Goal: Task Accomplishment & Management: Use online tool/utility

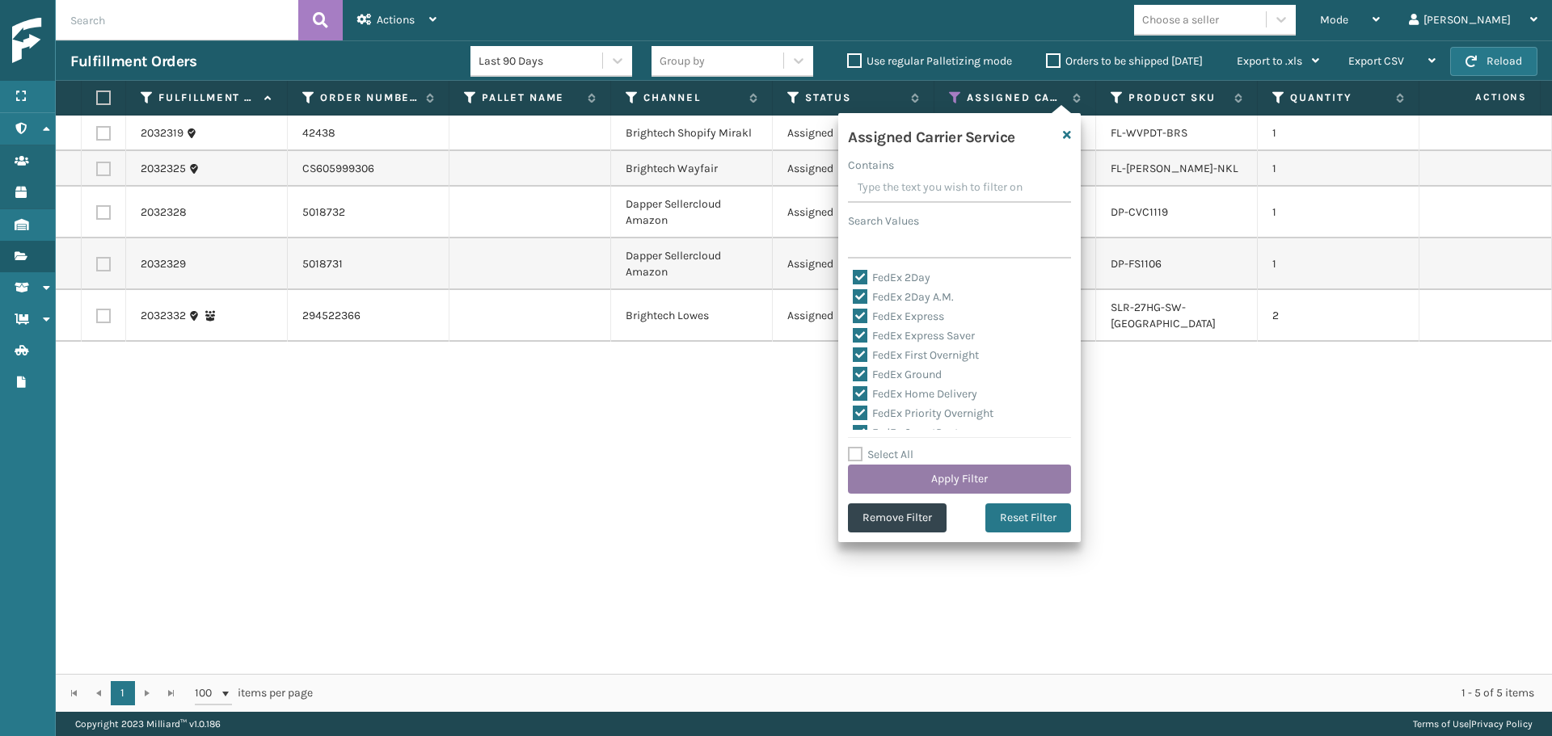
click at [935, 474] on button "Apply Filter" at bounding box center [959, 479] width 223 height 29
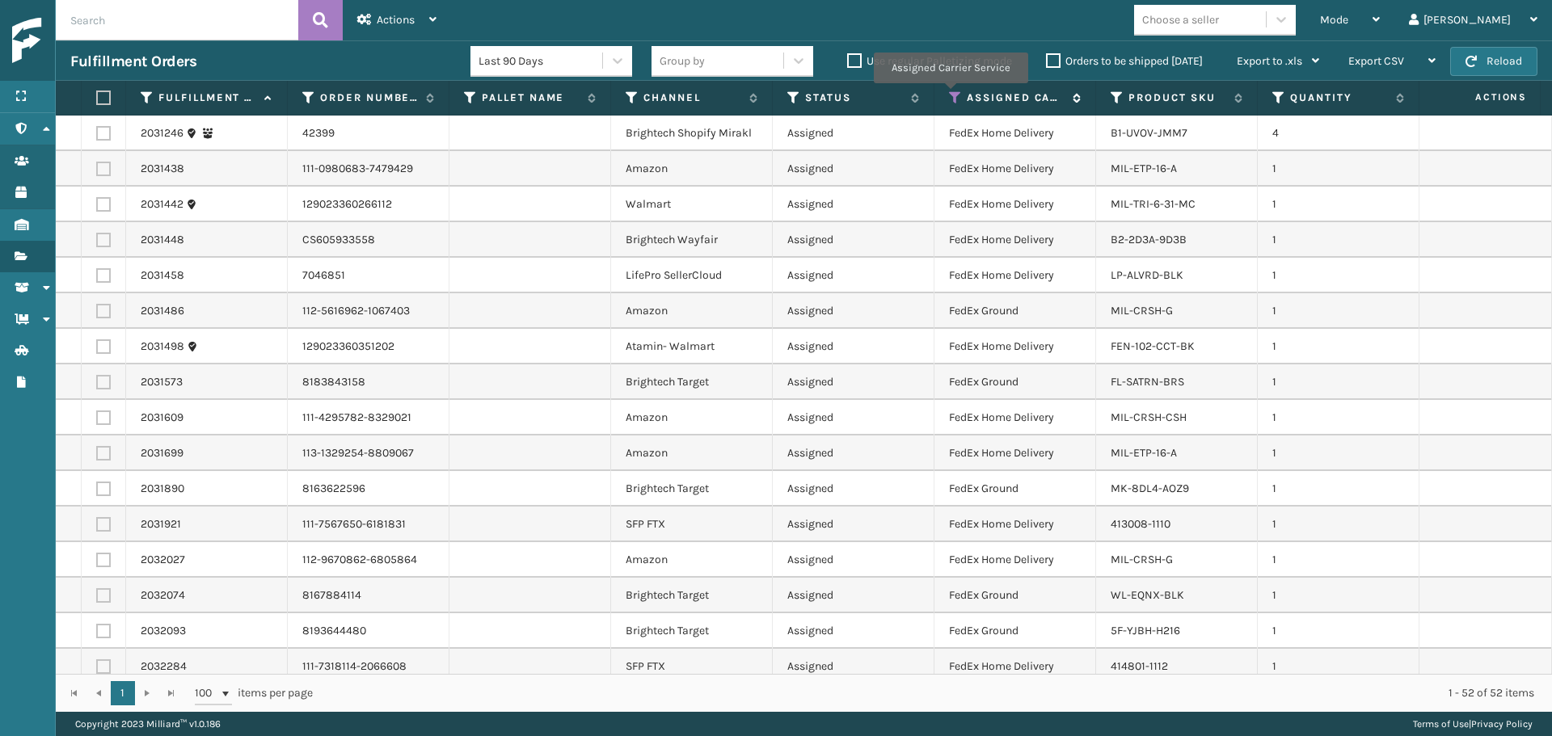
click at [951, 95] on icon at bounding box center [955, 98] width 13 height 15
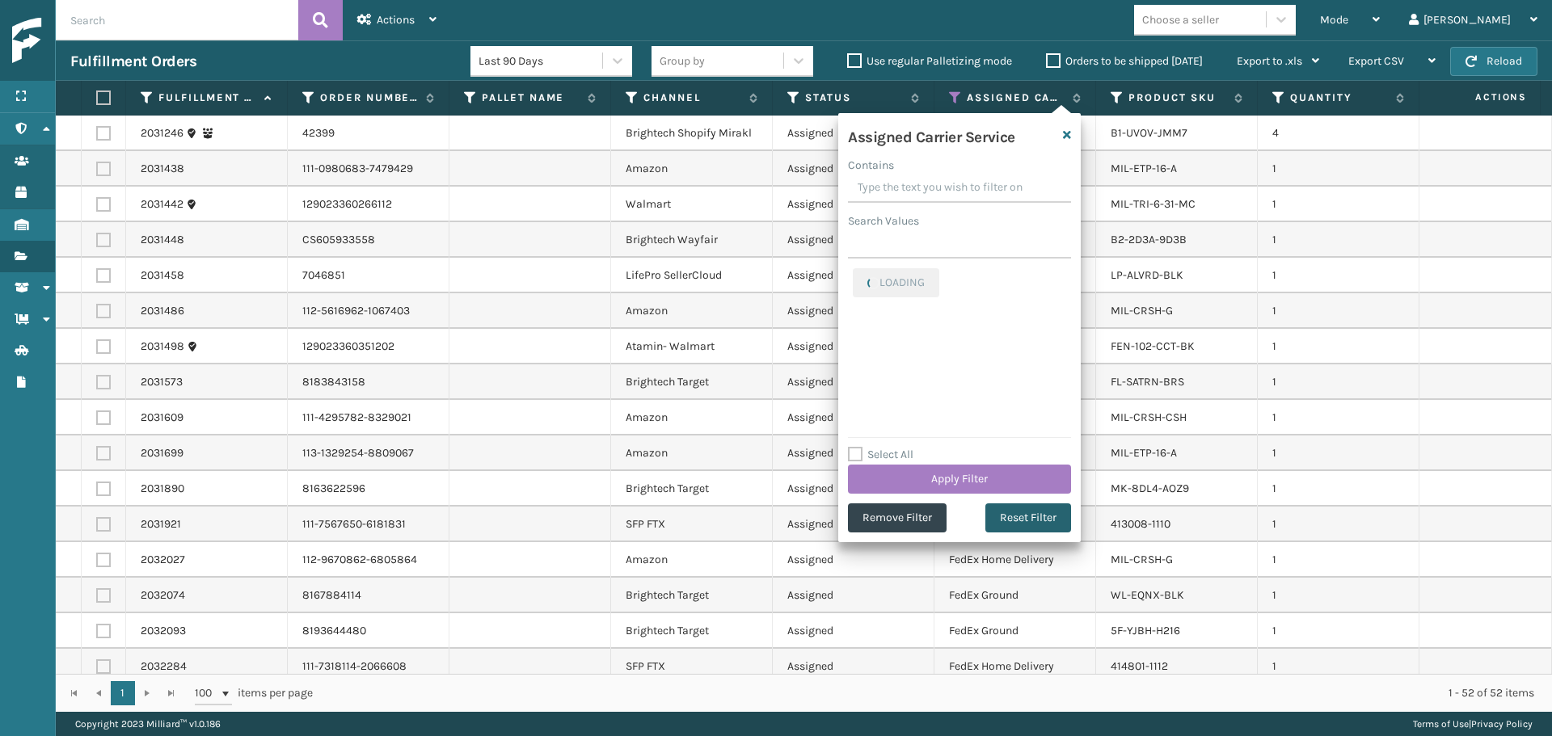
drag, startPoint x: 1005, startPoint y: 475, endPoint x: 1003, endPoint y: 510, distance: 34.8
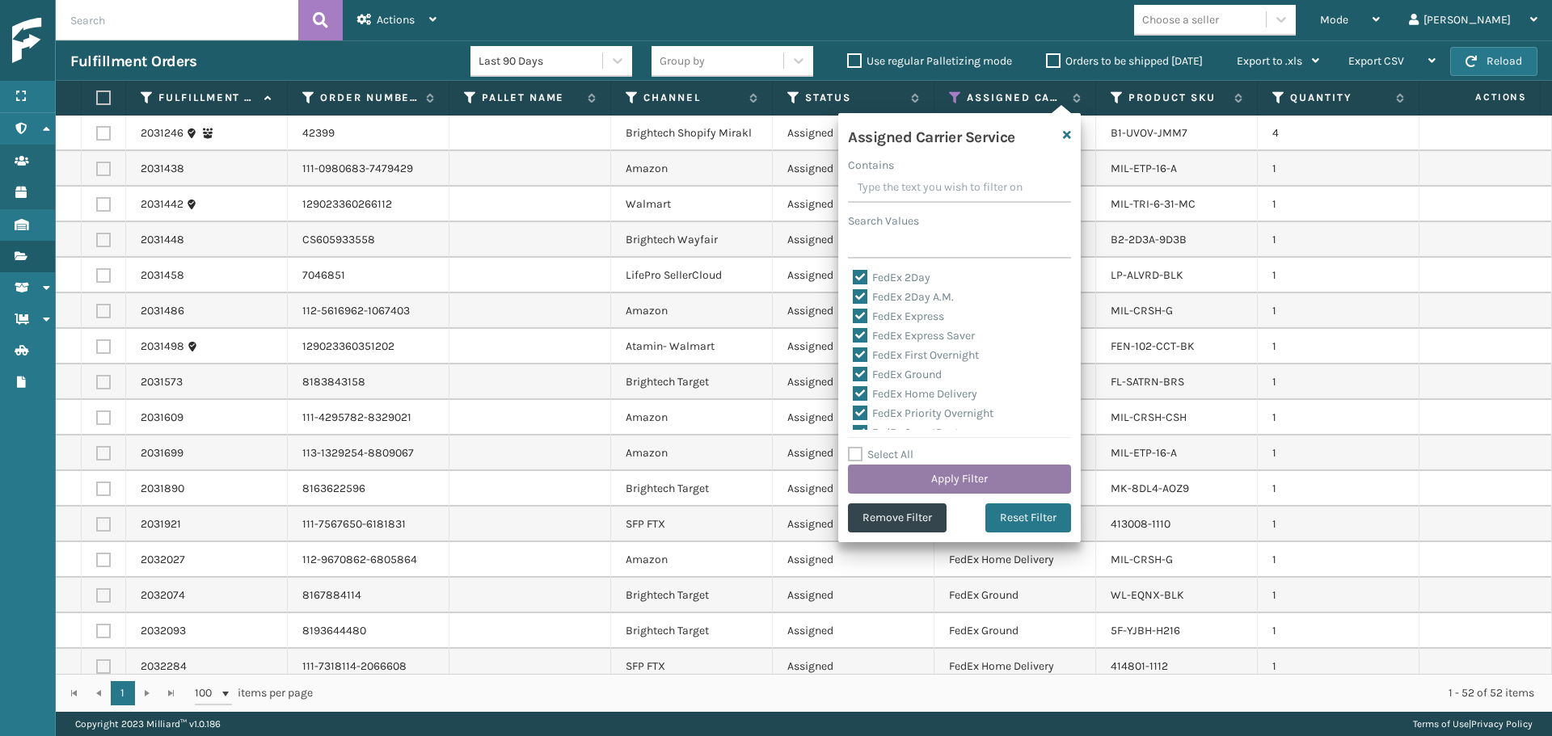
drag, startPoint x: 1003, startPoint y: 510, endPoint x: 968, endPoint y: 472, distance: 51.5
click at [968, 472] on button "Apply Filter" at bounding box center [959, 479] width 223 height 29
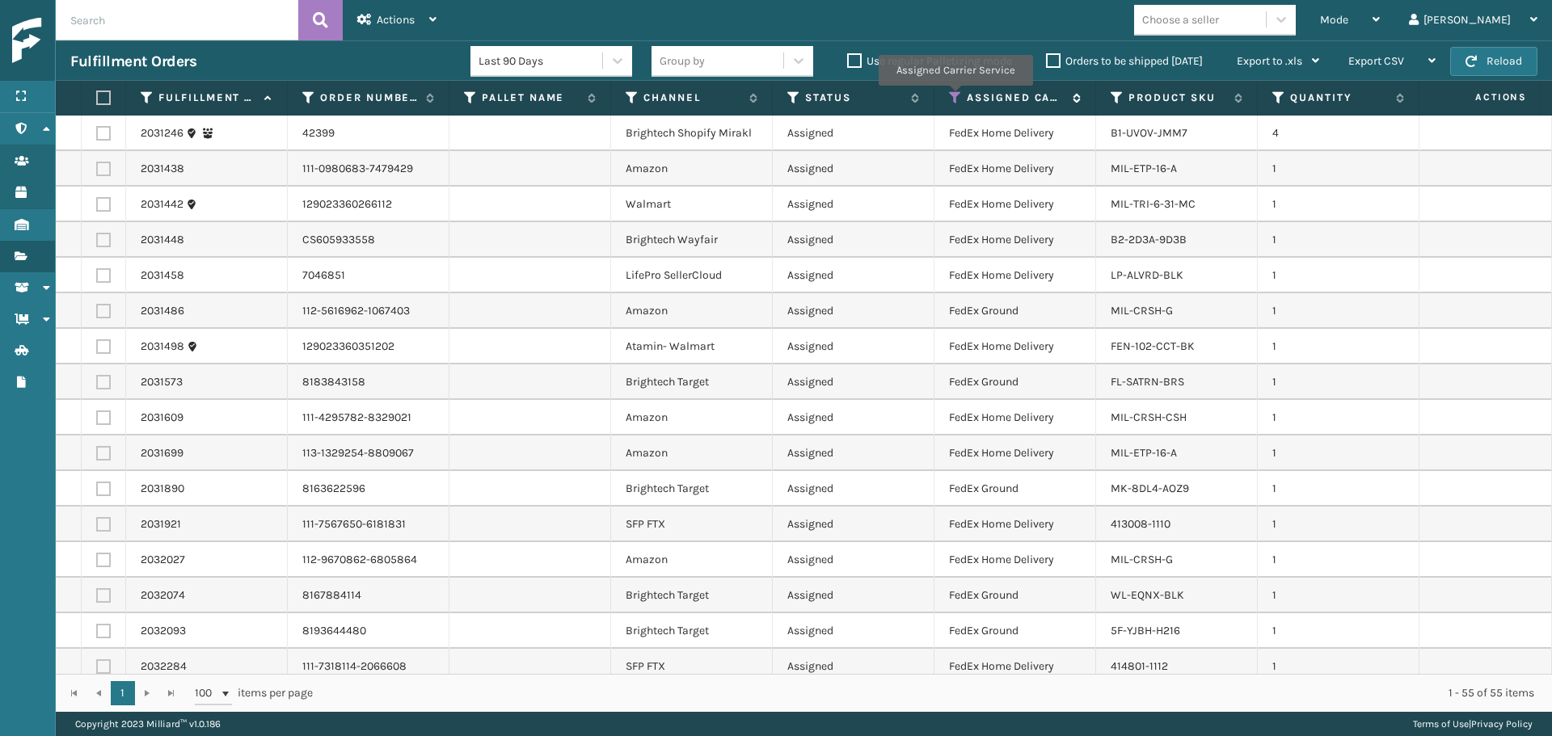
click at [954, 97] on icon at bounding box center [955, 98] width 13 height 15
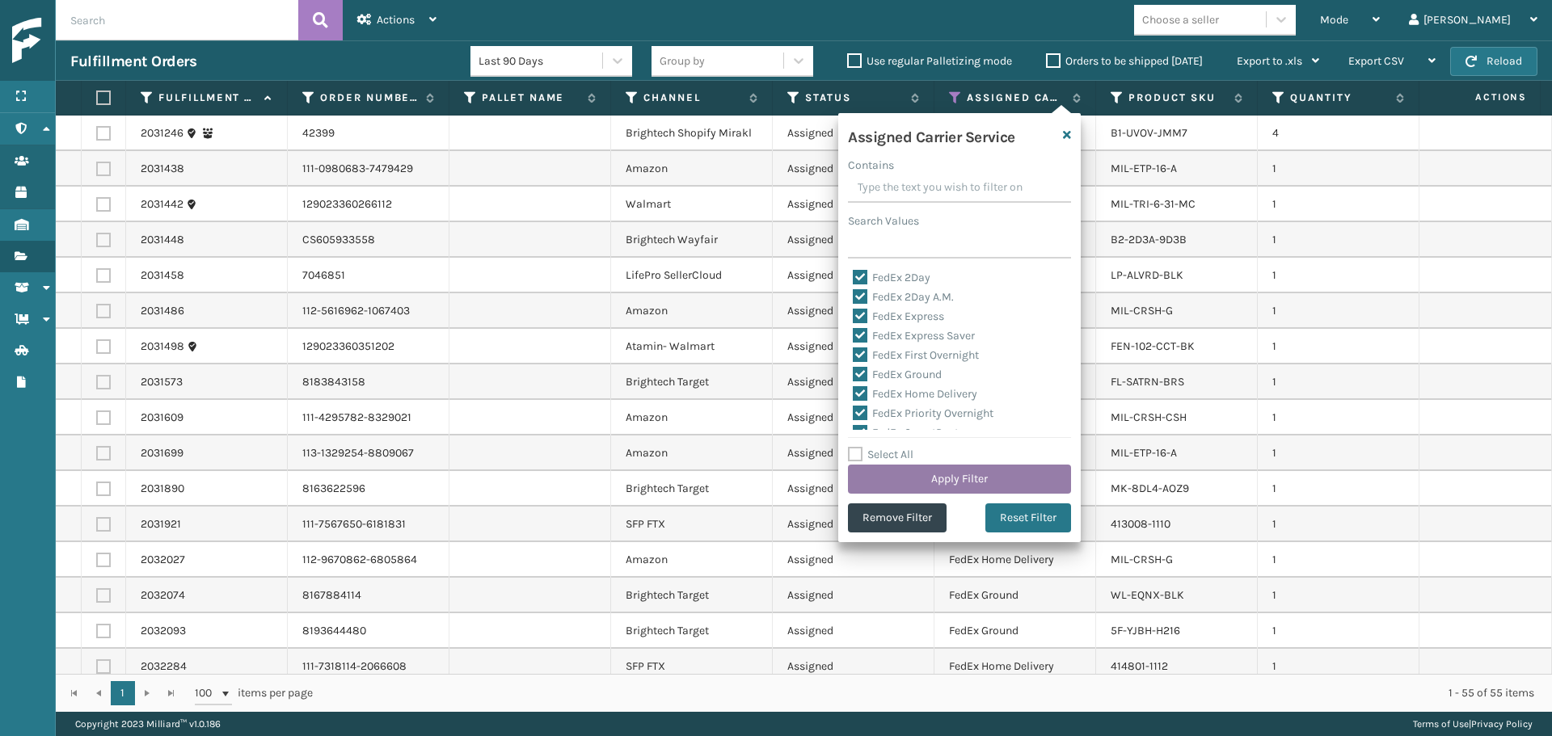
click at [979, 470] on button "Apply Filter" at bounding box center [959, 479] width 223 height 29
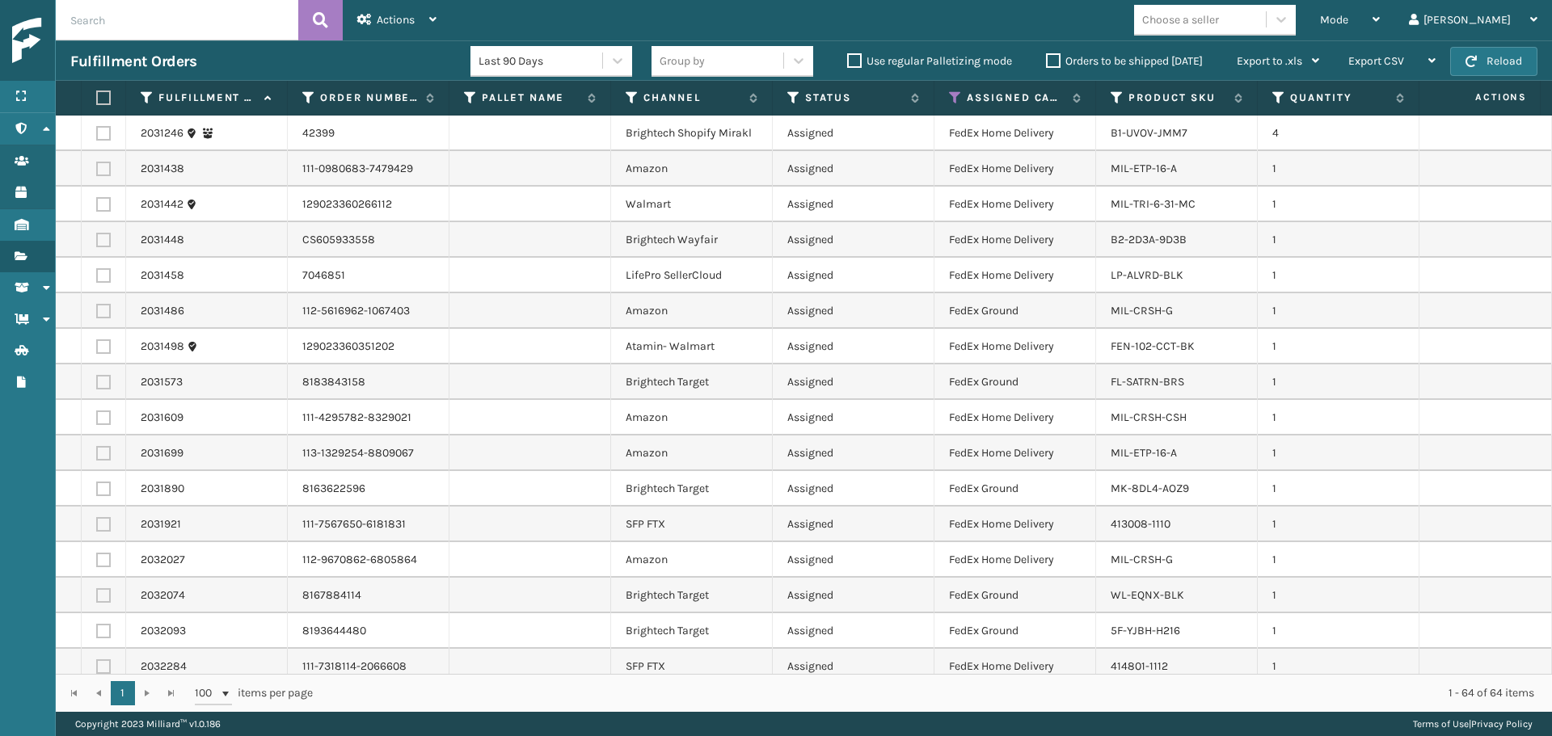
click at [100, 99] on label at bounding box center [101, 98] width 10 height 15
click at [97, 99] on input "checkbox" at bounding box center [96, 98] width 1 height 11
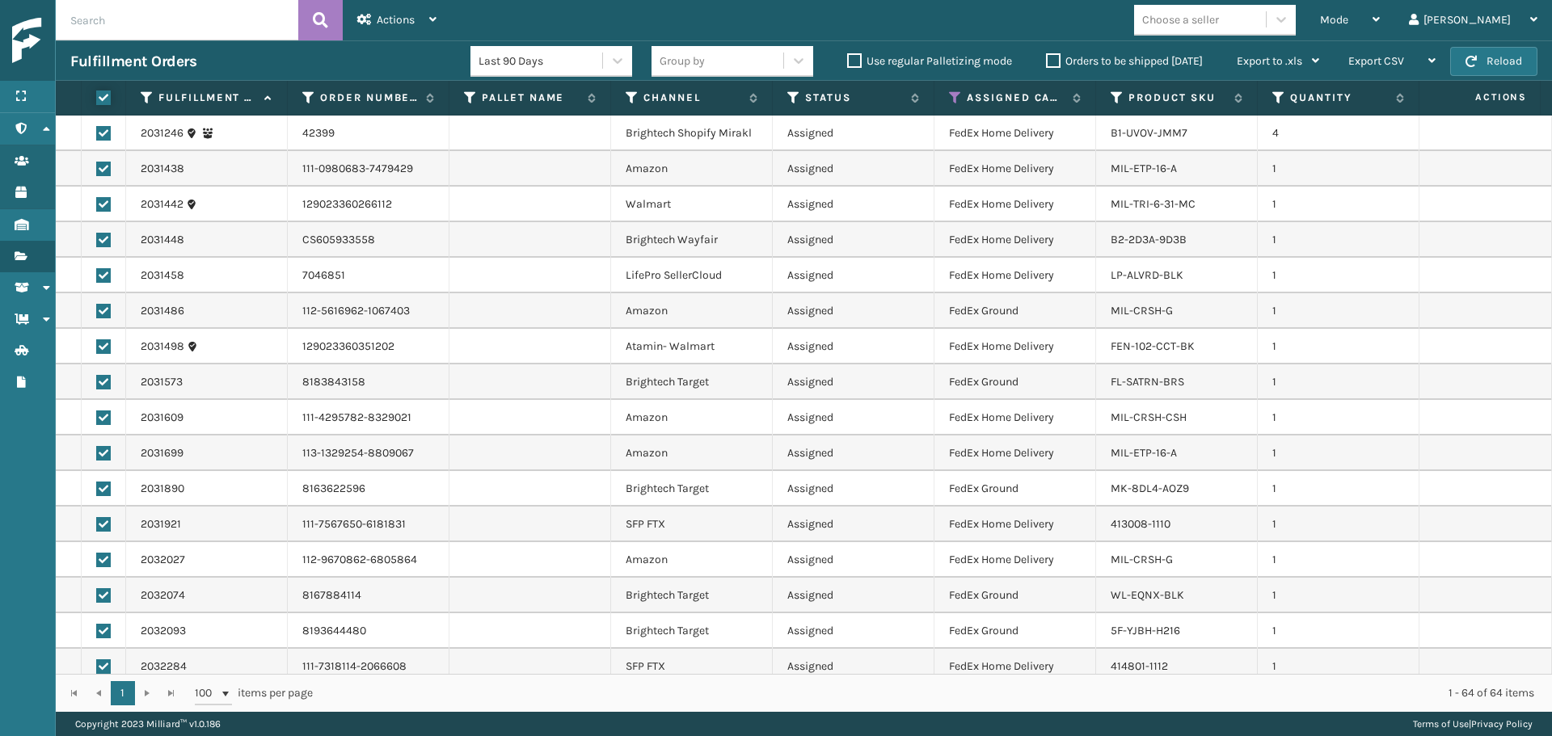
checkbox input "true"
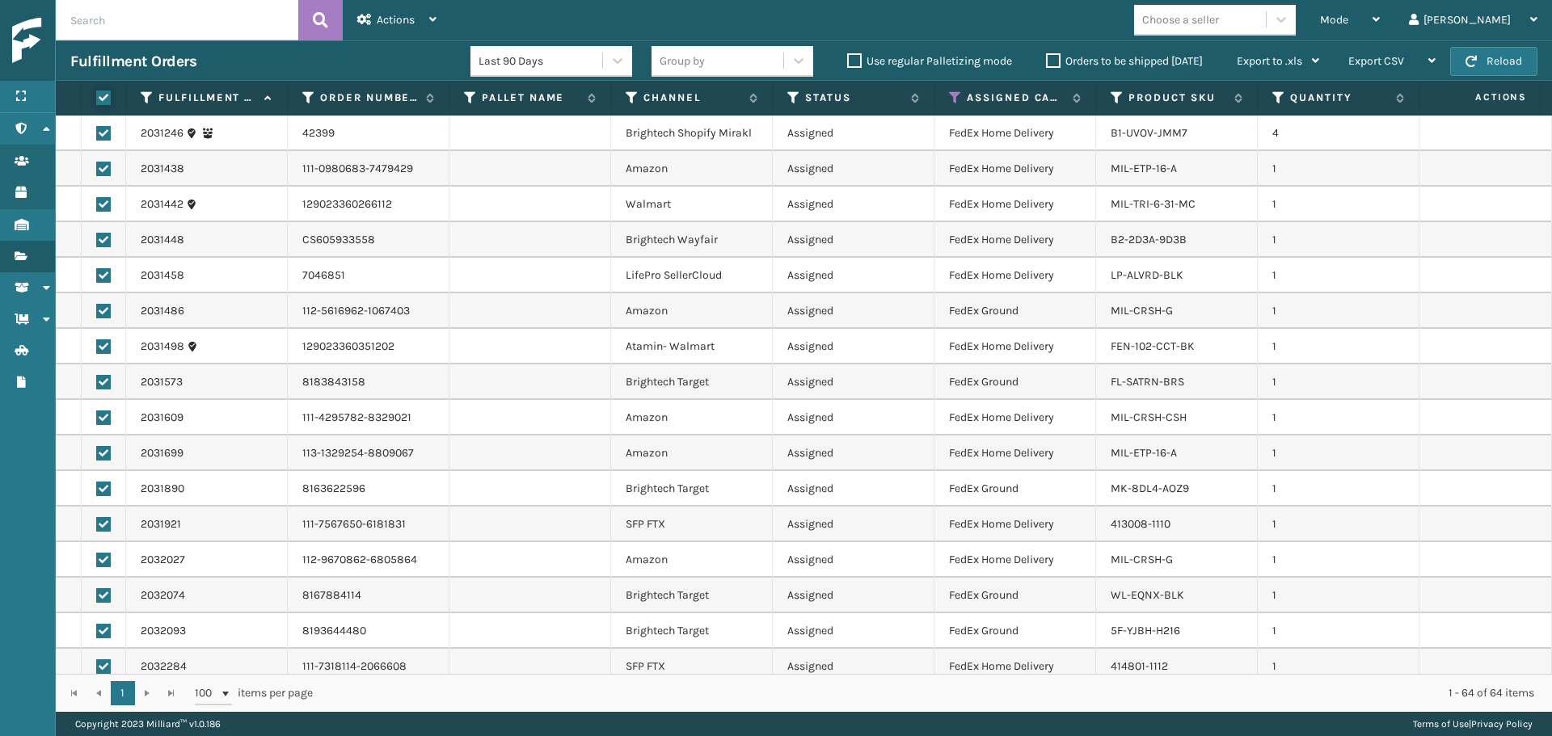
checkbox input "true"
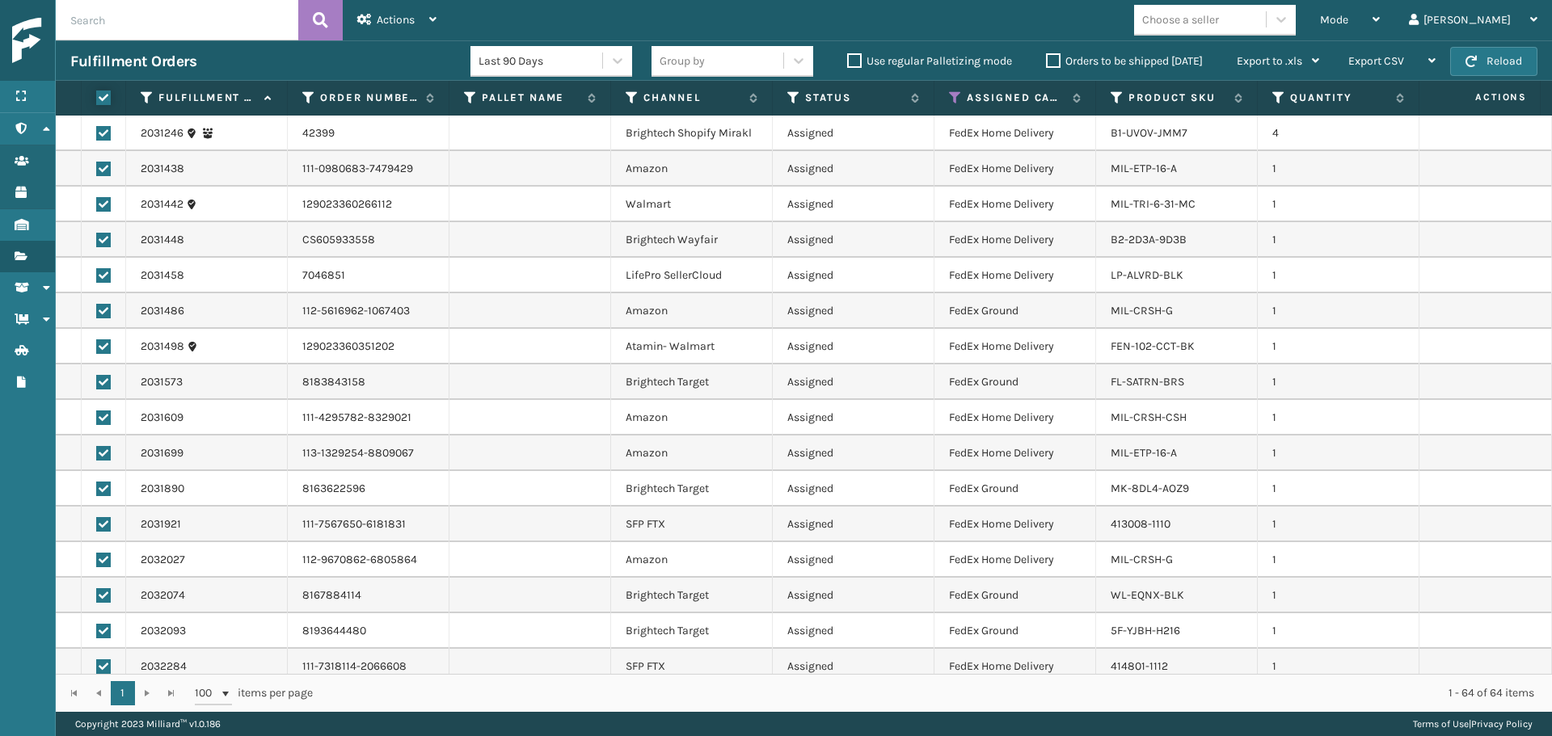
checkbox input "true"
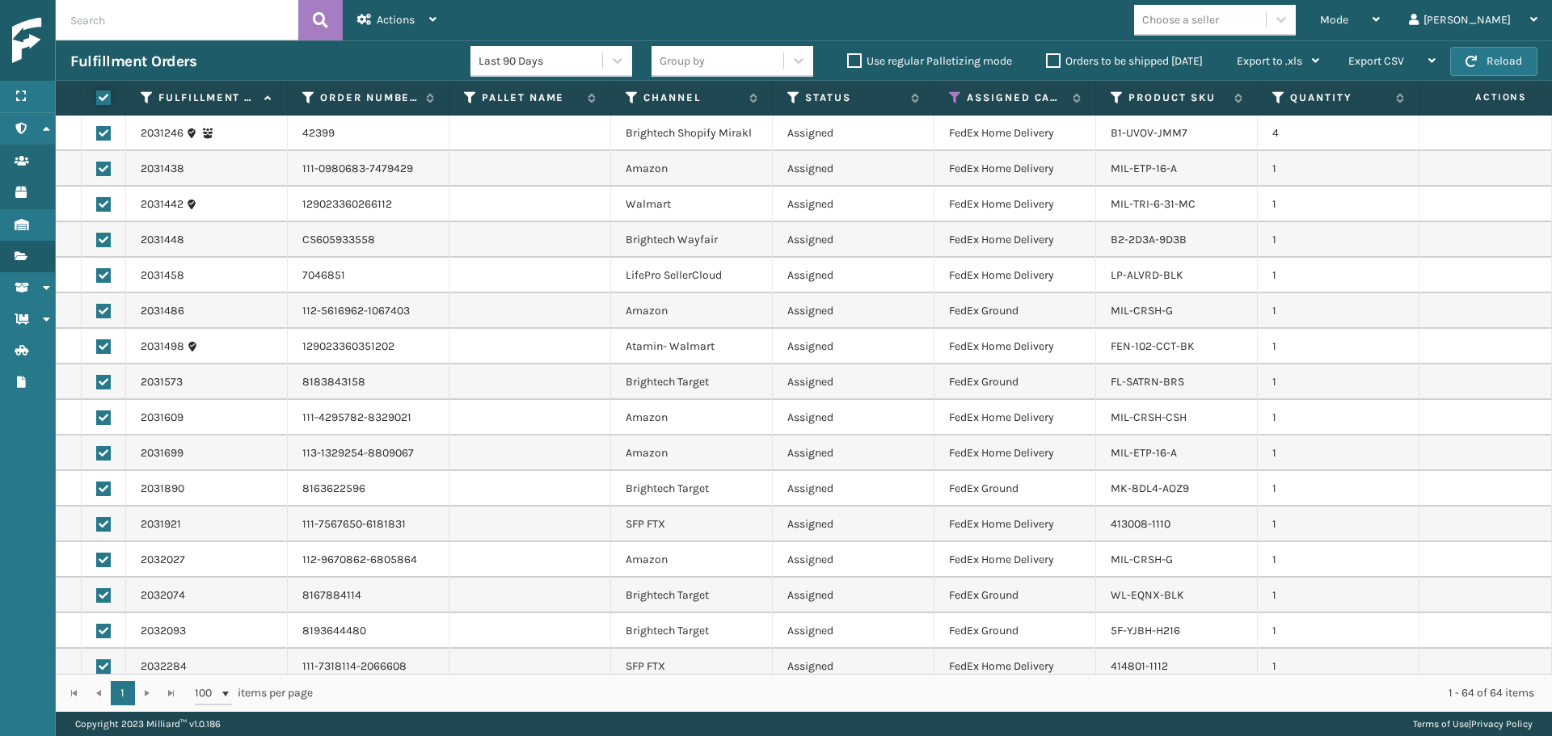
checkbox input "true"
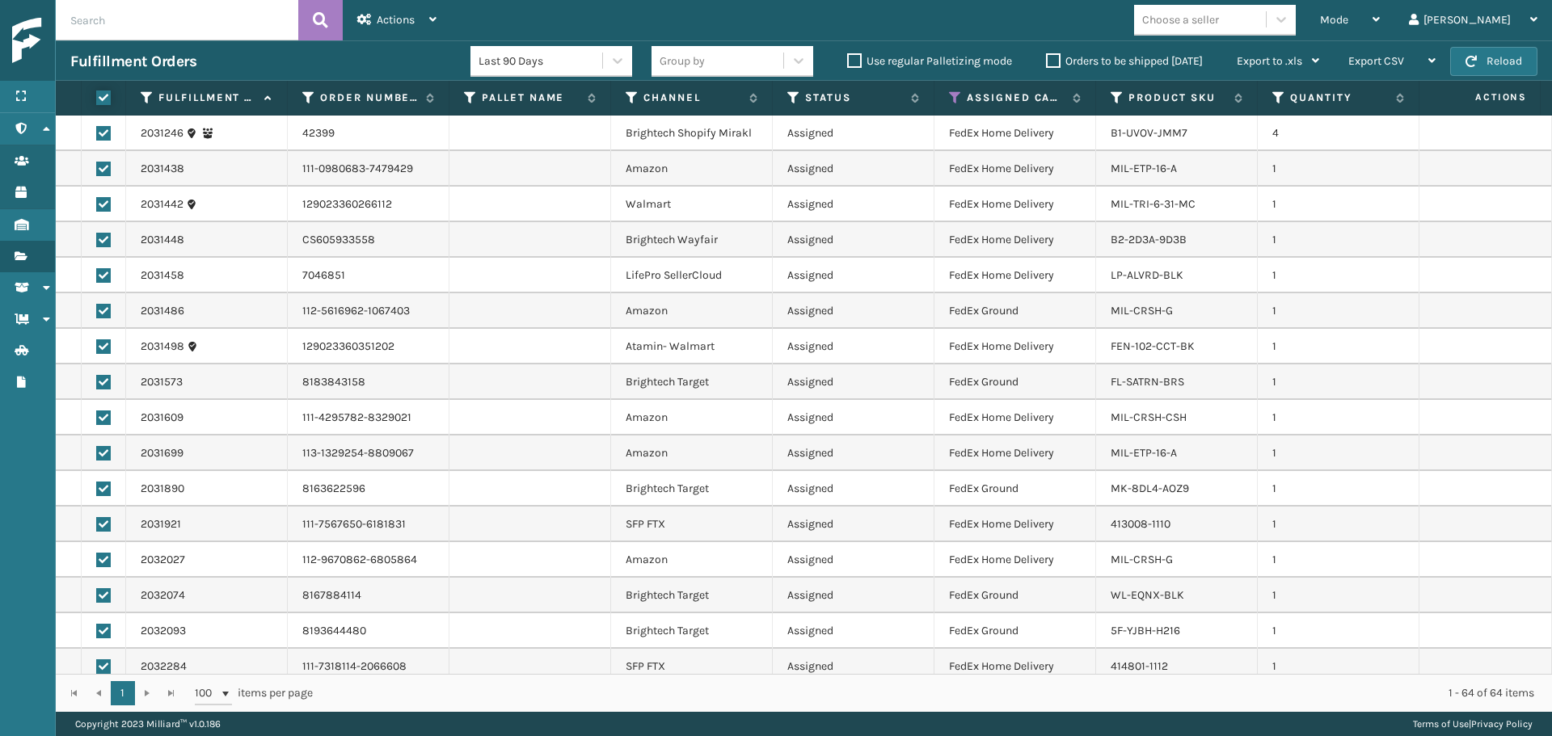
checkbox input "true"
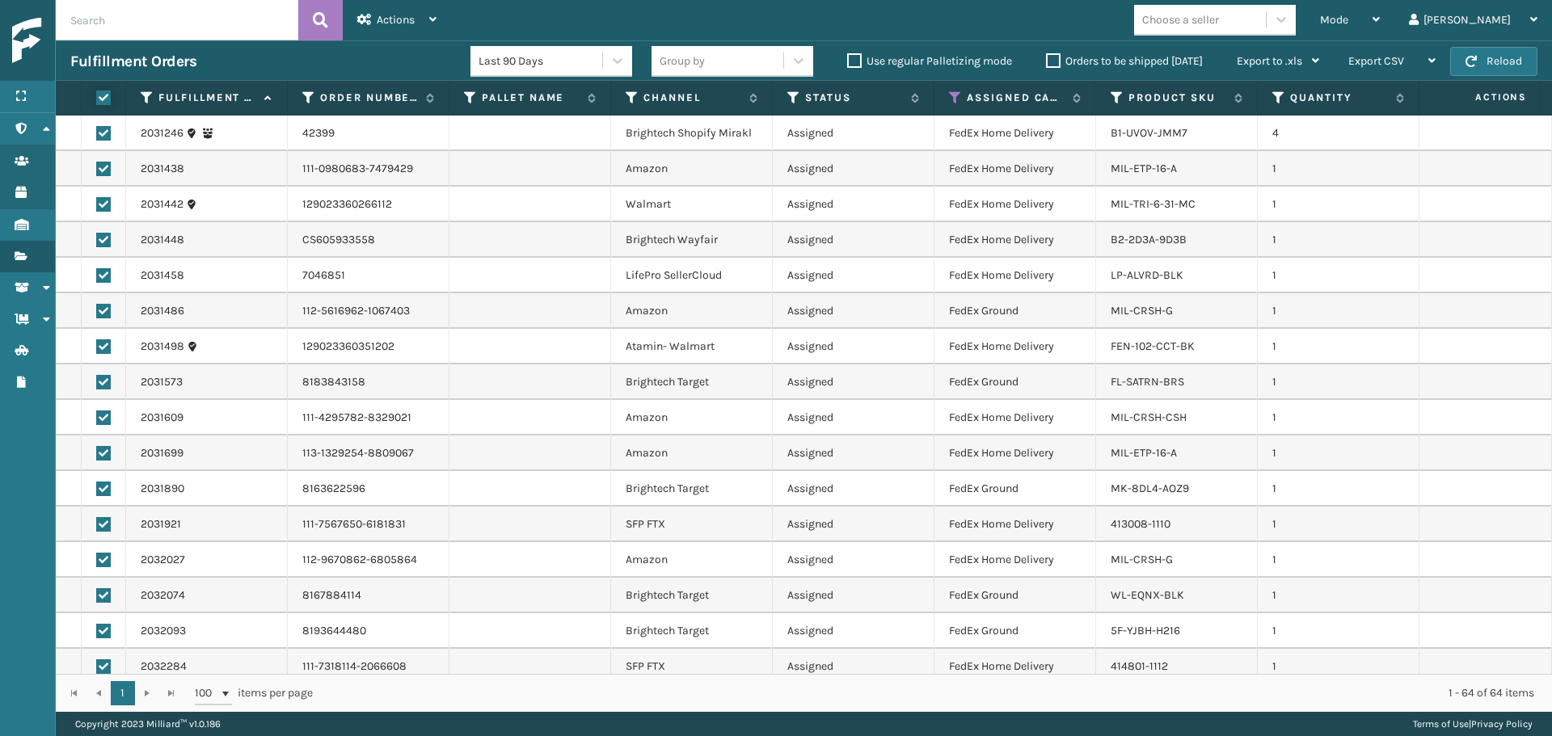
checkbox input "true"
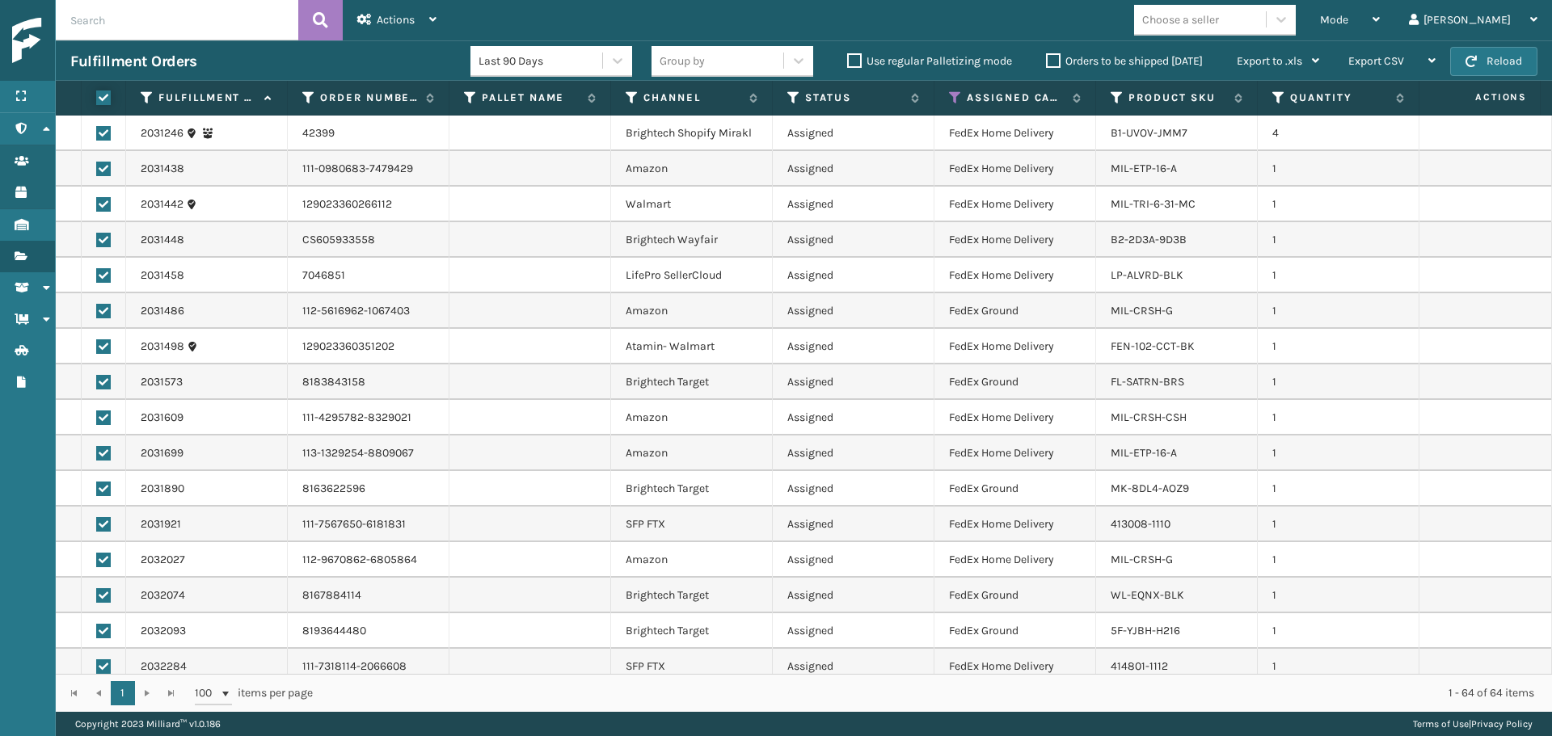
checkbox input "true"
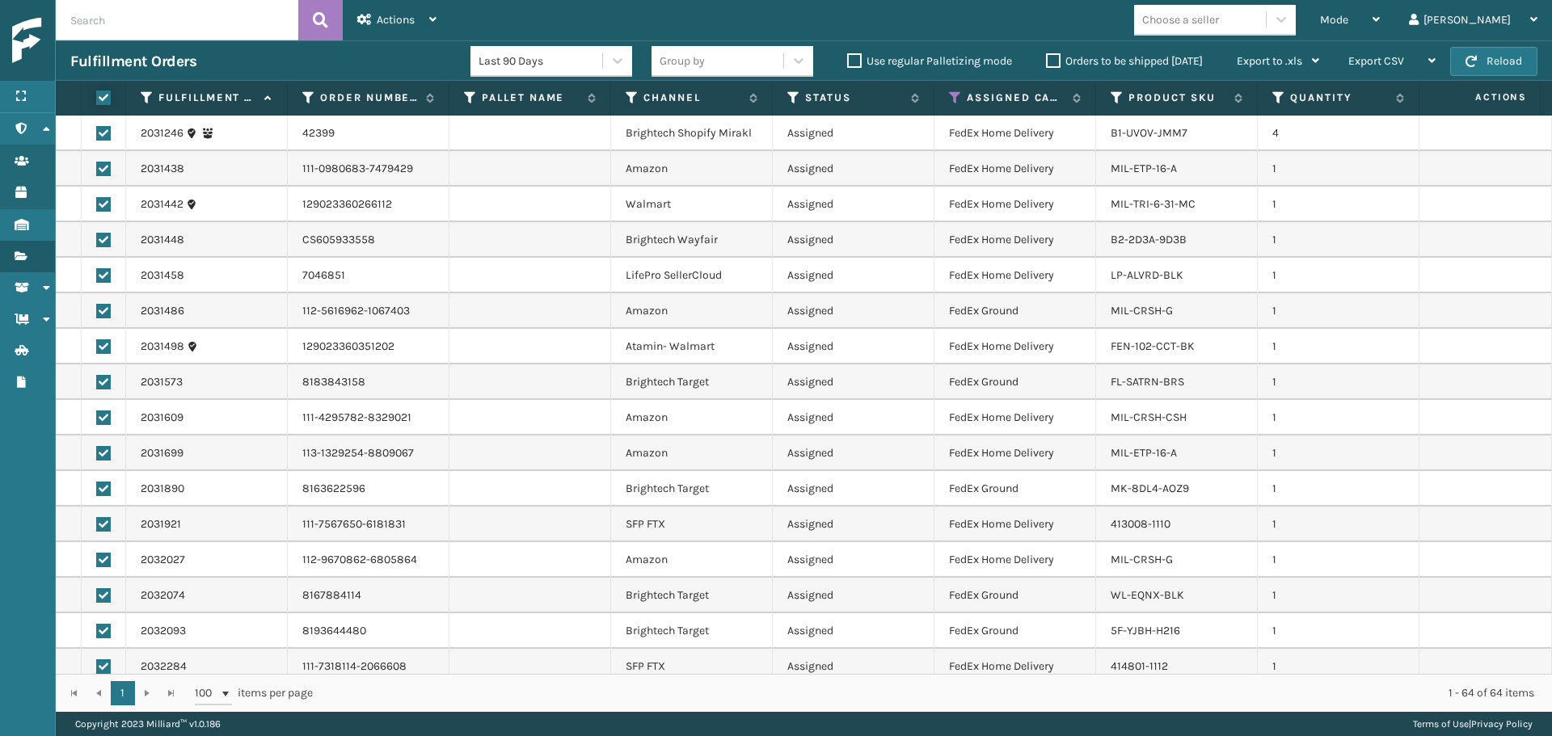
checkbox input "true"
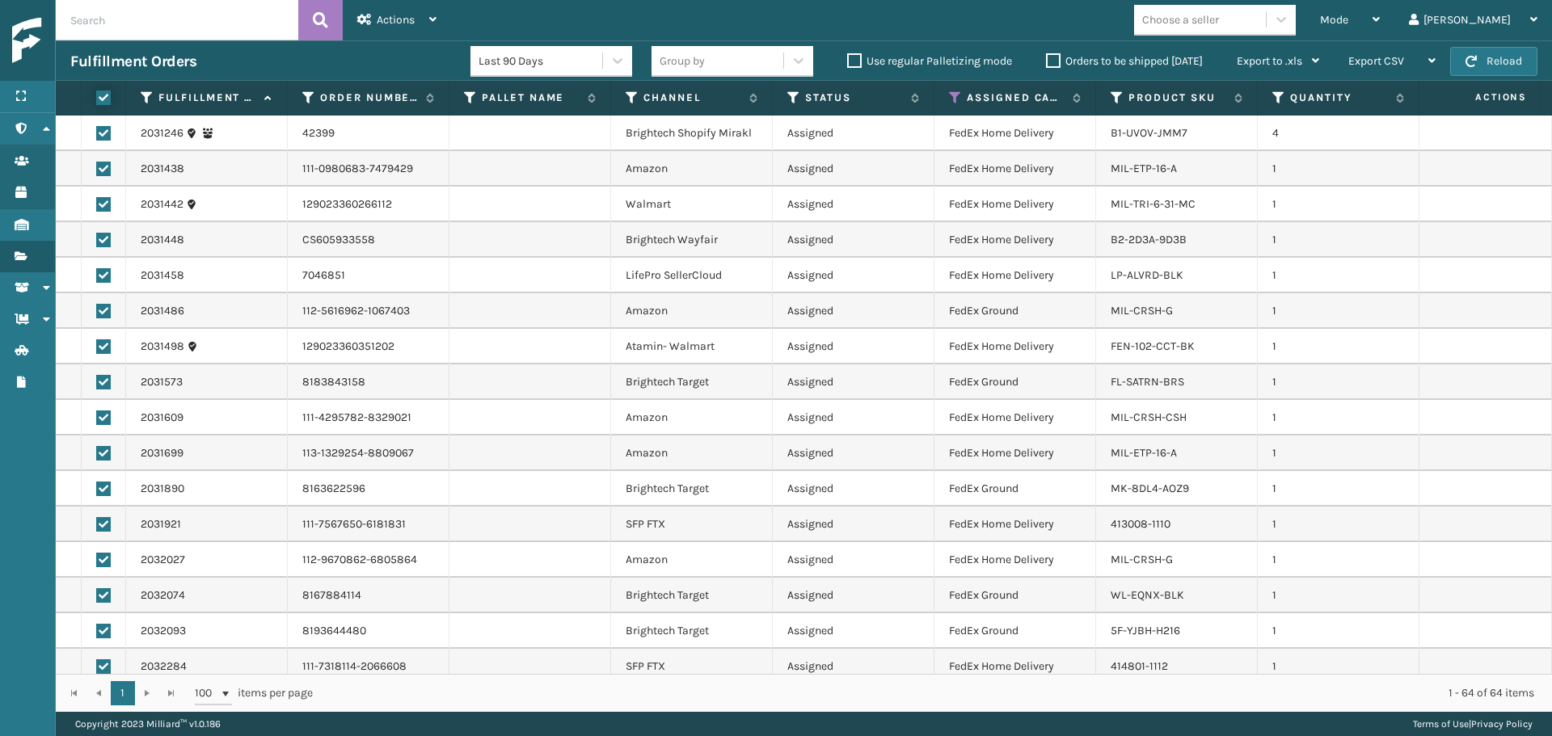
checkbox input "true"
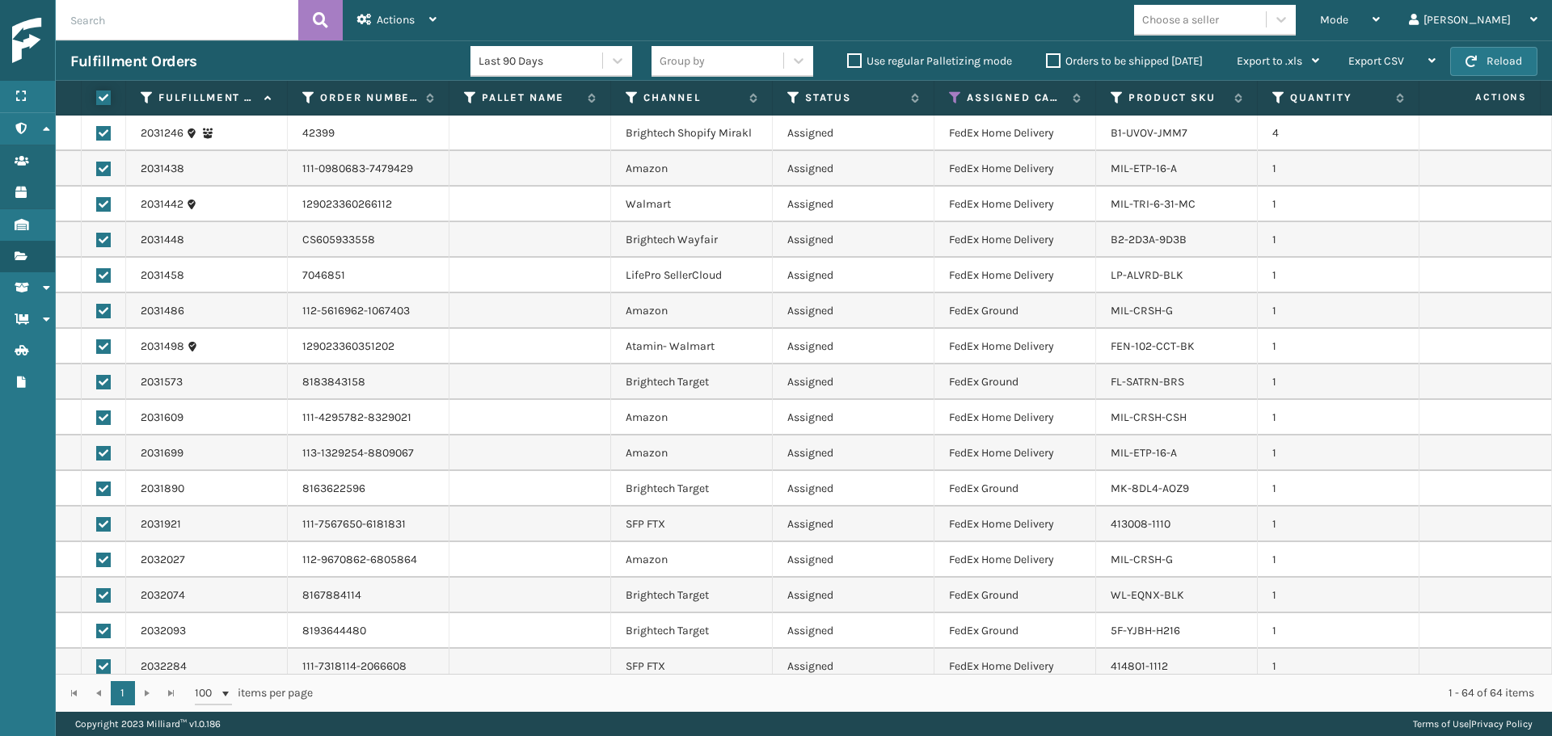
checkbox input "true"
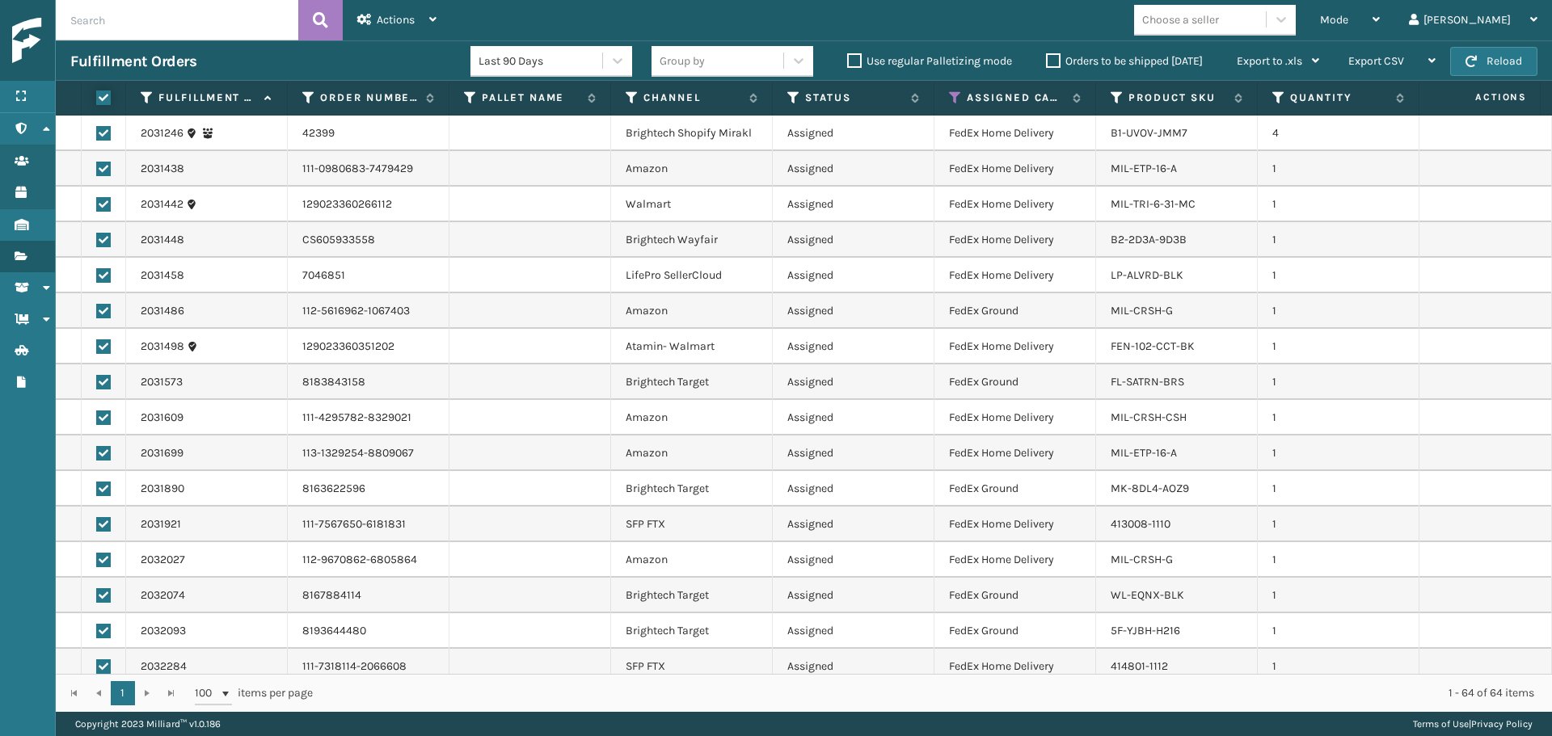
checkbox input "true"
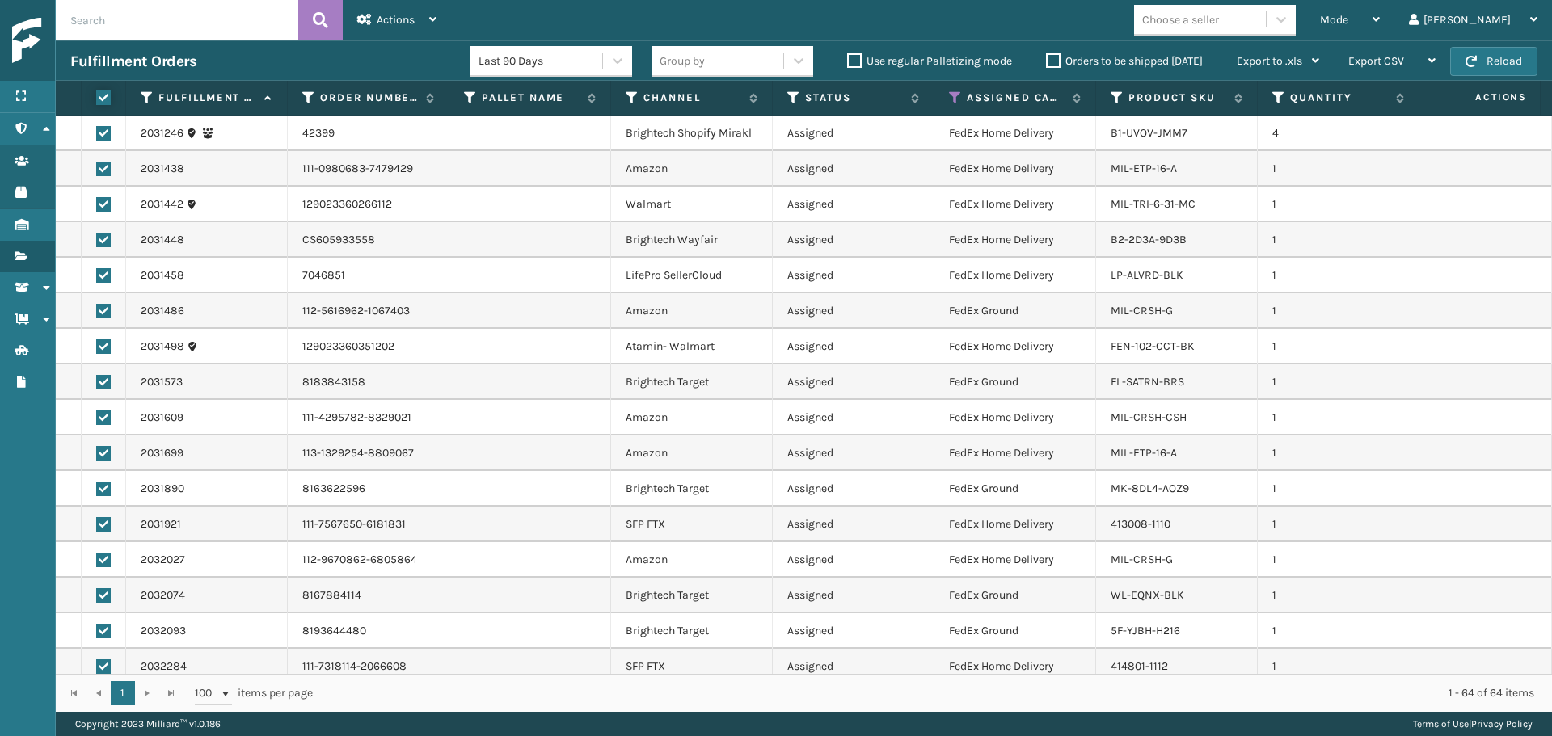
checkbox input "true"
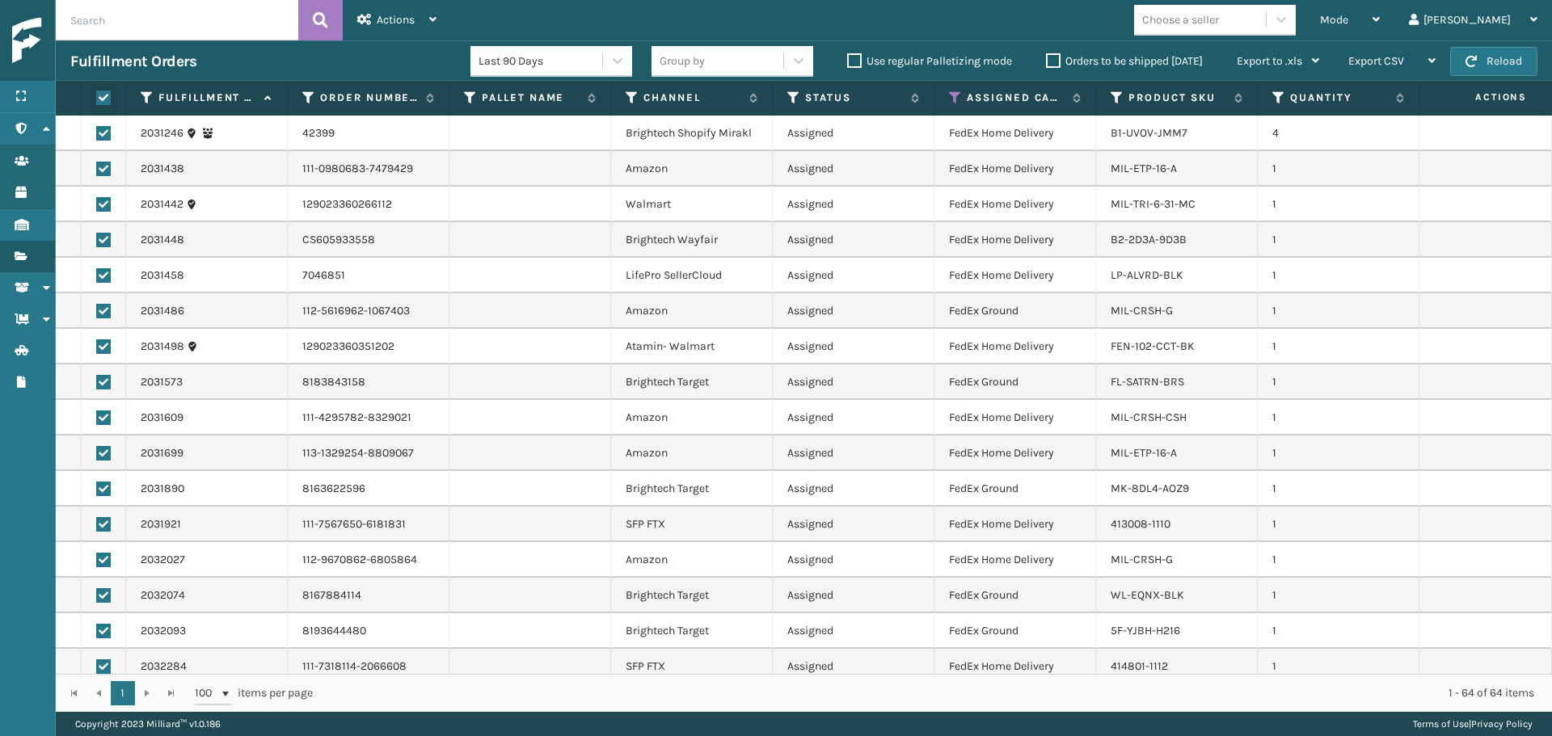
checkbox input "true"
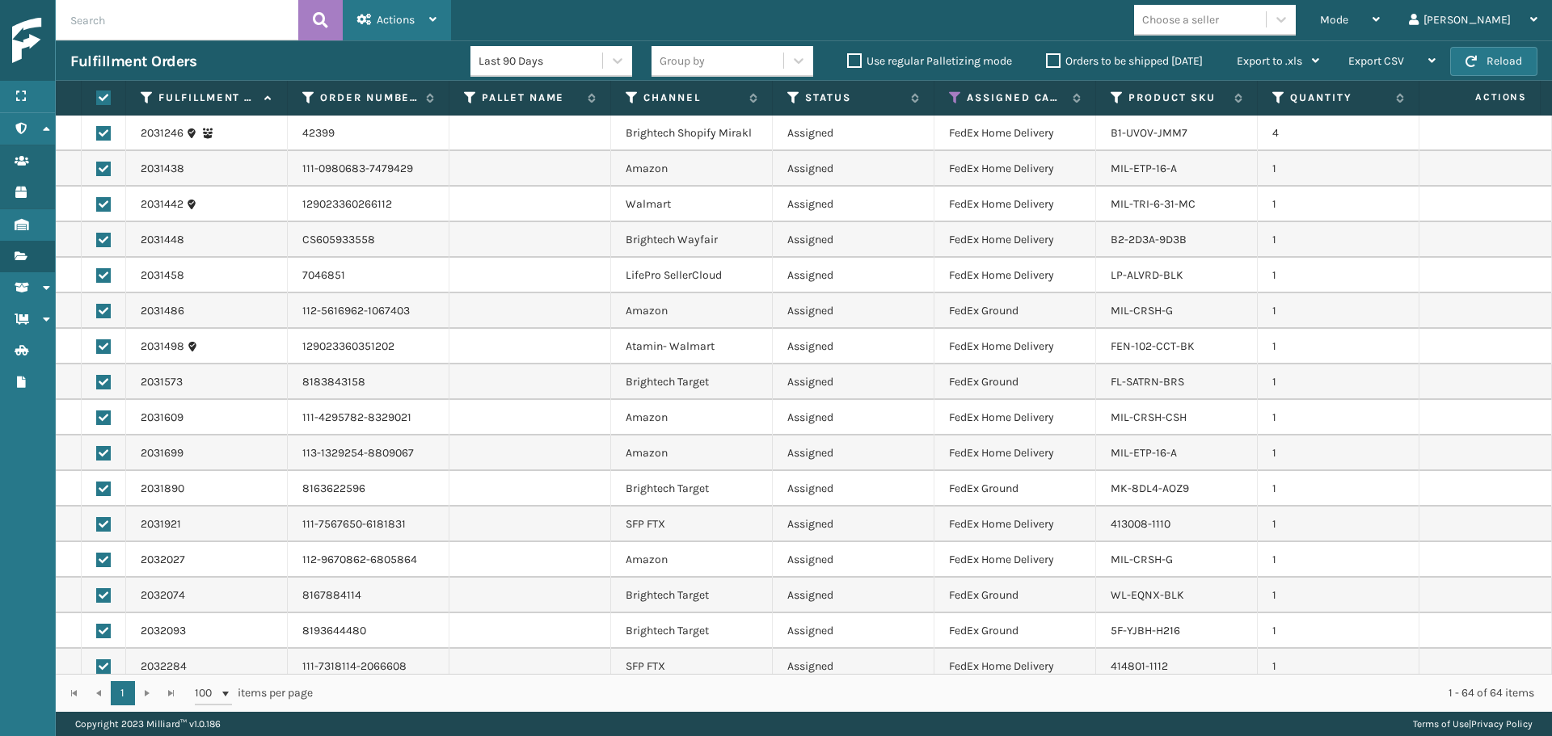
click at [411, 2] on div "Actions" at bounding box center [396, 20] width 79 height 40
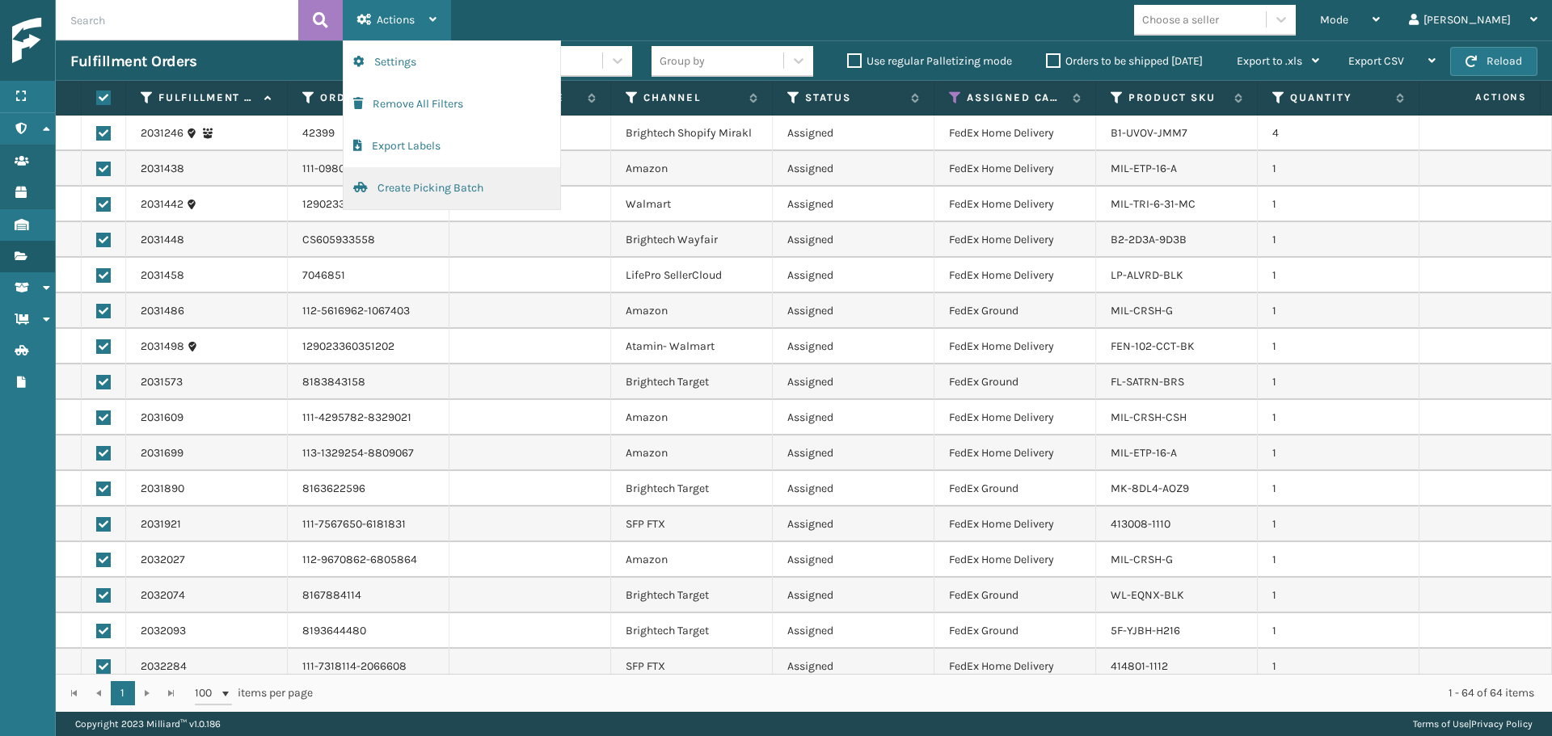
click at [388, 204] on button "Create Picking Batch" at bounding box center [451, 188] width 217 height 42
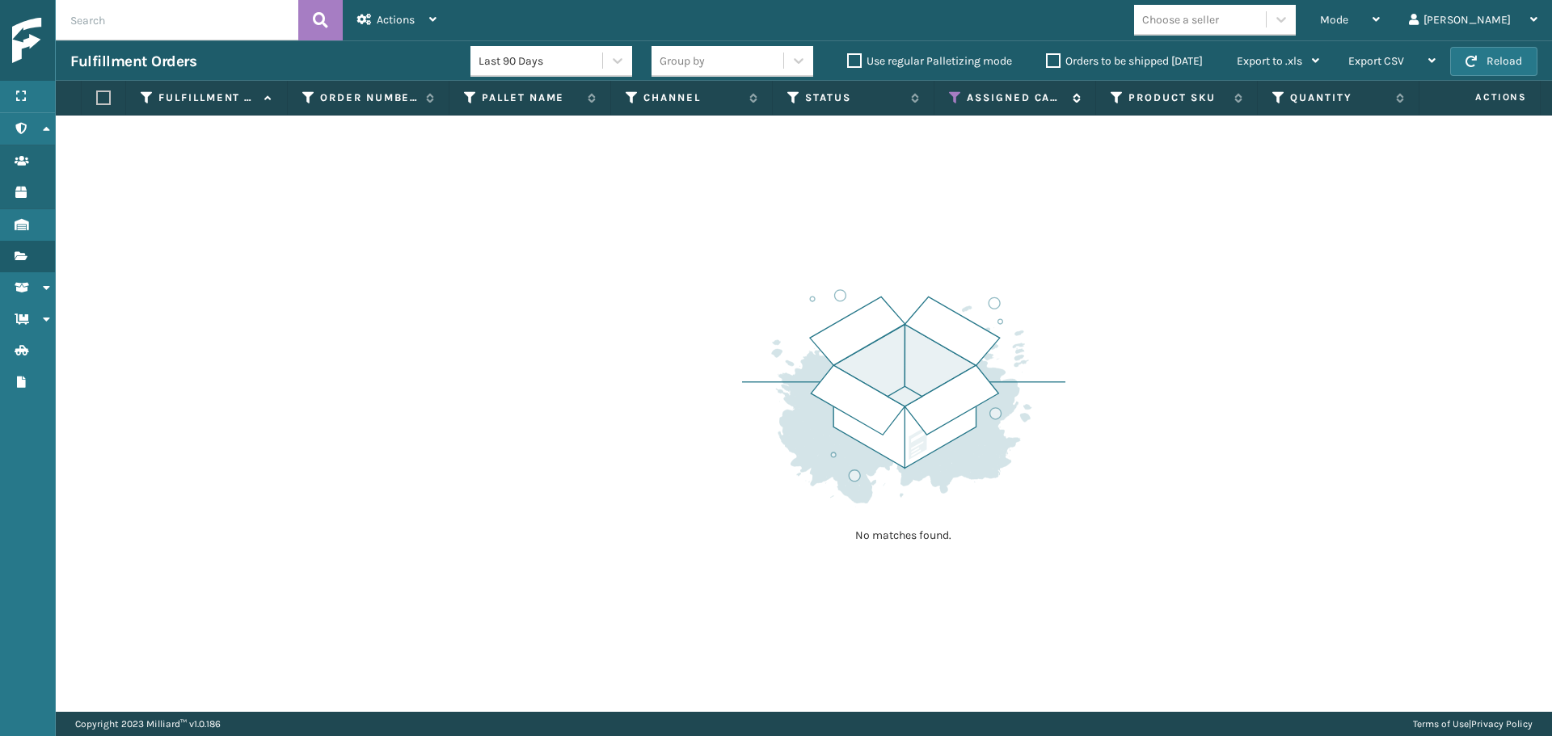
click at [954, 95] on icon at bounding box center [955, 98] width 13 height 15
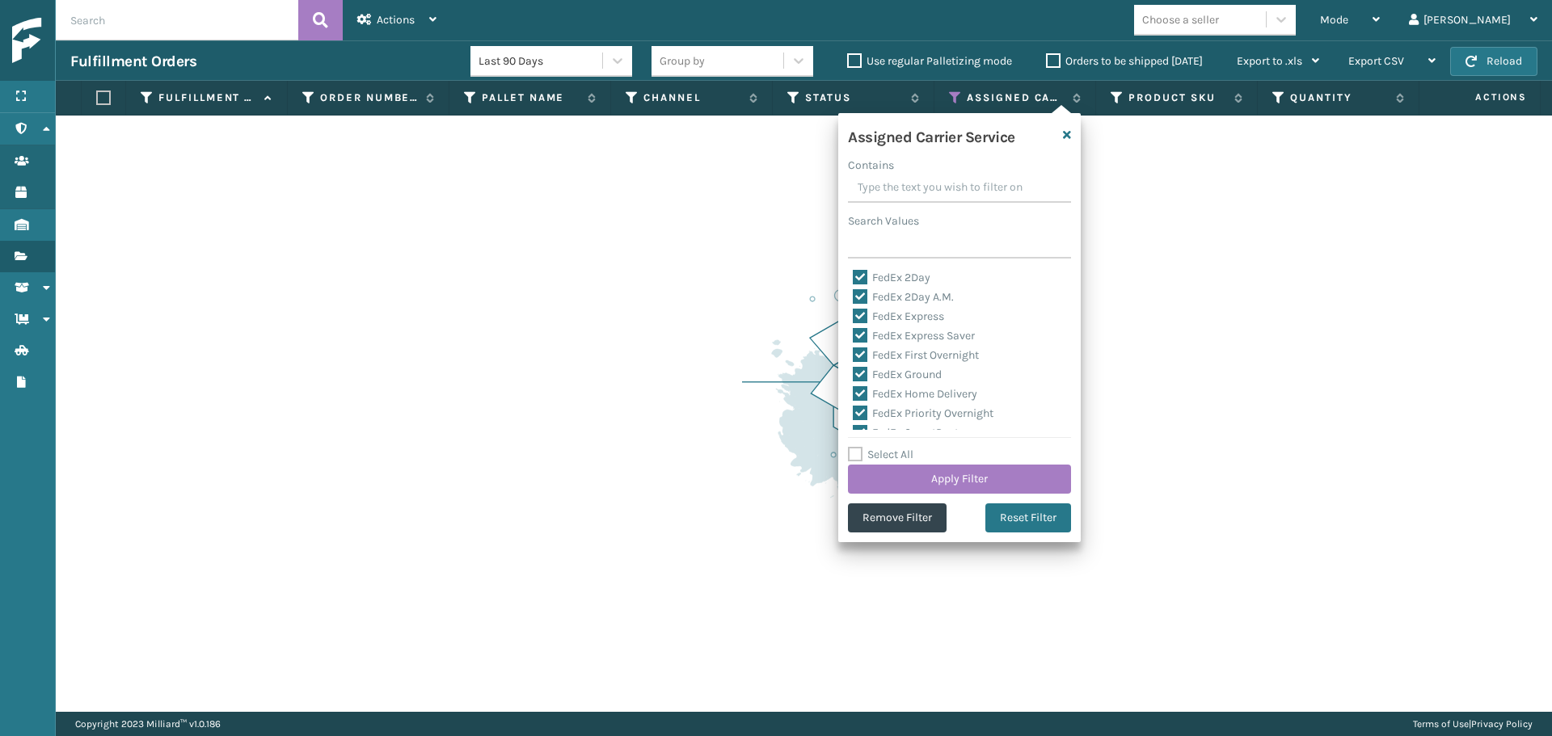
click at [910, 284] on label "FedEx 2Day" at bounding box center [892, 278] width 78 height 14
click at [853, 279] on input "FedEx 2Day" at bounding box center [853, 273] width 1 height 11
checkbox input "false"
click at [915, 297] on label "FedEx 2Day A.M." at bounding box center [903, 297] width 101 height 14
click at [853, 297] on input "FedEx 2Day A.M." at bounding box center [853, 293] width 1 height 11
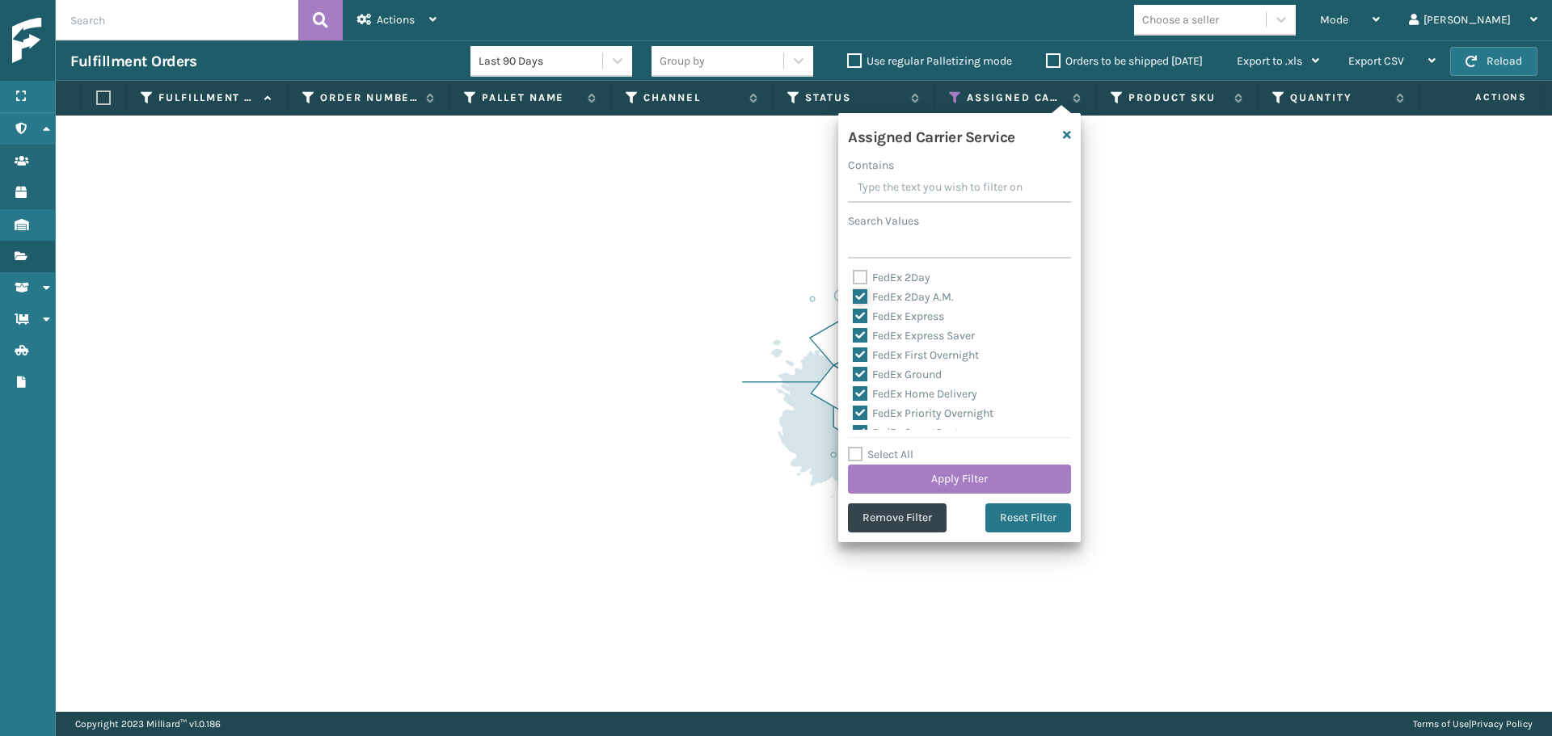
checkbox input "false"
click at [920, 310] on label "FedEx Express" at bounding box center [898, 317] width 91 height 14
click at [853, 310] on input "FedEx Express" at bounding box center [853, 312] width 1 height 11
checkbox input "false"
click at [924, 340] on label "FedEx Express Saver" at bounding box center [914, 336] width 122 height 14
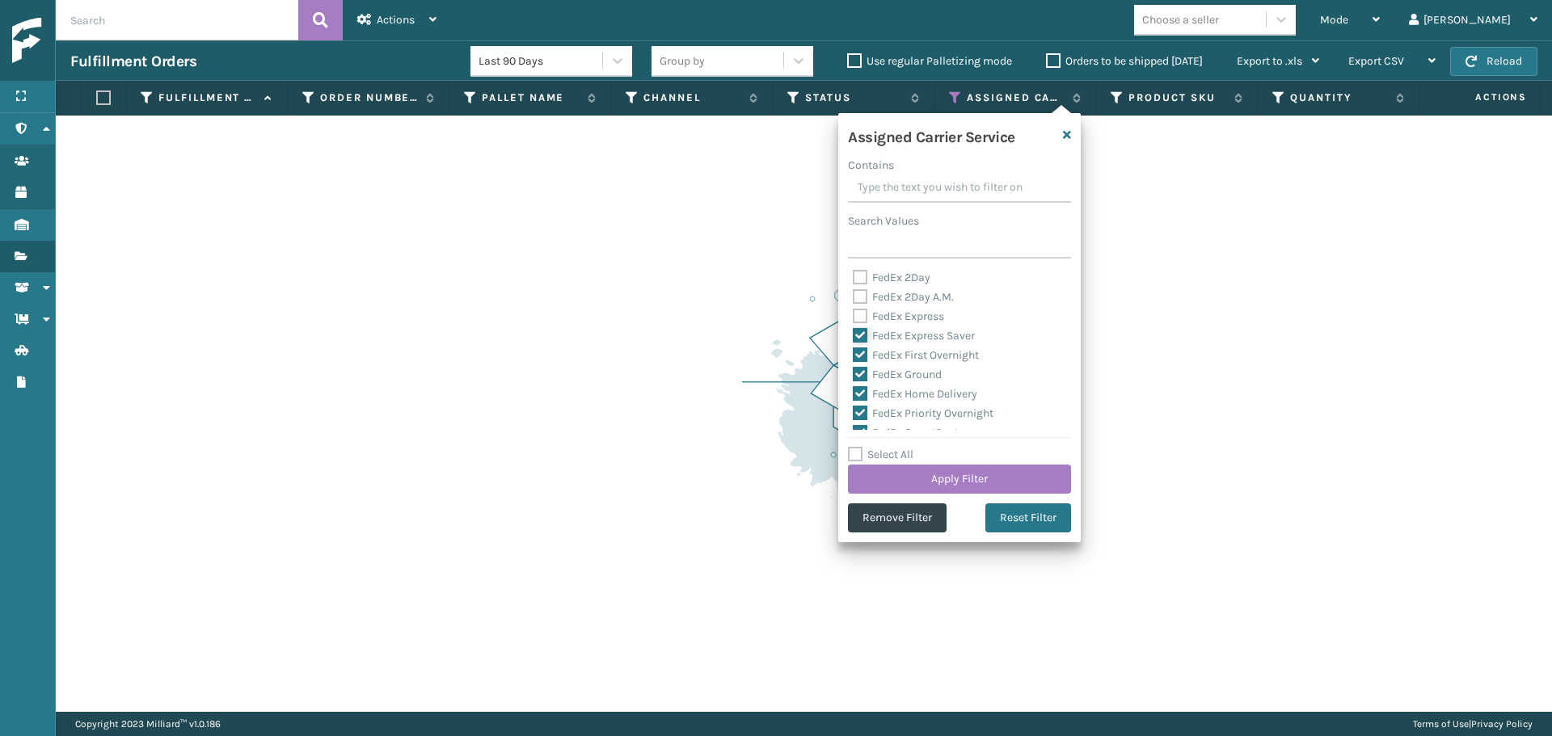
click at [853, 337] on input "FedEx Express Saver" at bounding box center [853, 331] width 1 height 11
checkbox input "false"
click at [924, 360] on label "FedEx First Overnight" at bounding box center [916, 355] width 126 height 14
click at [853, 356] on input "FedEx First Overnight" at bounding box center [853, 351] width 1 height 11
checkbox input "false"
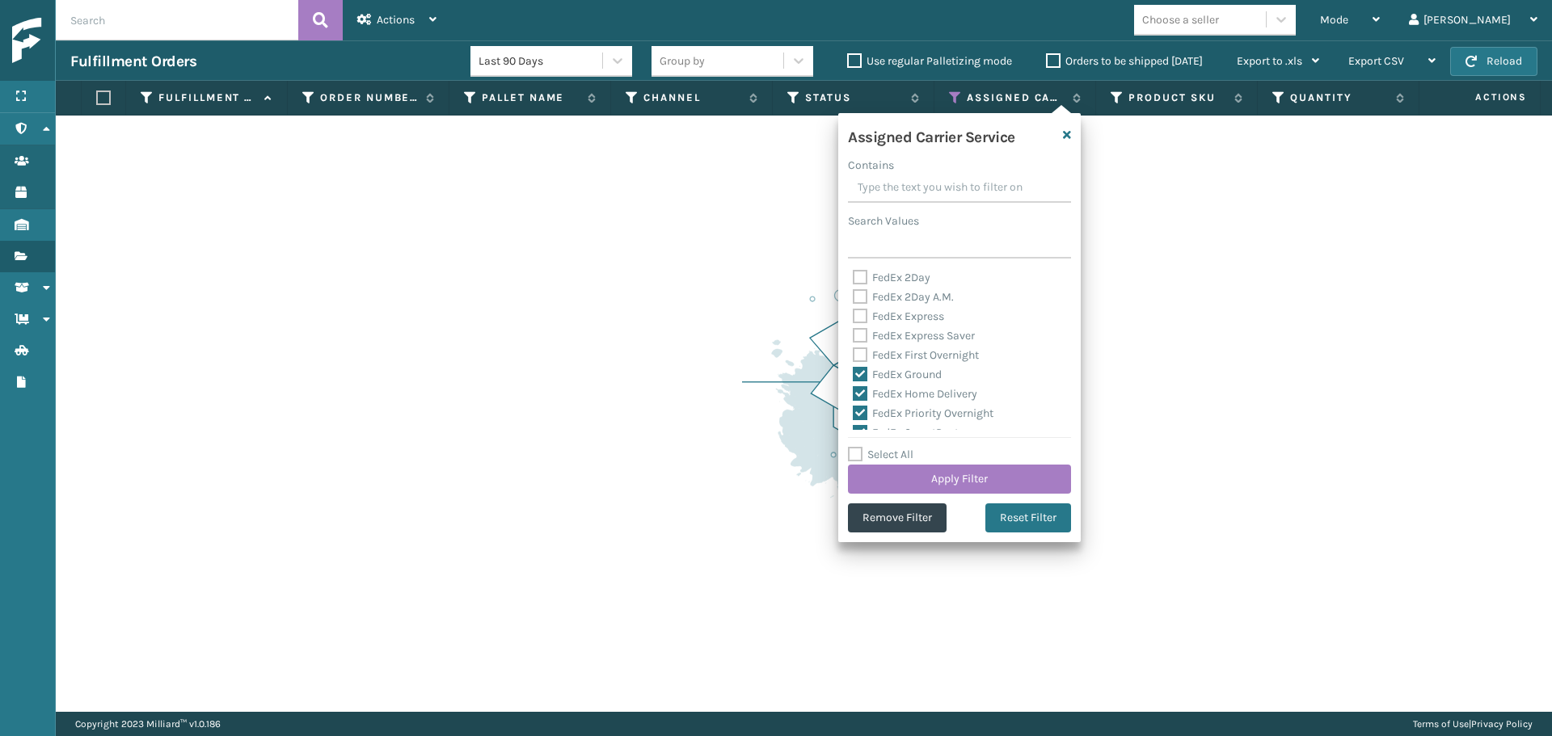
click at [920, 379] on label "FedEx Ground" at bounding box center [897, 375] width 89 height 14
click at [853, 376] on input "FedEx Ground" at bounding box center [853, 370] width 1 height 11
checkbox input "false"
click at [922, 390] on label "FedEx Home Delivery" at bounding box center [915, 394] width 124 height 14
click at [853, 390] on input "FedEx Home Delivery" at bounding box center [853, 390] width 1 height 11
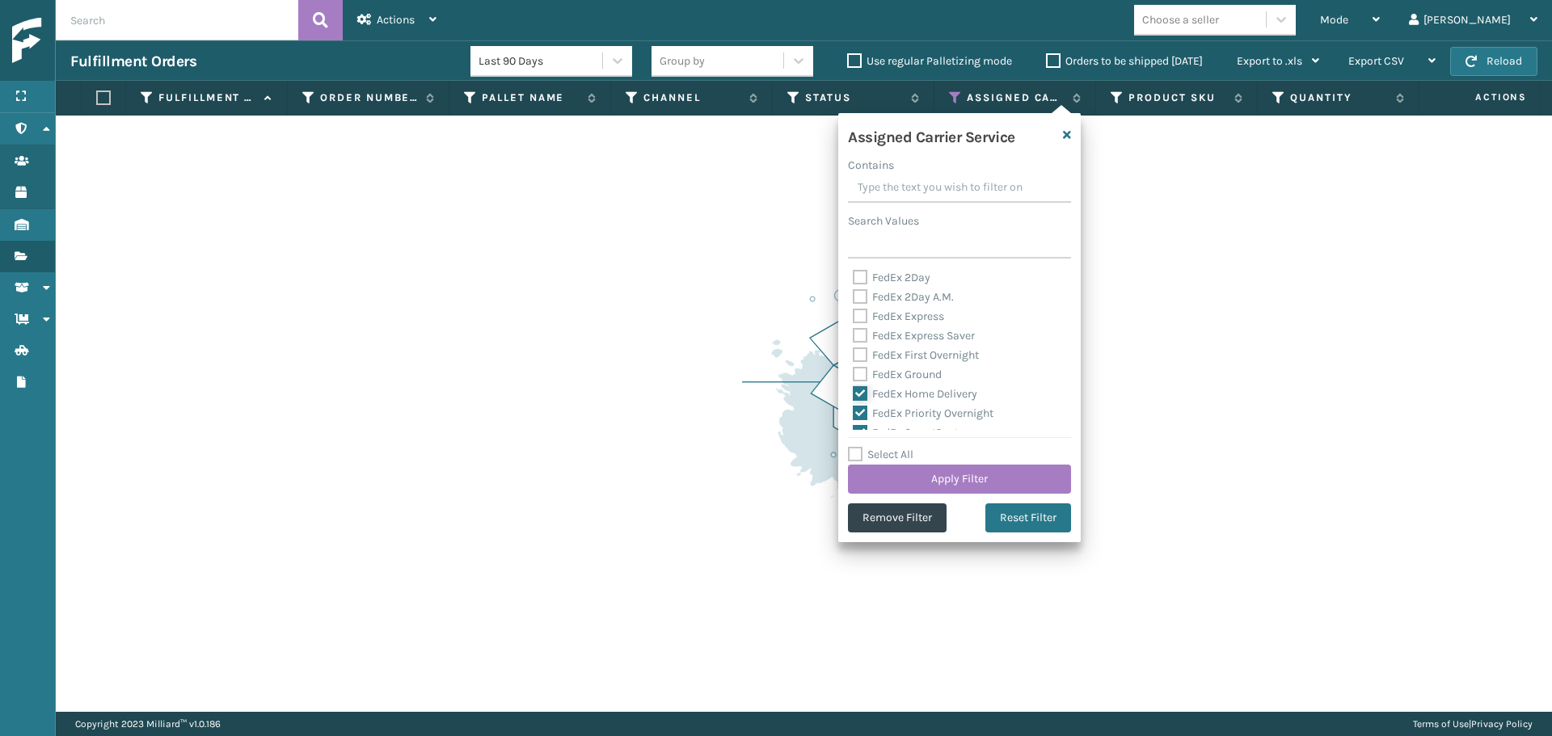
checkbox input "false"
click at [922, 408] on label "FedEx Priority Overnight" at bounding box center [923, 413] width 141 height 14
click at [853, 408] on input "FedEx Priority Overnight" at bounding box center [853, 409] width 1 height 11
checkbox input "false"
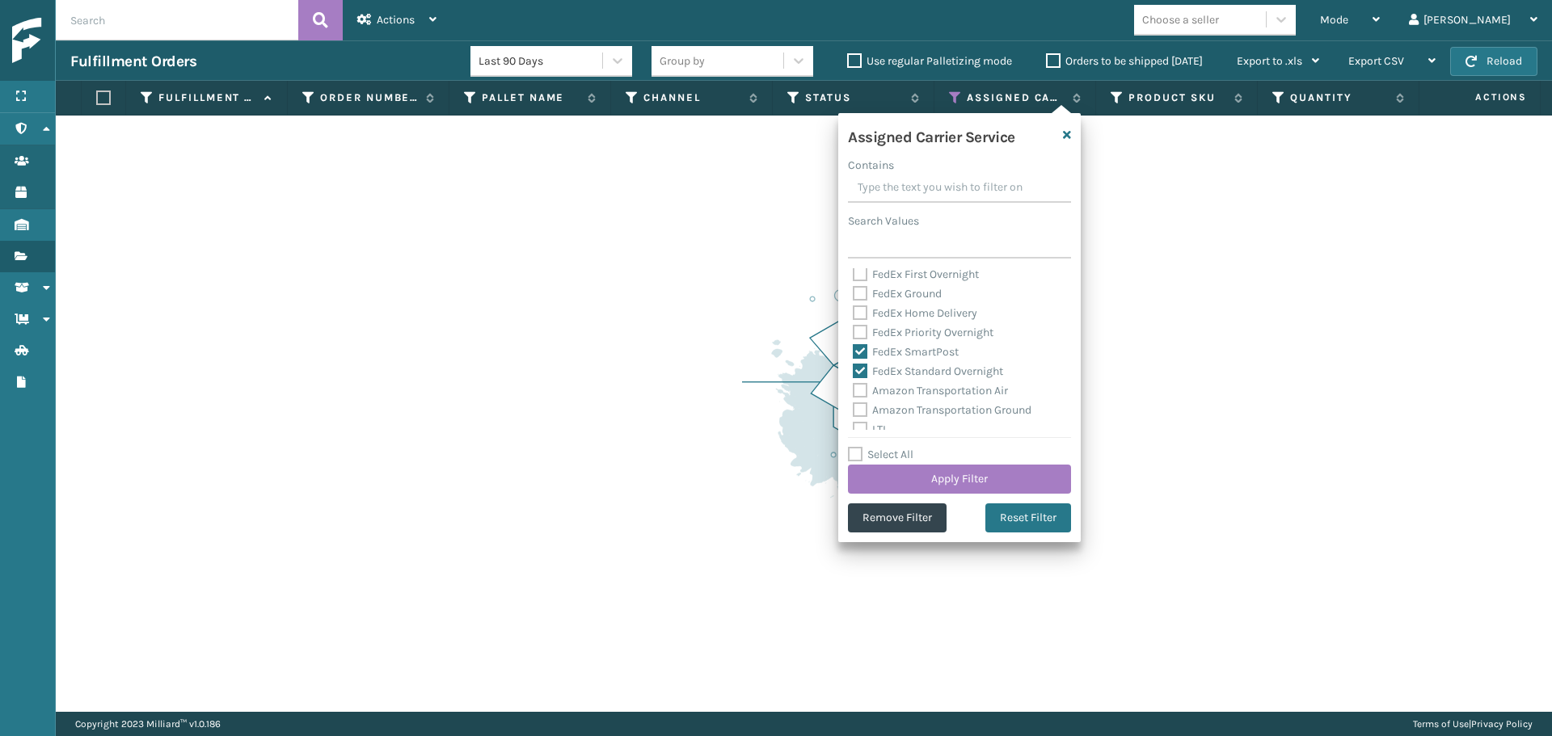
click at [897, 358] on label "FedEx SmartPost" at bounding box center [906, 352] width 106 height 14
click at [853, 353] on input "FedEx SmartPost" at bounding box center [853, 348] width 1 height 11
checkbox input "false"
click at [898, 374] on label "FedEx Standard Overnight" at bounding box center [928, 371] width 150 height 14
click at [853, 373] on input "FedEx Standard Overnight" at bounding box center [853, 367] width 1 height 11
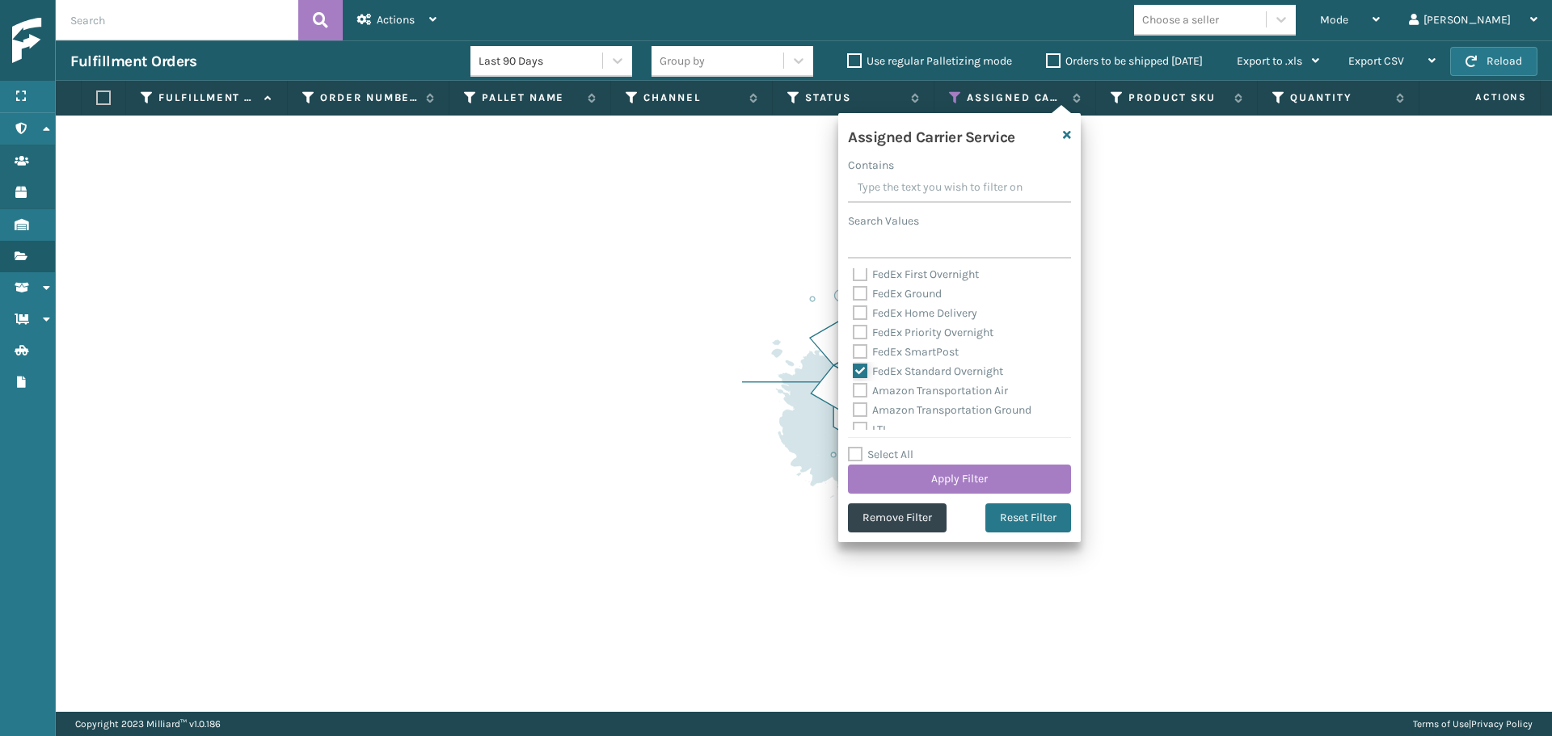
checkbox input "false"
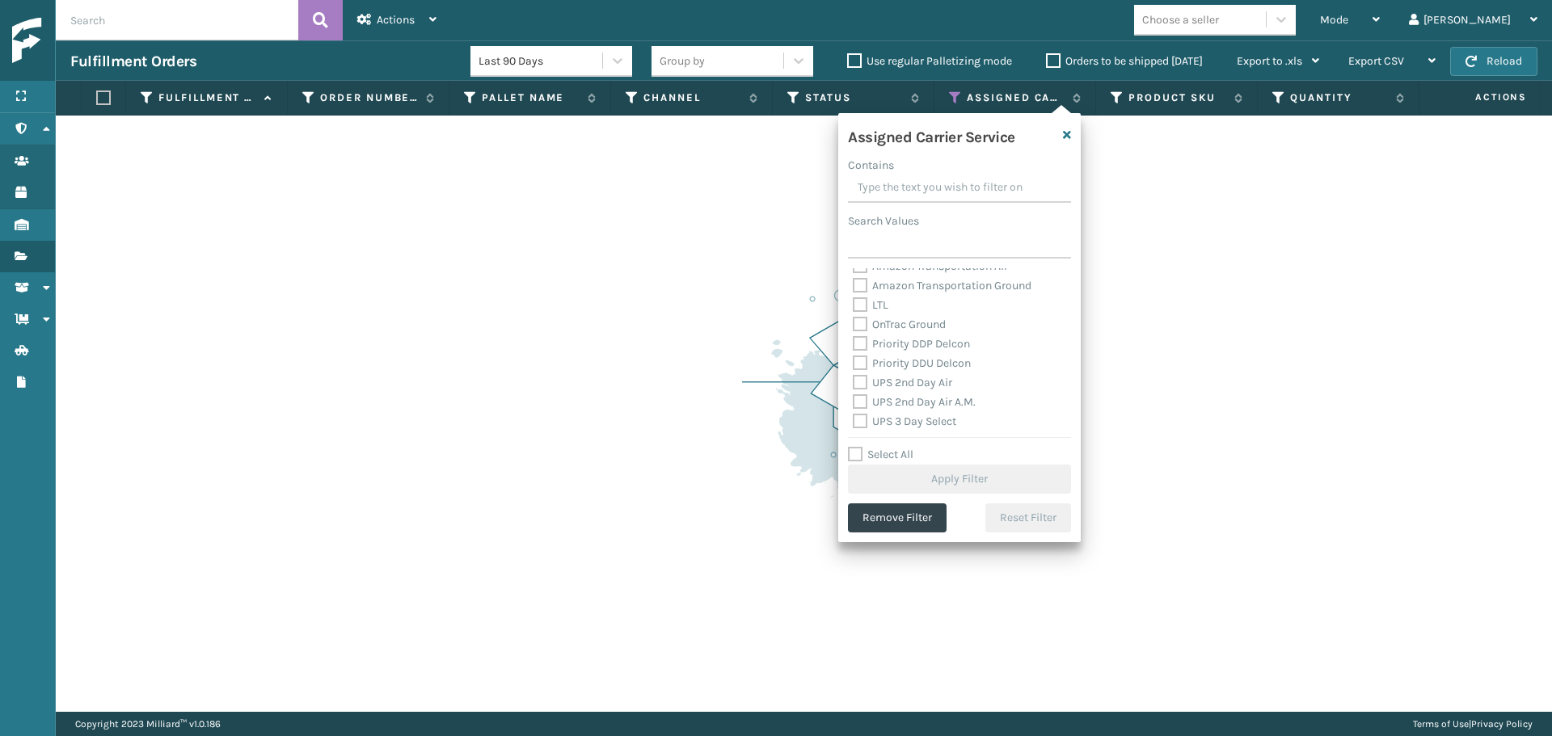
scroll to position [242, 0]
click at [890, 351] on label "UPS 2nd Day Air" at bounding box center [902, 346] width 99 height 14
click at [853, 347] on input "UPS 2nd Day Air" at bounding box center [853, 341] width 1 height 11
checkbox input "true"
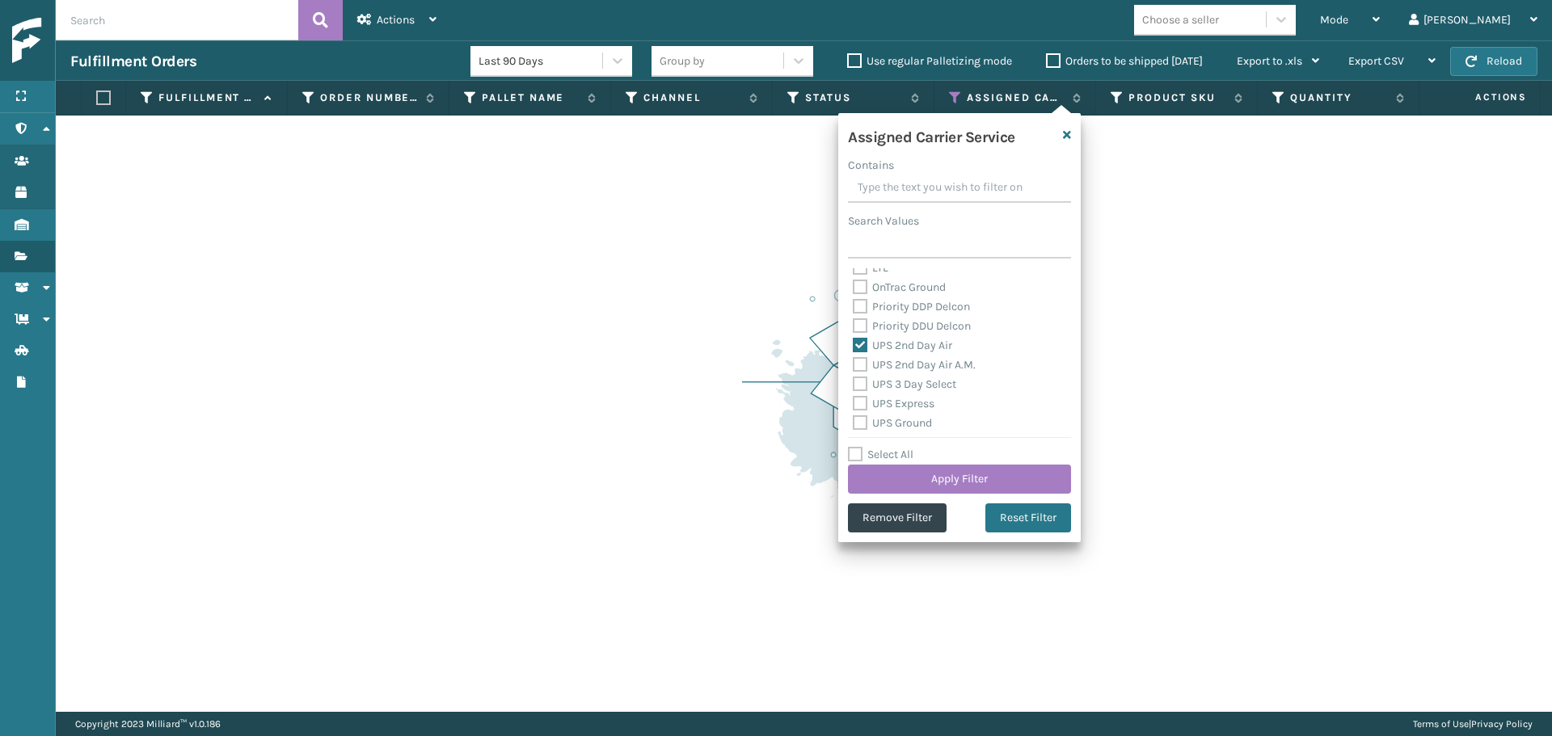
click at [897, 369] on label "UPS 2nd Day Air A.M." at bounding box center [914, 365] width 123 height 14
click at [853, 366] on input "UPS 2nd Day Air A.M." at bounding box center [853, 361] width 1 height 11
checkbox input "true"
click at [899, 381] on label "UPS 3 Day Select" at bounding box center [904, 384] width 103 height 14
click at [853, 381] on input "UPS 3 Day Select" at bounding box center [853, 380] width 1 height 11
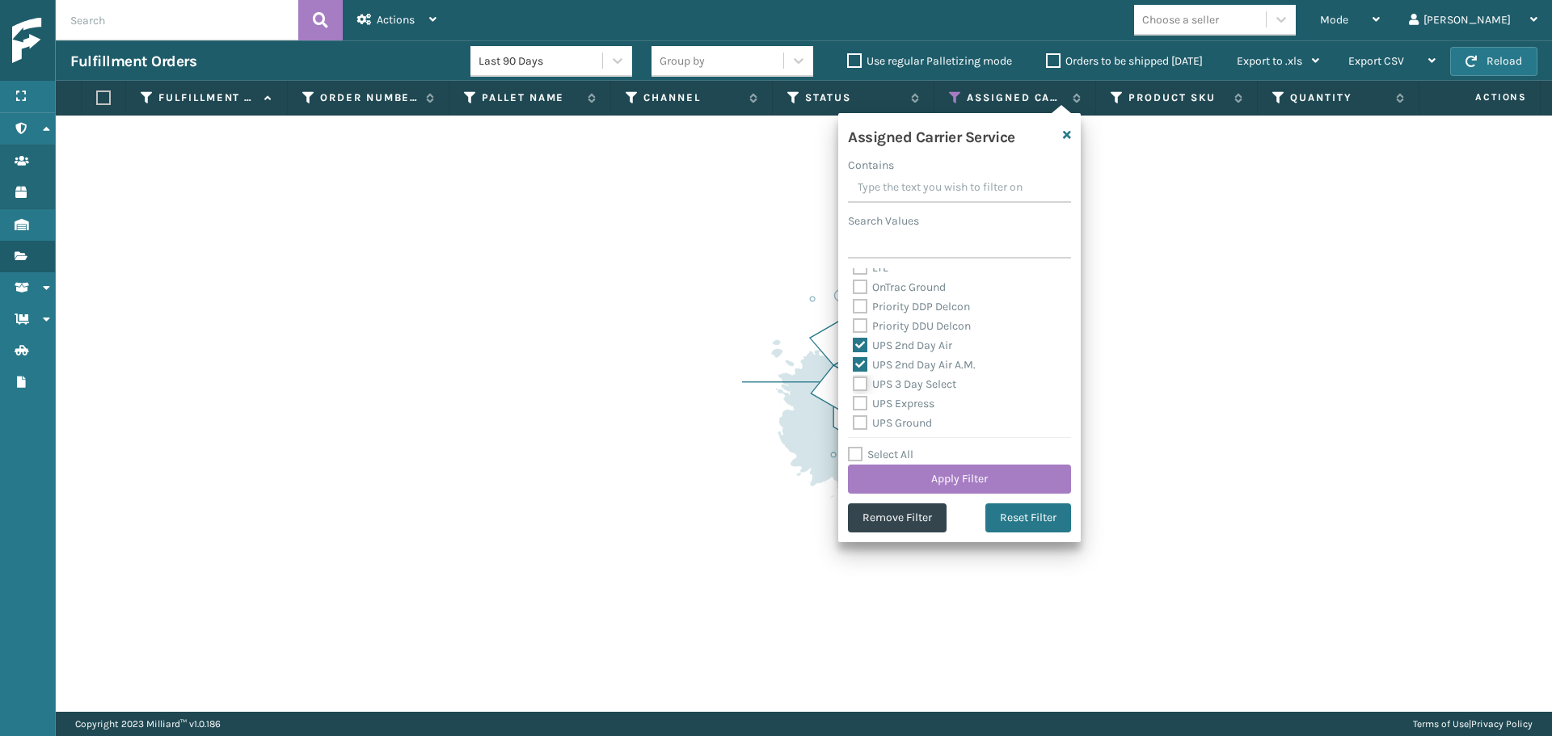
checkbox input "true"
click at [891, 328] on label "UPS Express" at bounding box center [894, 323] width 82 height 14
click at [853, 324] on input "UPS Express" at bounding box center [853, 319] width 1 height 11
checkbox input "true"
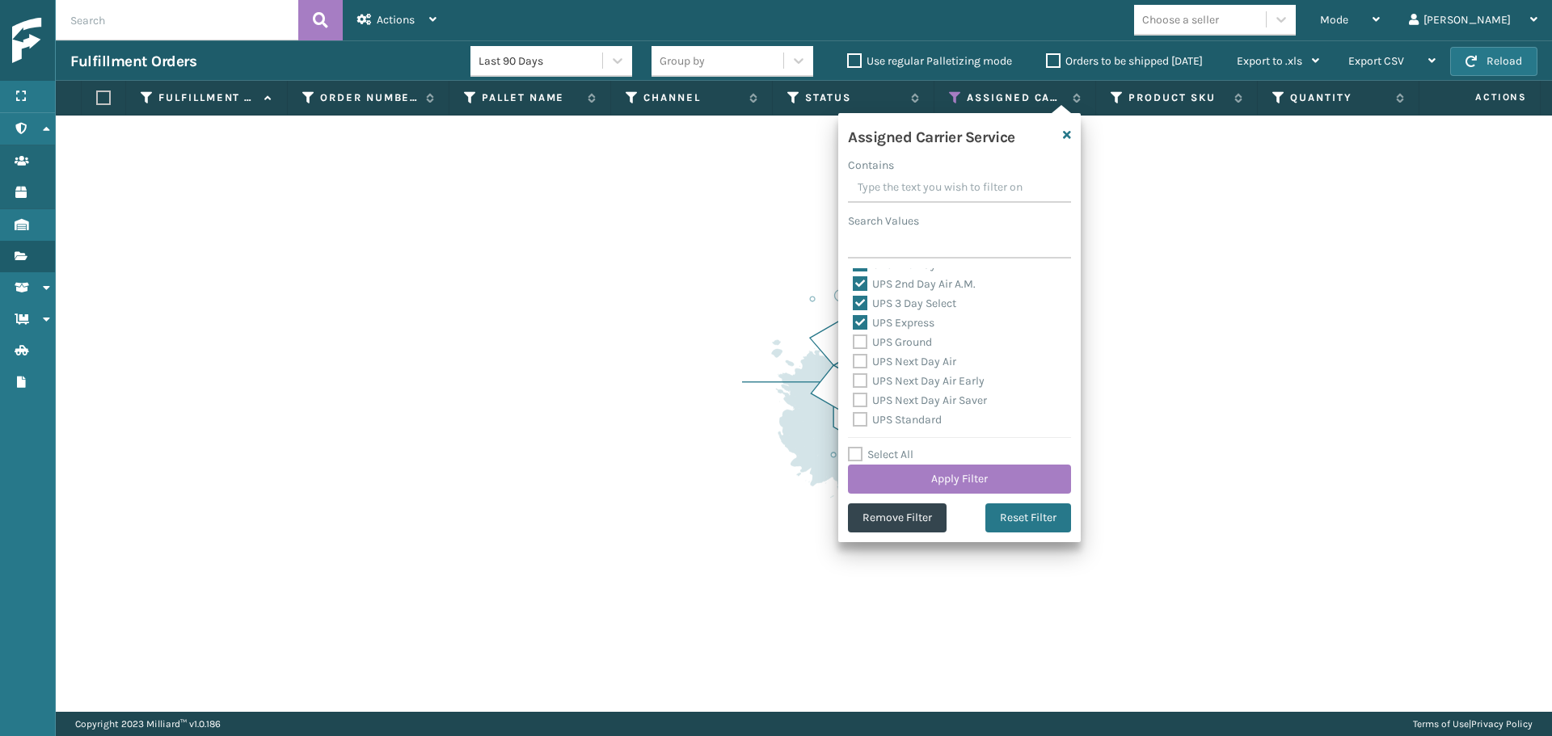
click at [897, 345] on label "UPS Ground" at bounding box center [892, 342] width 79 height 14
click at [853, 343] on input "UPS Ground" at bounding box center [853, 338] width 1 height 11
checkbox input "true"
click at [899, 367] on label "UPS Next Day Air" at bounding box center [904, 362] width 103 height 14
click at [853, 363] on input "UPS Next Day Air" at bounding box center [853, 357] width 1 height 11
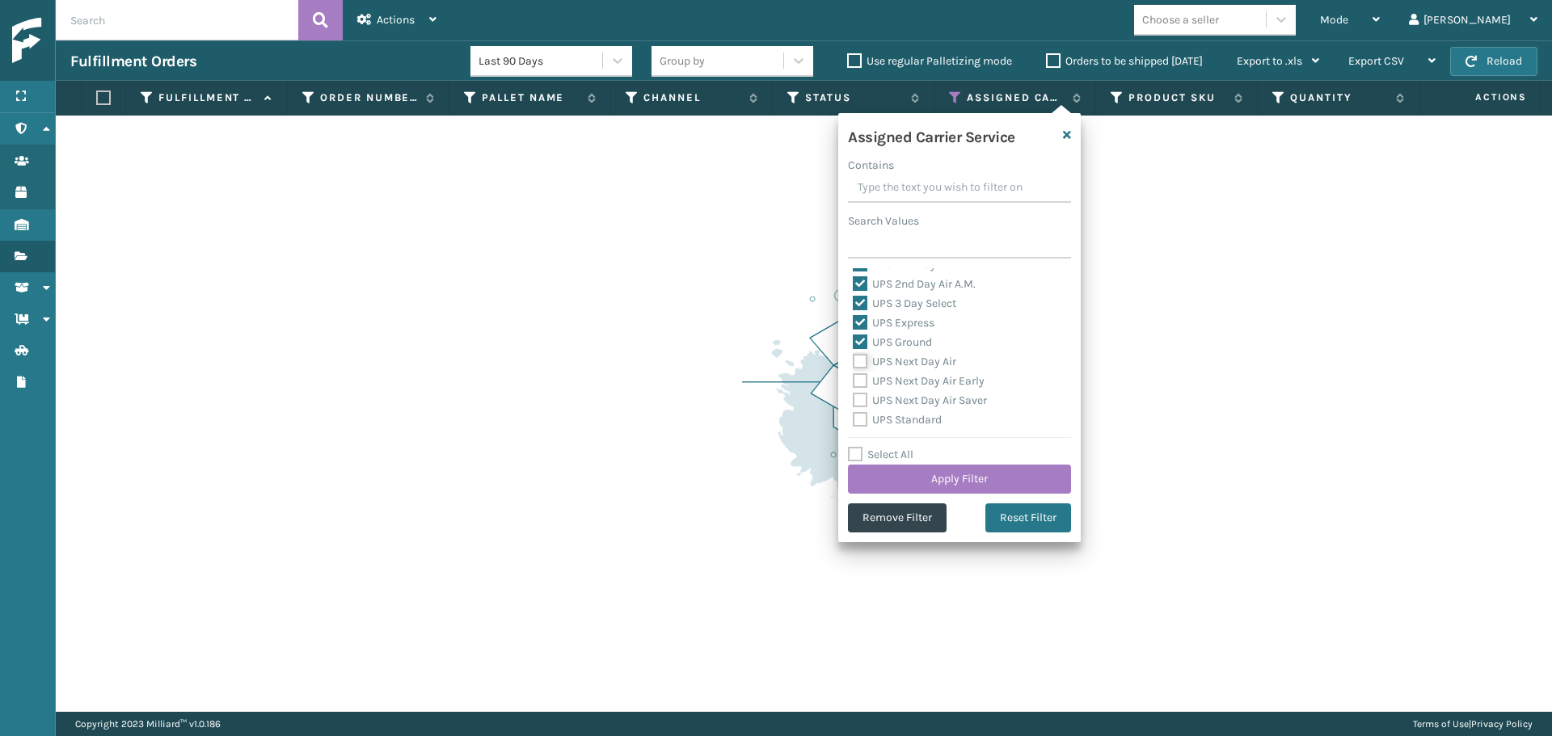
checkbox input "true"
click at [893, 382] on label "UPS Next Day Air Early" at bounding box center [919, 381] width 132 height 14
click at [853, 382] on input "UPS Next Day Air Early" at bounding box center [853, 377] width 1 height 11
checkbox input "true"
click at [902, 402] on label "UPS Next Day Air Saver" at bounding box center [920, 401] width 134 height 14
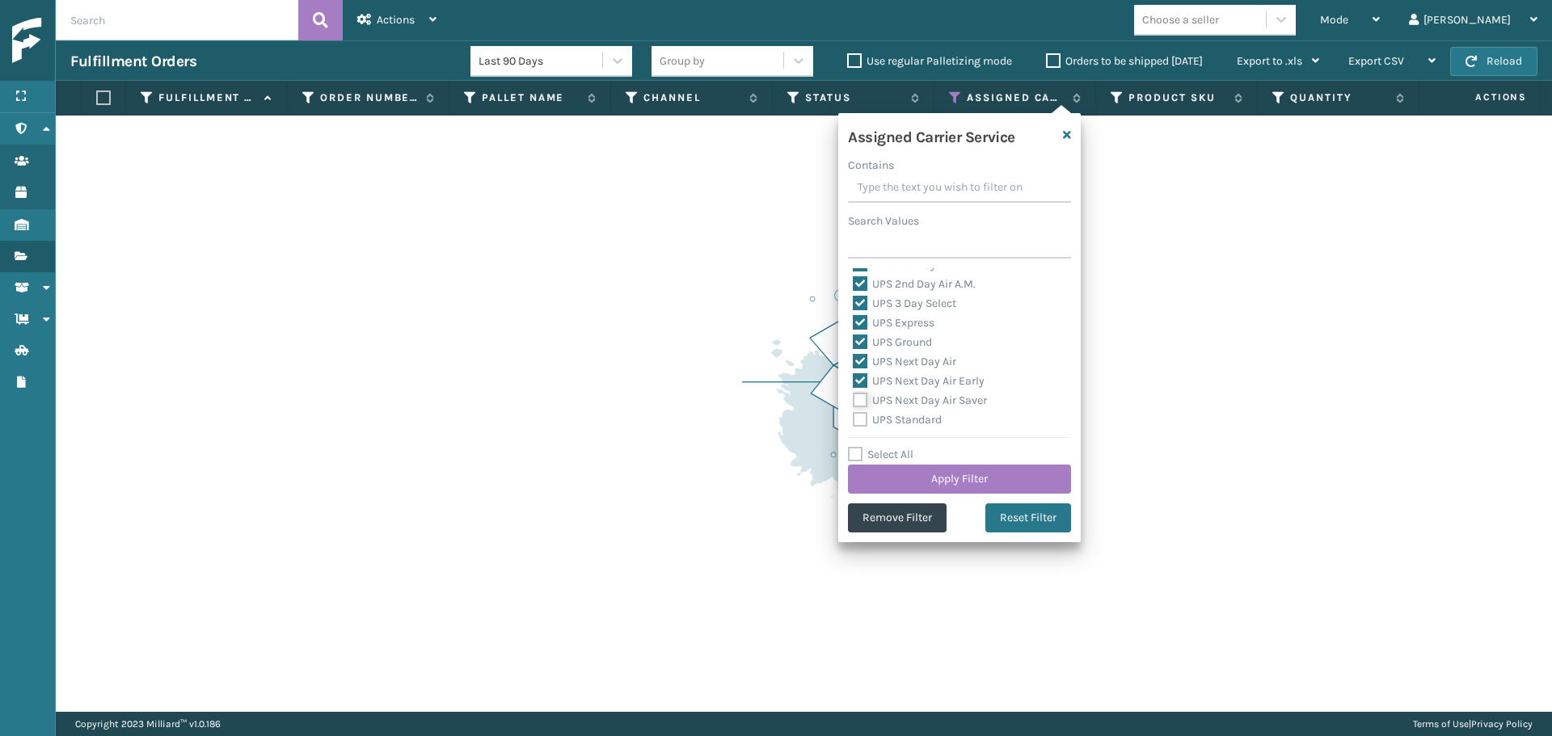
click at [853, 402] on input "UPS Next Day Air Saver" at bounding box center [853, 396] width 1 height 11
checkbox input "true"
click at [905, 419] on label "UPS Standard" at bounding box center [897, 420] width 89 height 14
click at [853, 419] on input "UPS Standard" at bounding box center [853, 416] width 1 height 11
checkbox input "true"
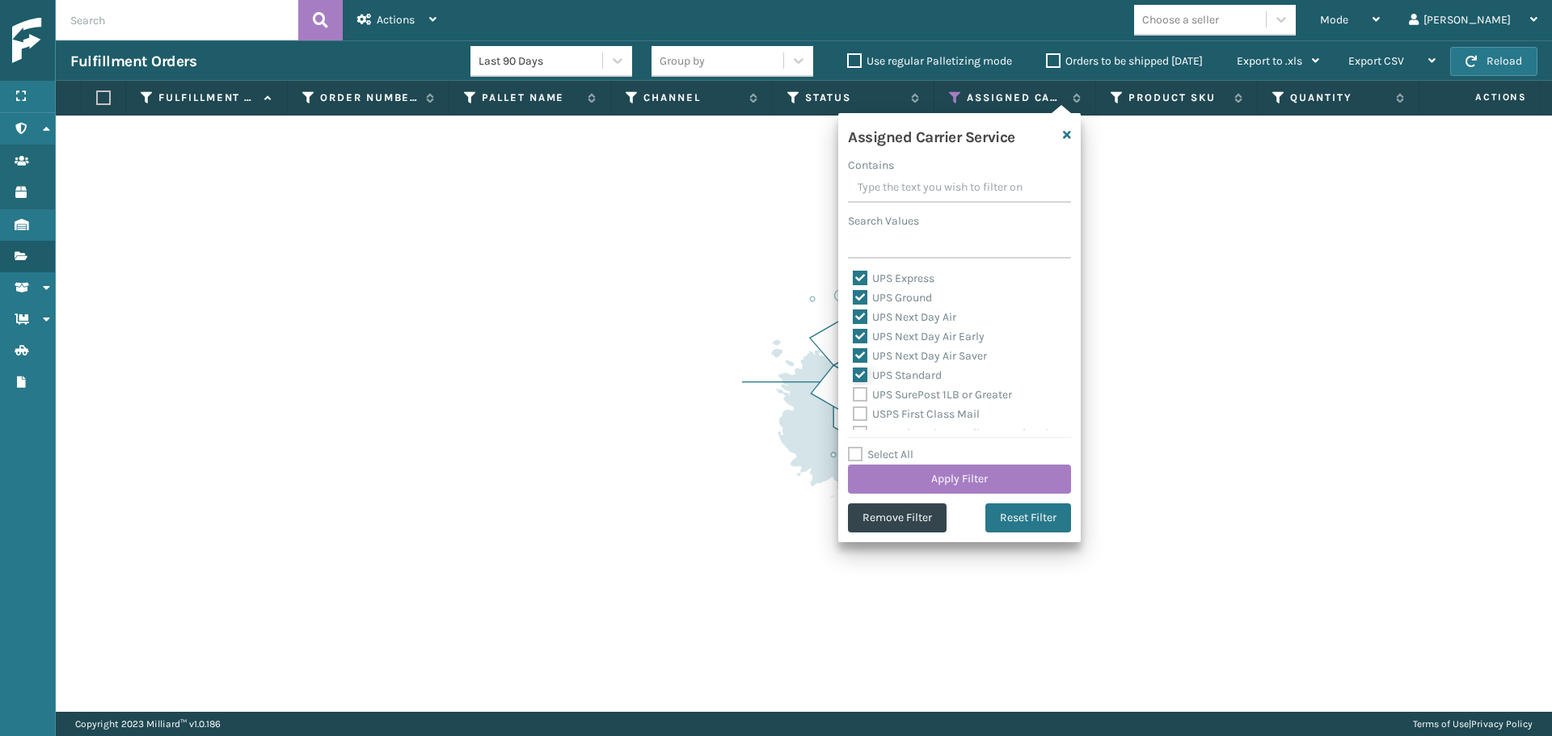
scroll to position [404, 0]
click at [903, 358] on label "UPS SurePost 1LB or Greater" at bounding box center [932, 359] width 159 height 14
click at [853, 358] on input "UPS SurePost 1LB or Greater" at bounding box center [853, 354] width 1 height 11
checkbox input "true"
click at [906, 380] on label "USPS First Class Mail" at bounding box center [916, 378] width 127 height 14
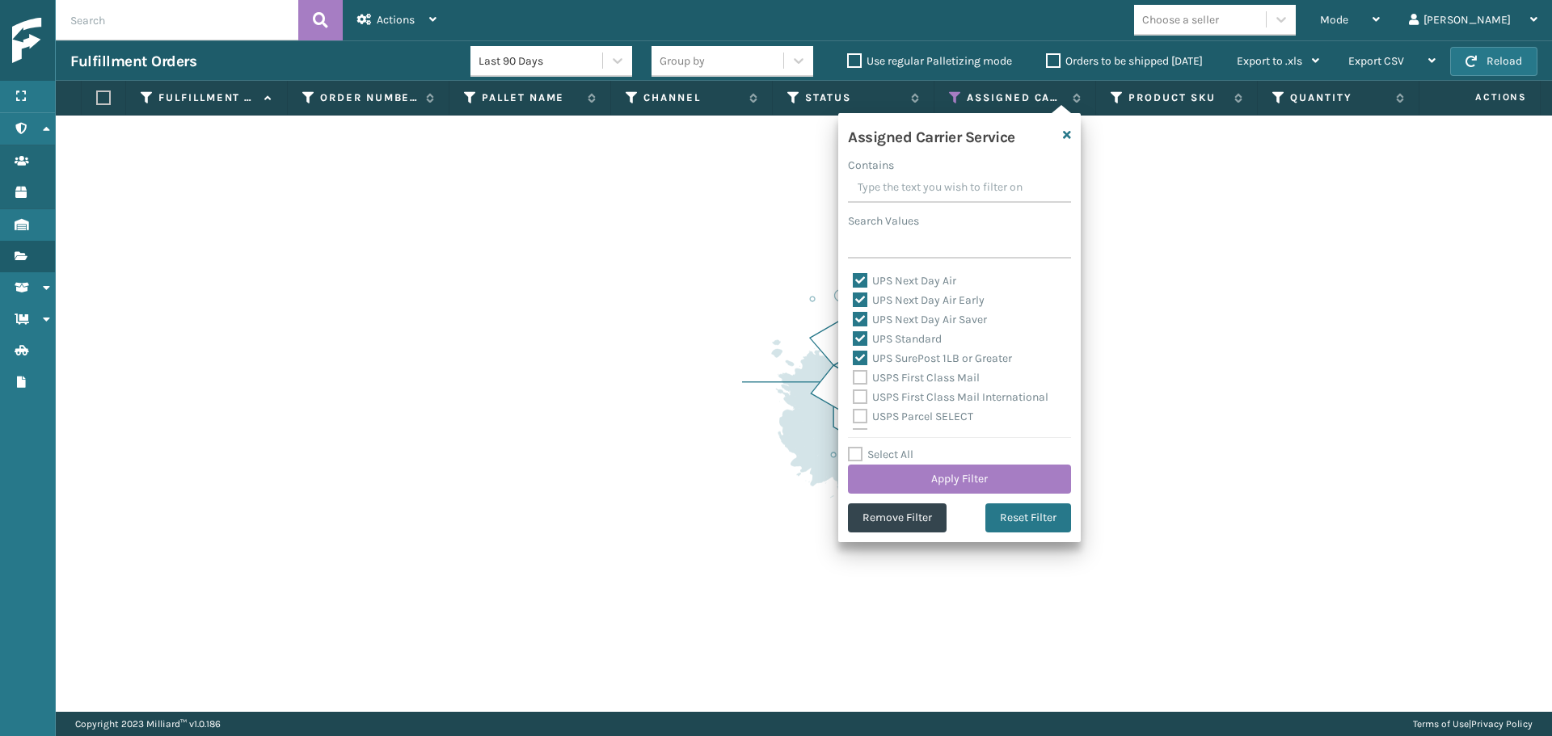
click at [853, 379] on input "USPS First Class Mail" at bounding box center [853, 373] width 1 height 11
click at [908, 374] on label "USPS First Class Mail" at bounding box center [916, 378] width 127 height 14
click at [853, 374] on input "USPS First Class Mail" at bounding box center [853, 373] width 1 height 11
checkbox input "false"
click at [945, 475] on button "Apply Filter" at bounding box center [959, 479] width 223 height 29
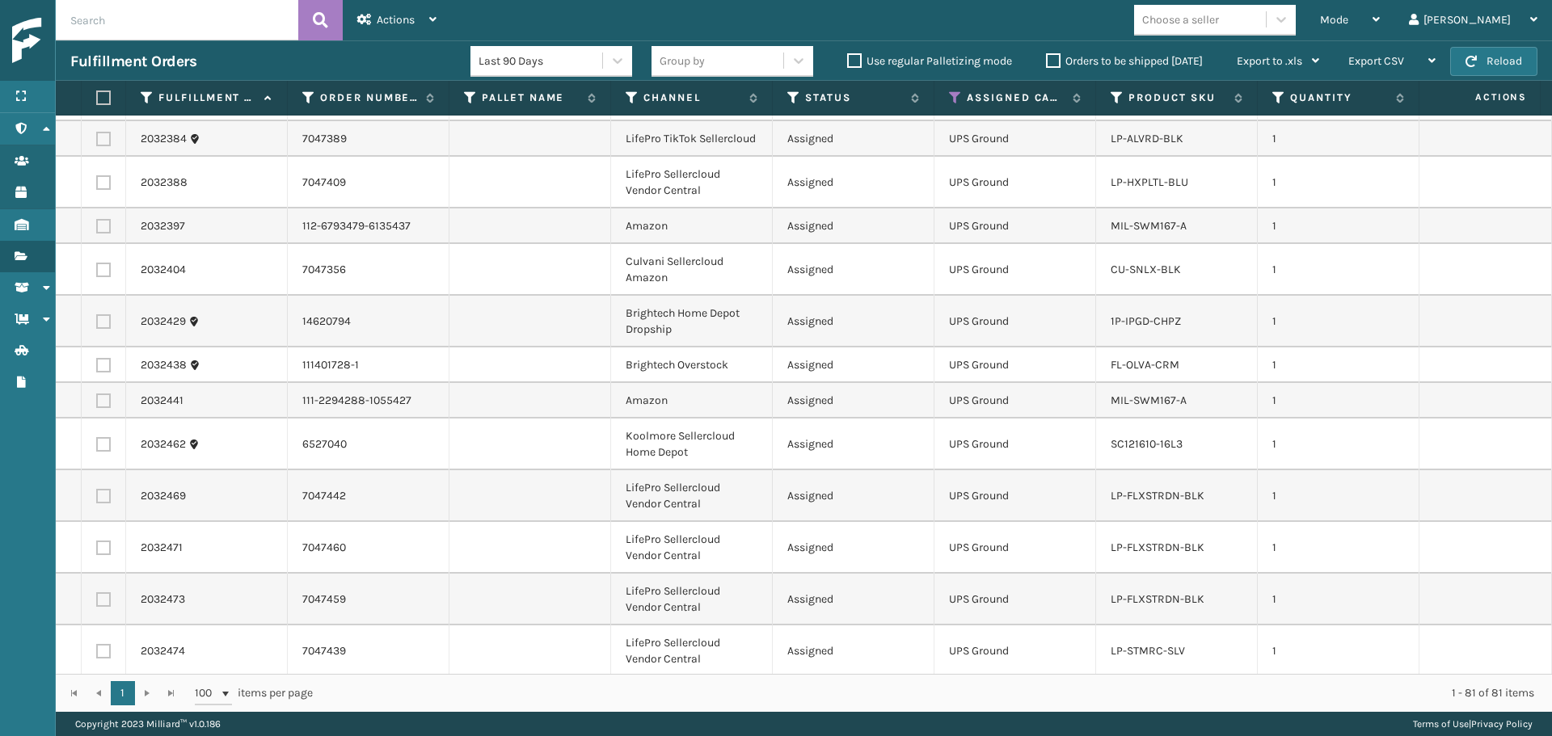
scroll to position [1374, 0]
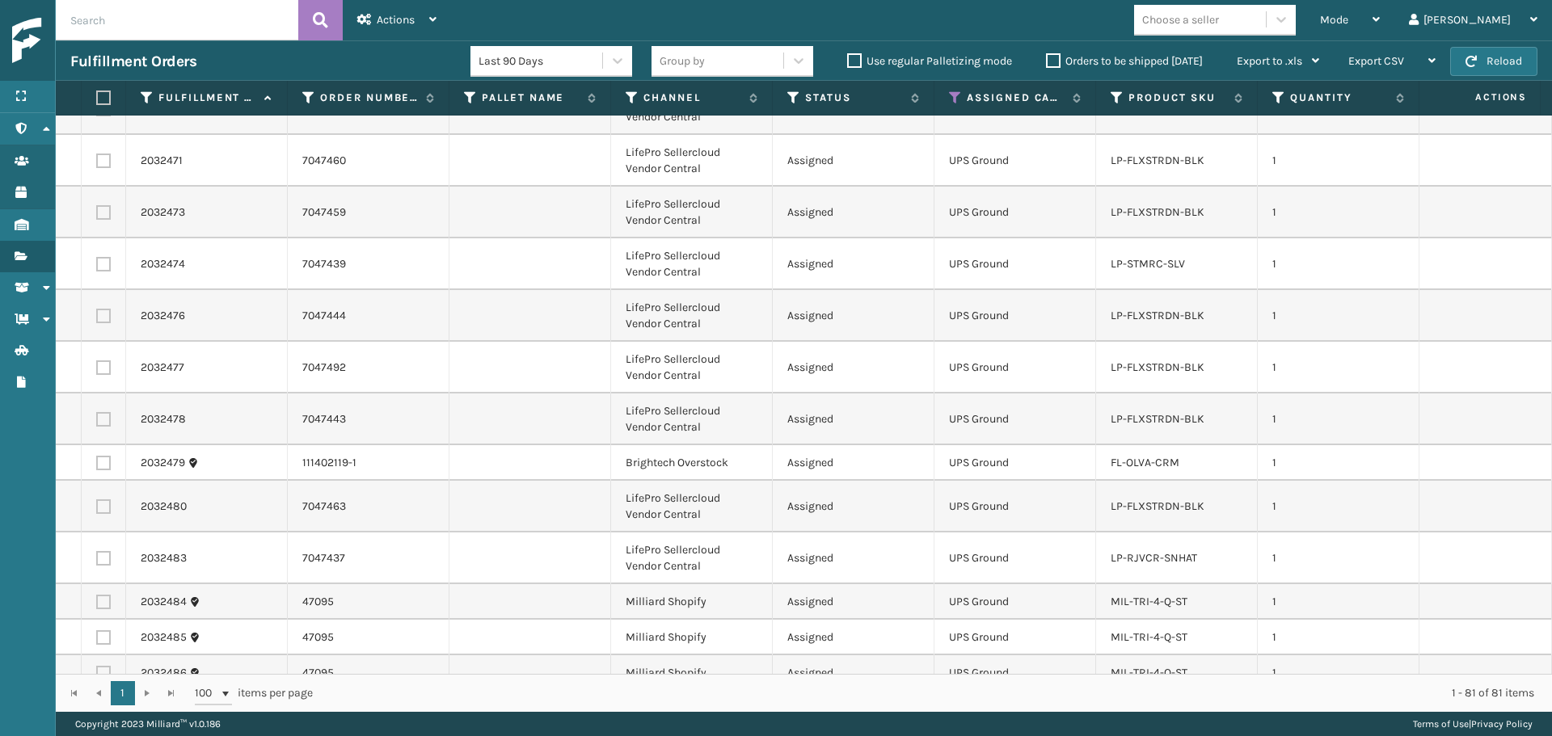
click at [1219, 27] on div "Choose a seller" at bounding box center [1180, 19] width 77 height 17
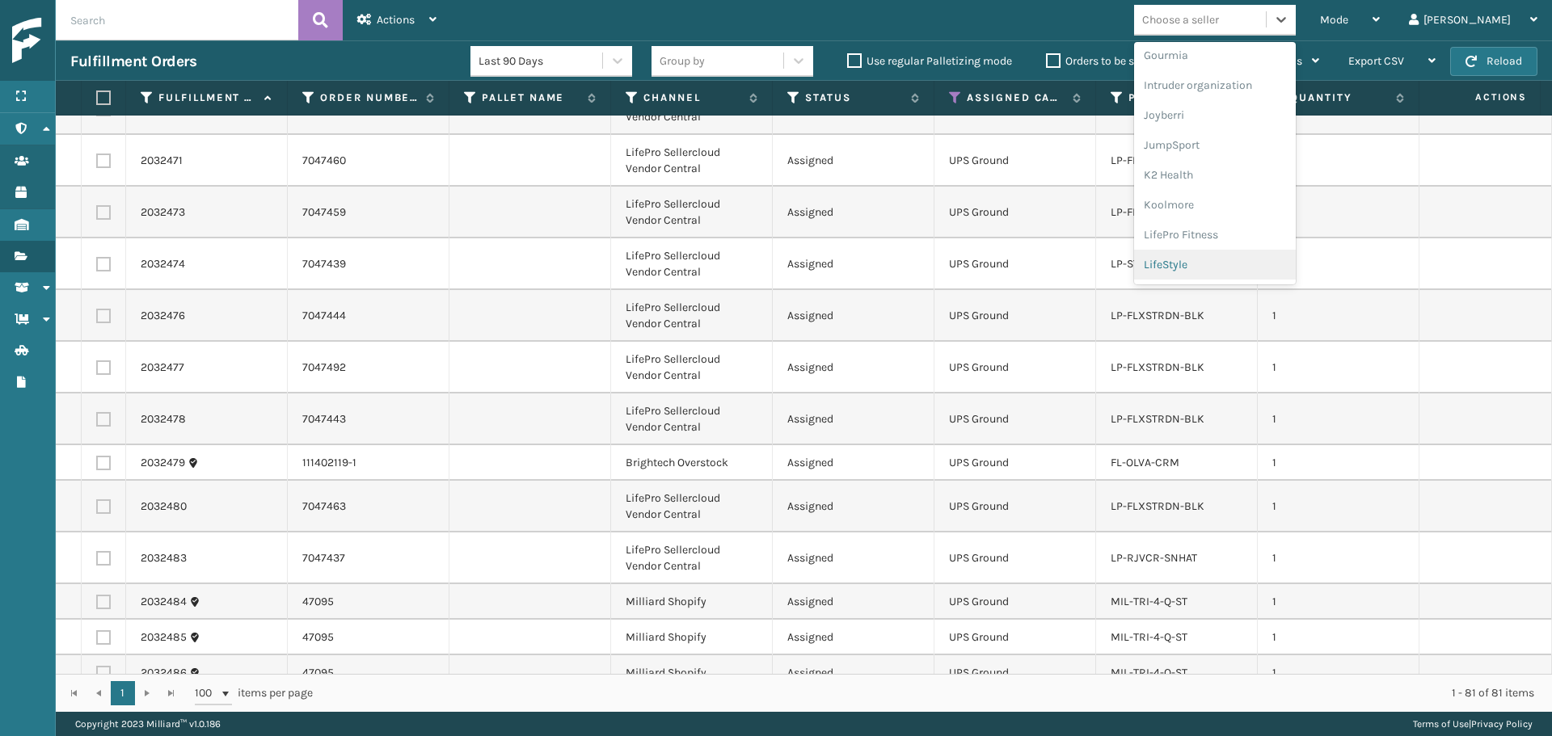
scroll to position [512, 0]
click at [1221, 145] on div "LifePro Fitness" at bounding box center [1215, 147] width 162 height 30
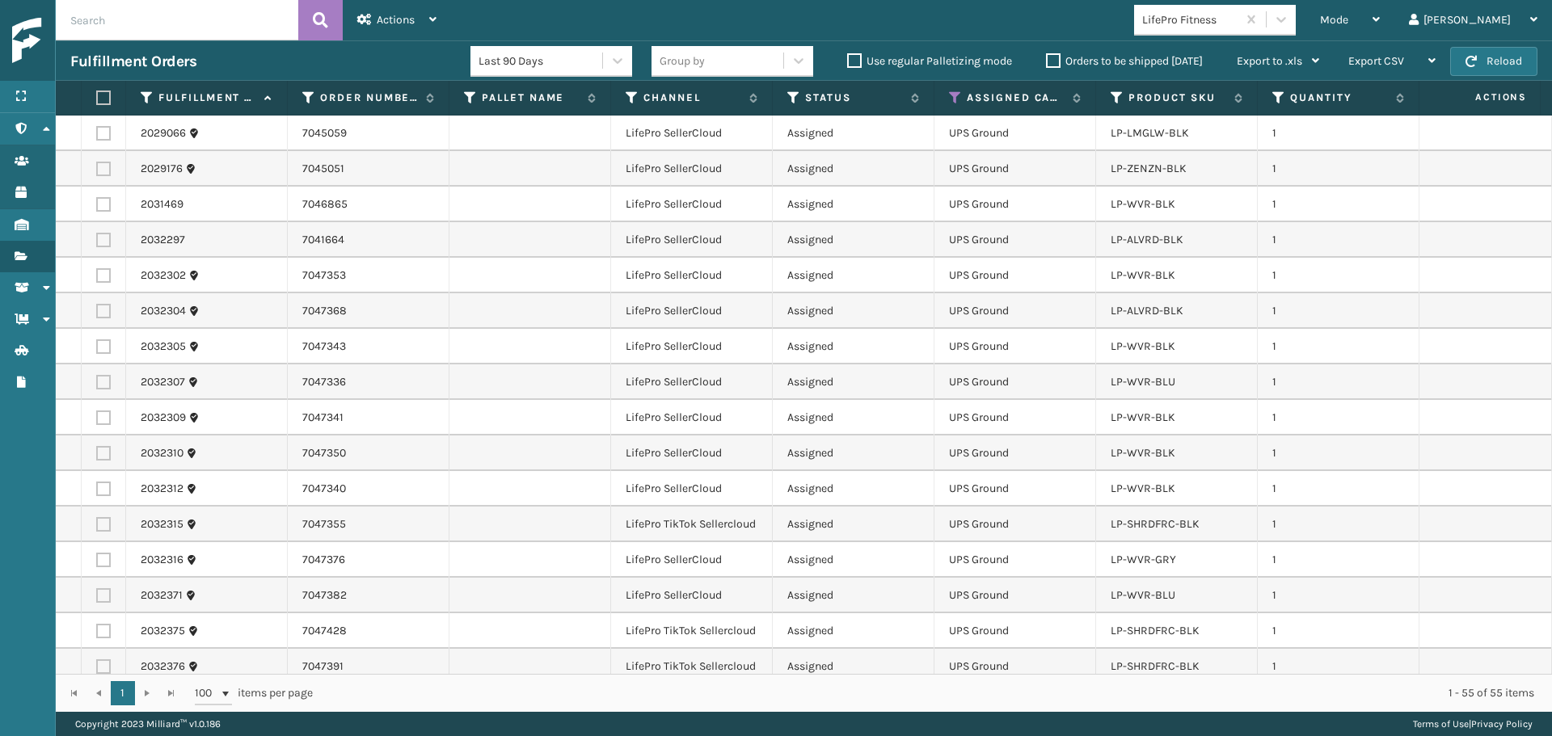
click at [99, 99] on label at bounding box center [101, 98] width 10 height 15
click at [97, 99] on input "checkbox" at bounding box center [96, 98] width 1 height 11
checkbox input "true"
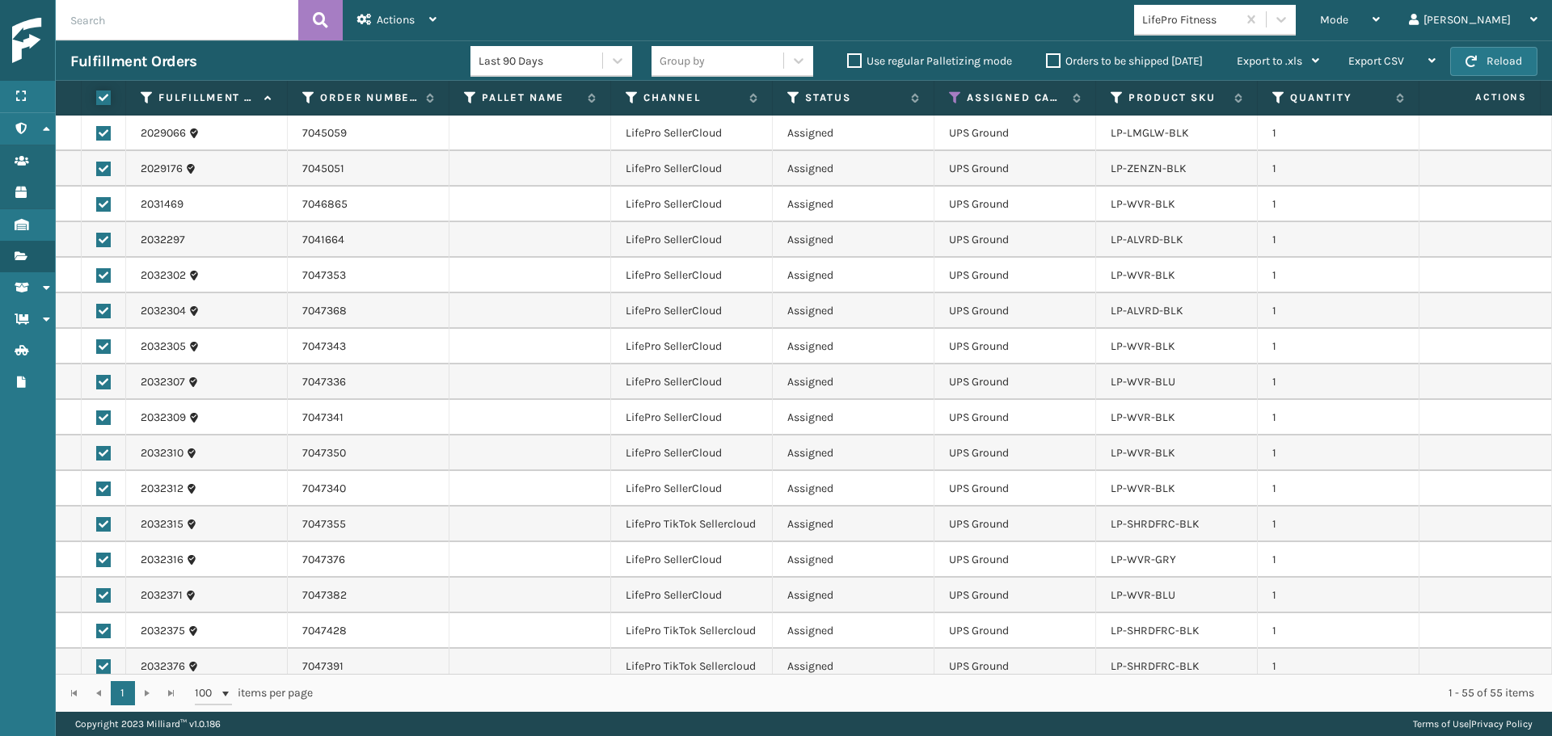
checkbox input "true"
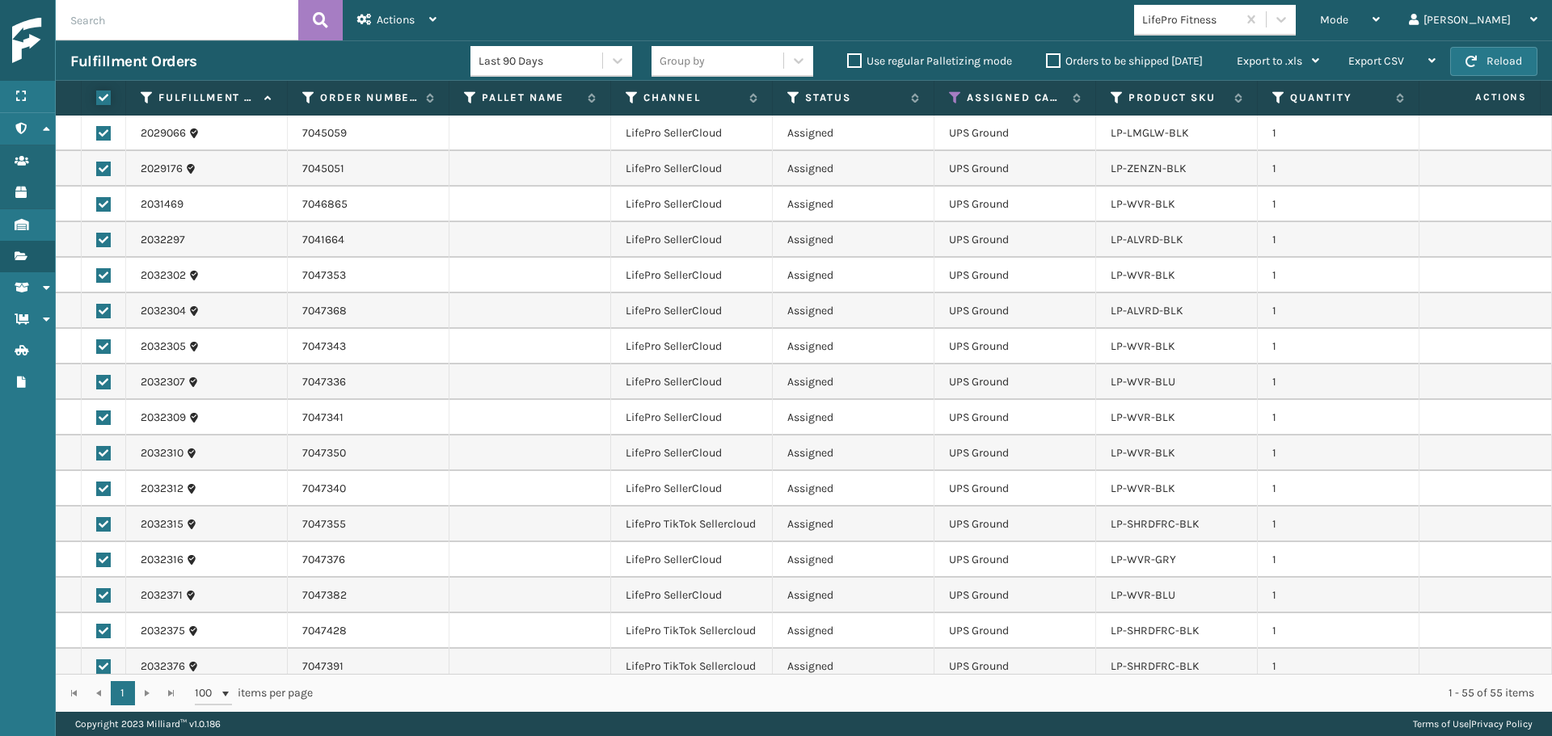
checkbox input "true"
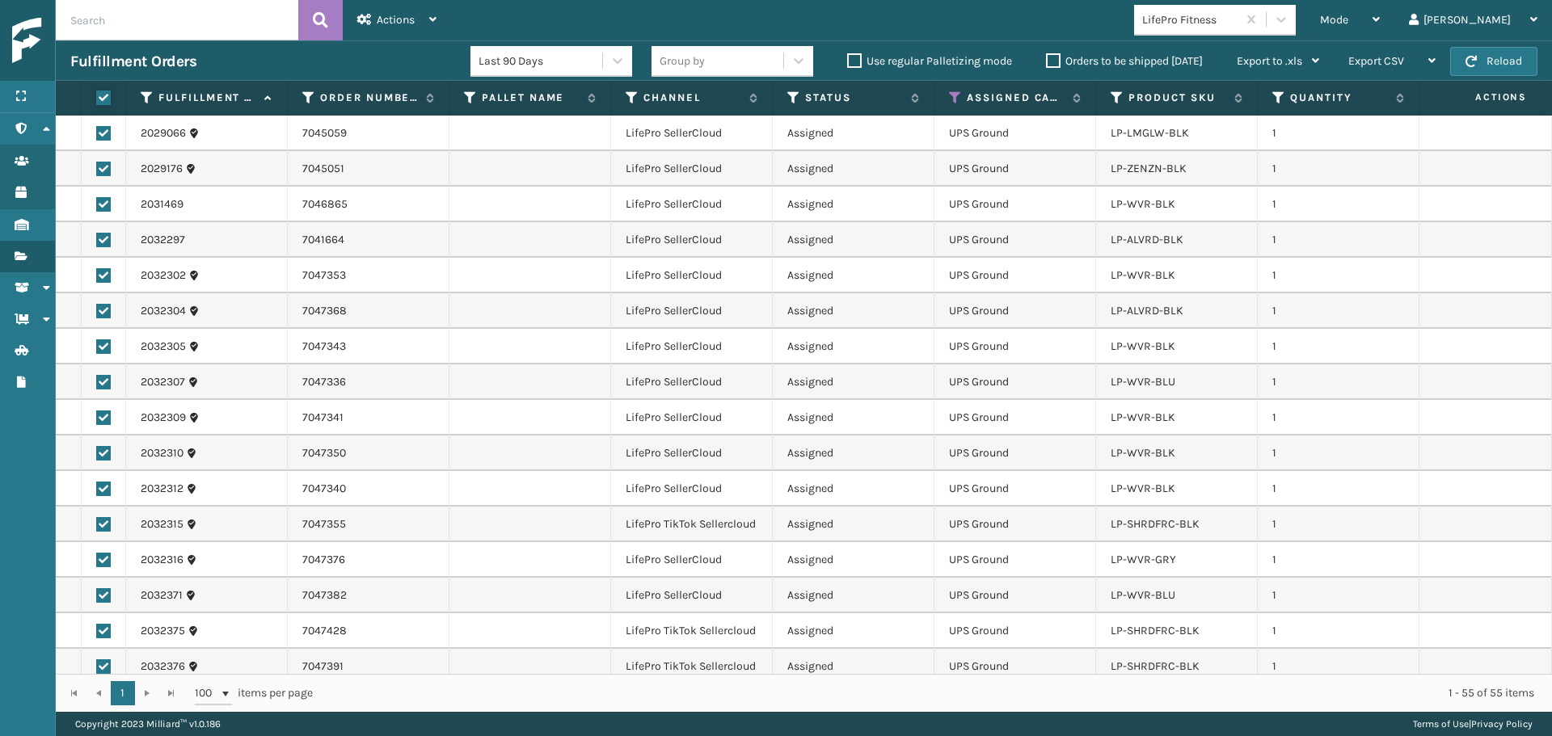
checkbox input "true"
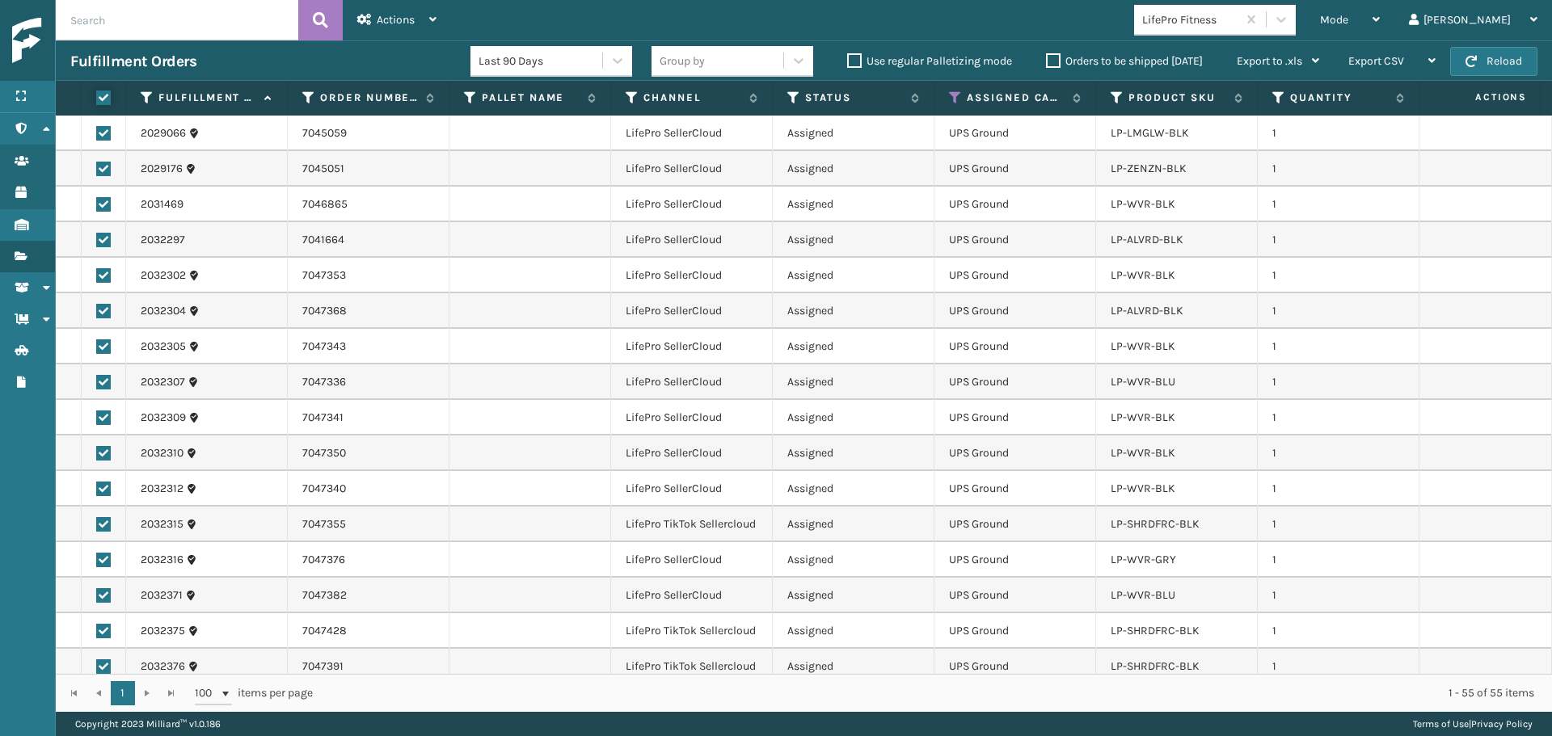
checkbox input "true"
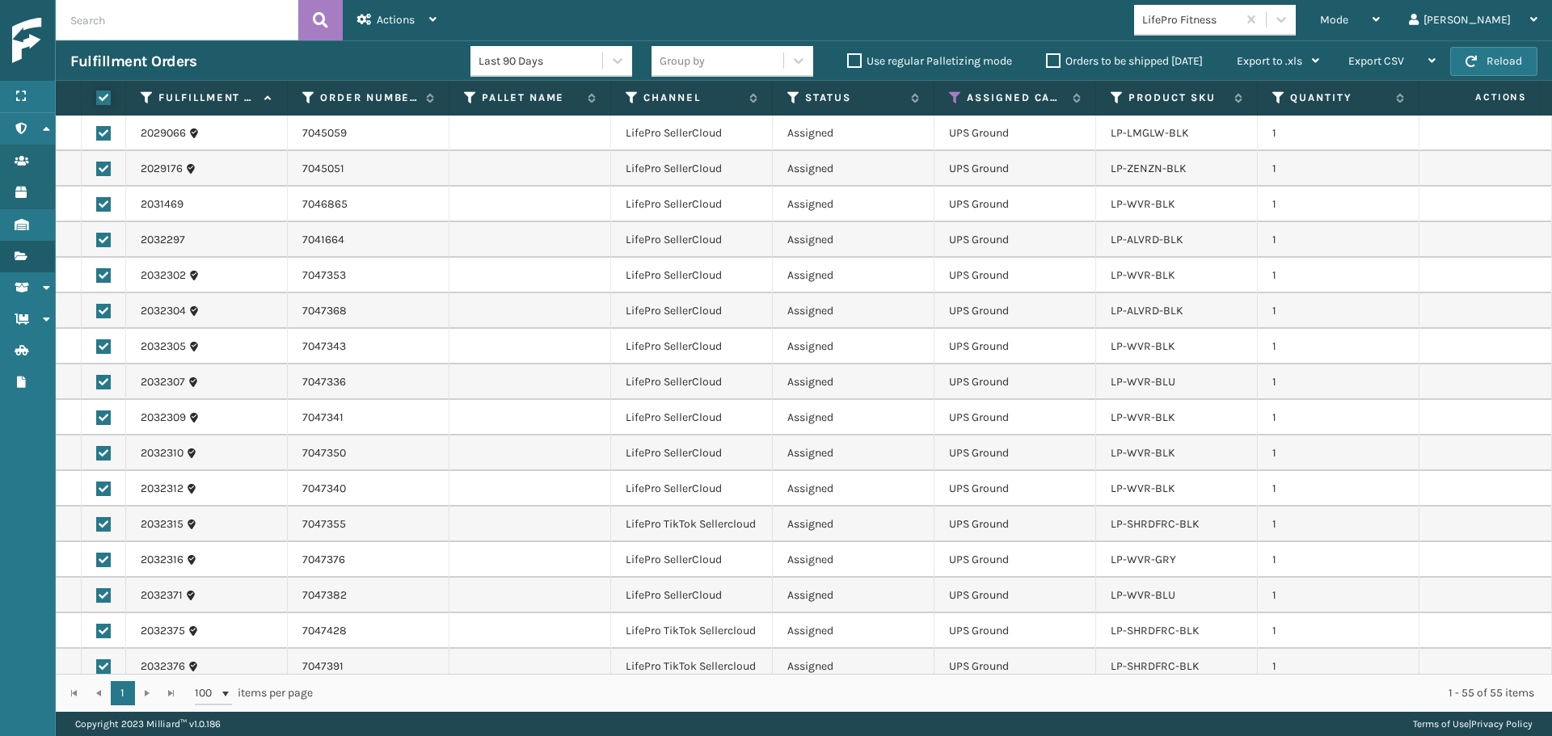
checkbox input "true"
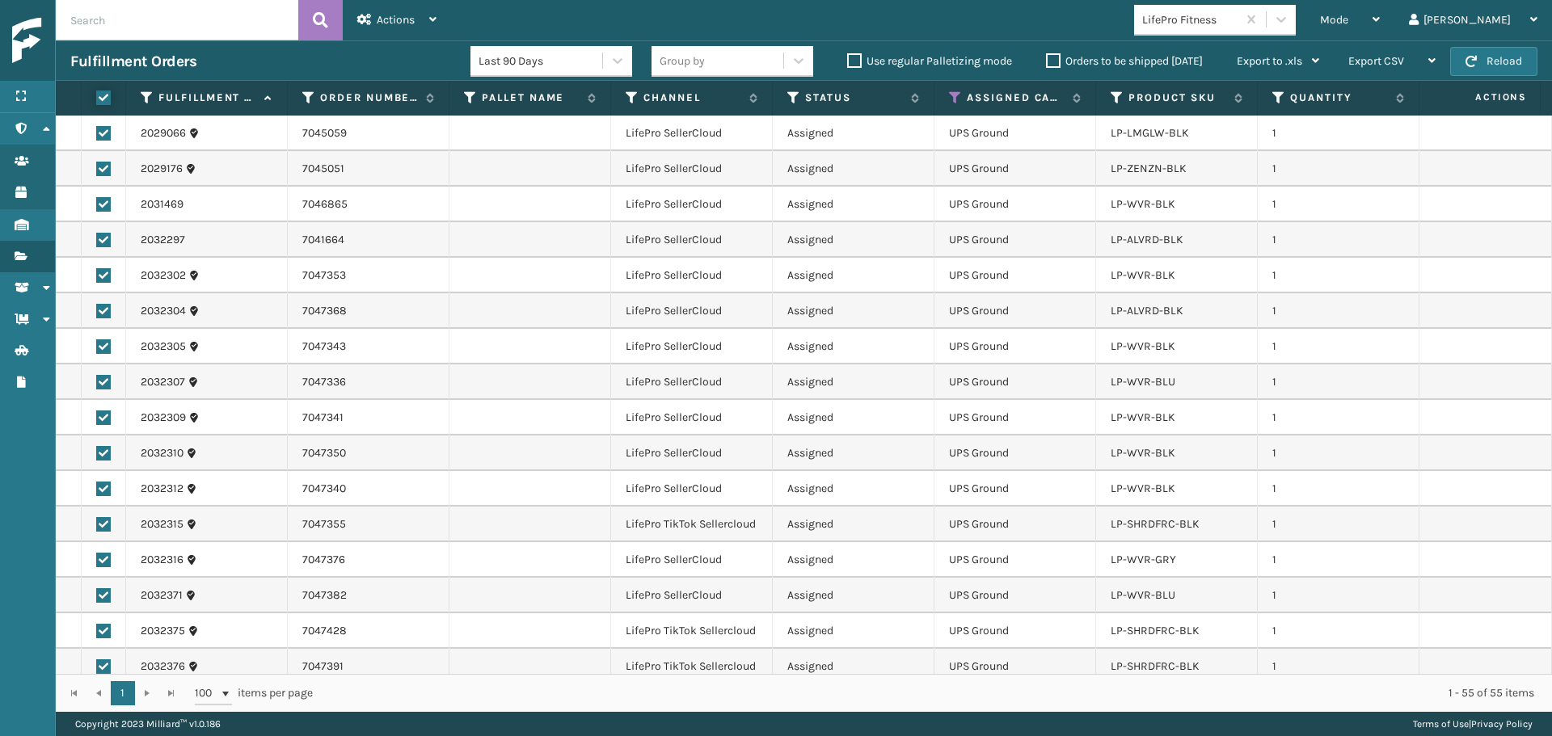
checkbox input "true"
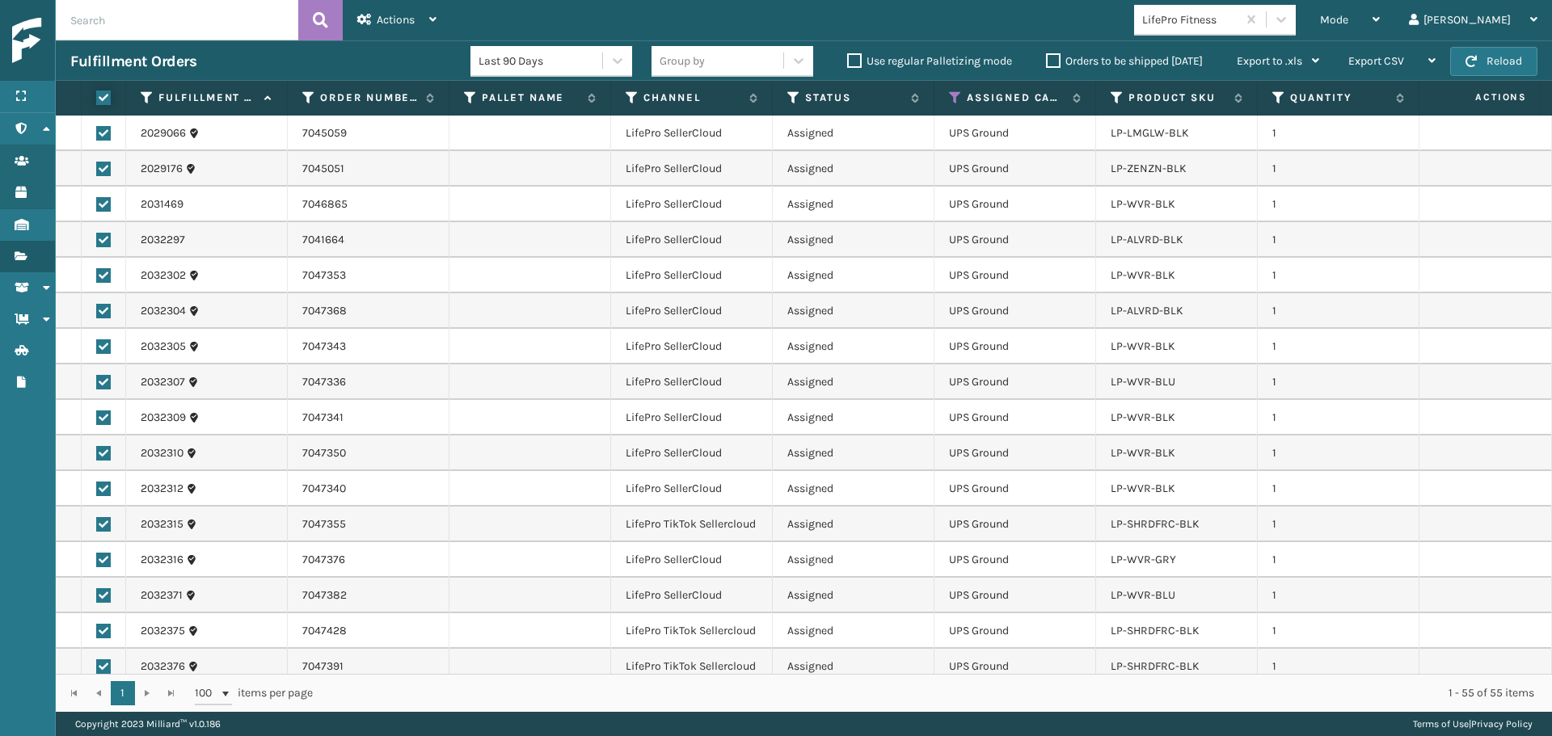
checkbox input "true"
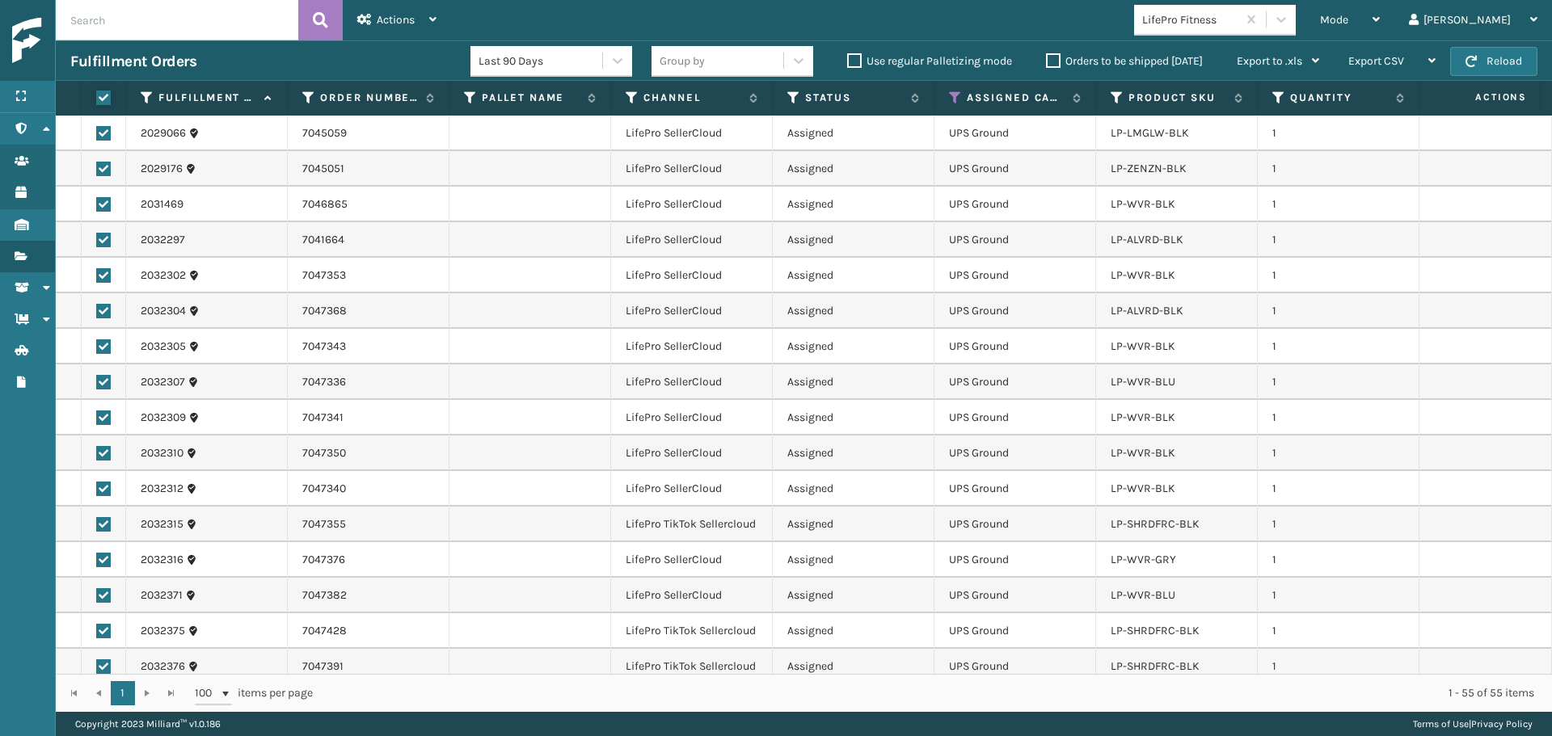
checkbox input "true"
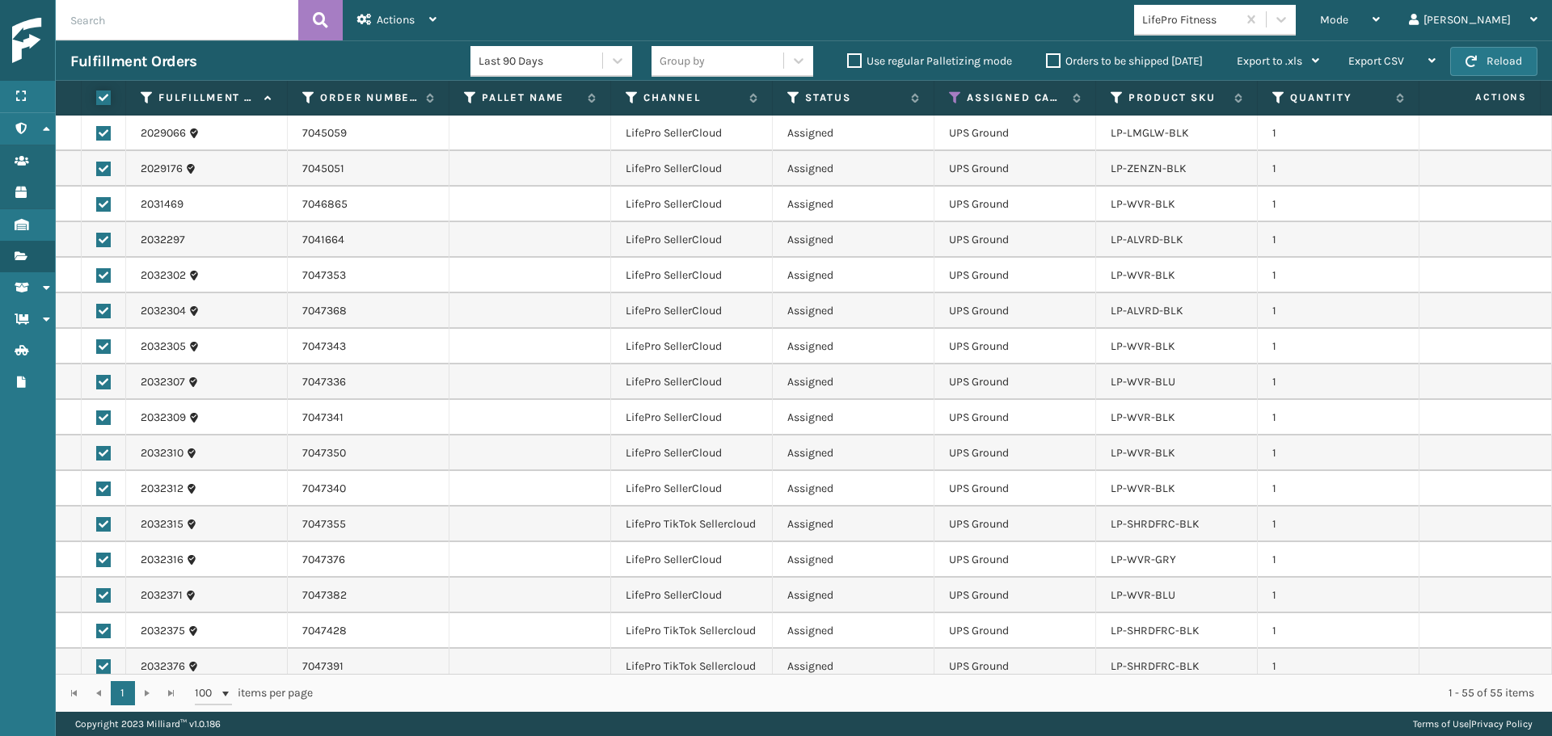
checkbox input "true"
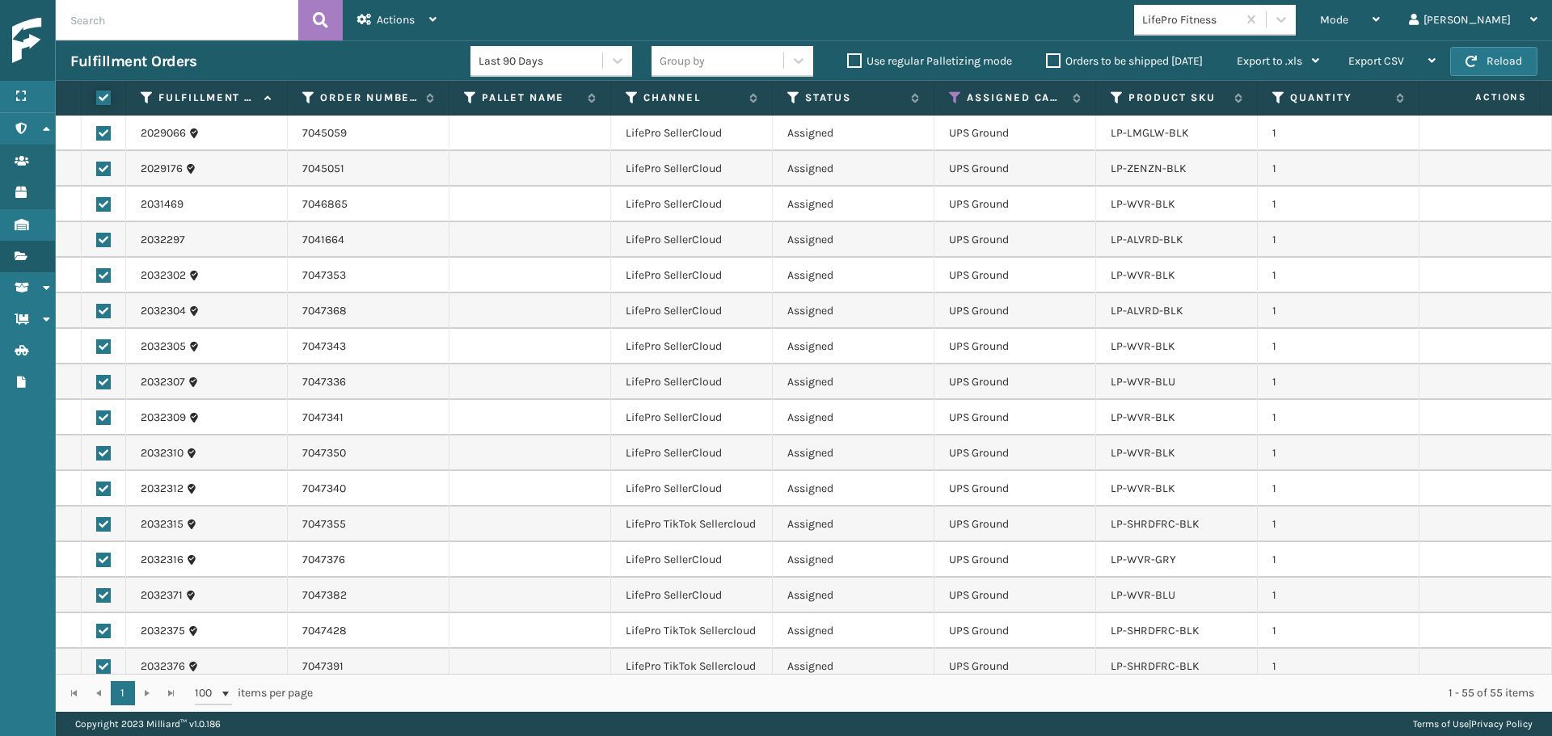
checkbox input "true"
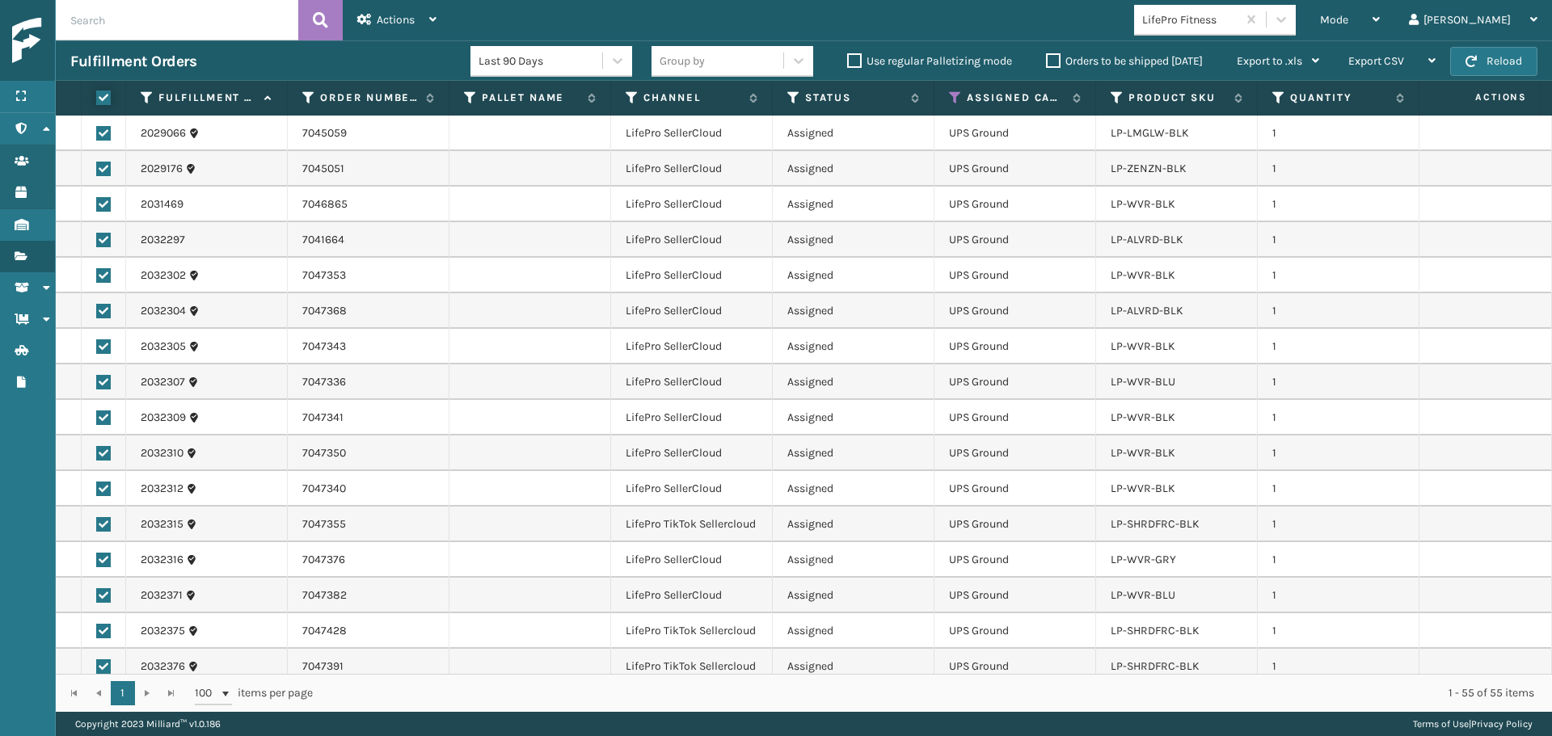
checkbox input "true"
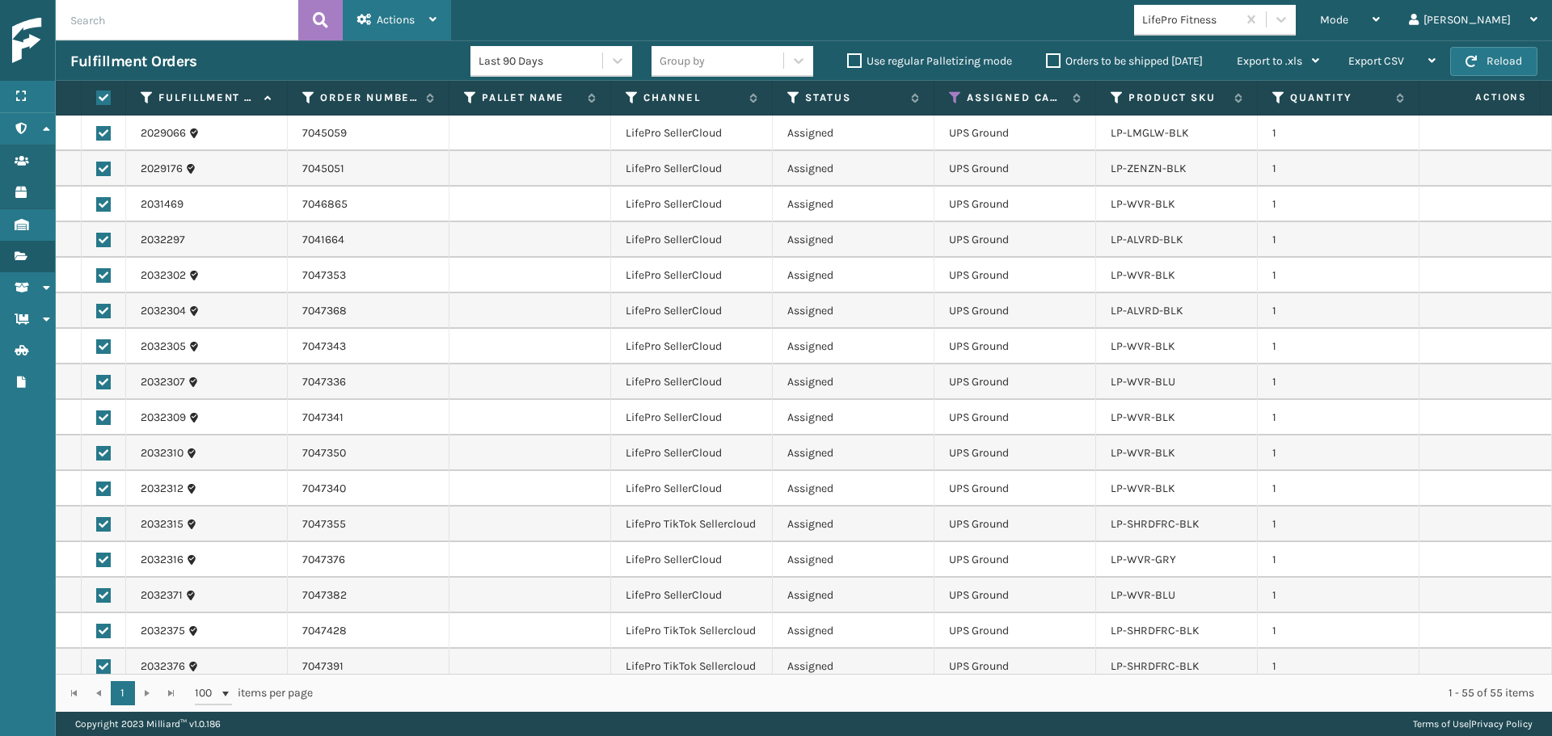
click at [381, 21] on span "Actions" at bounding box center [396, 20] width 38 height 14
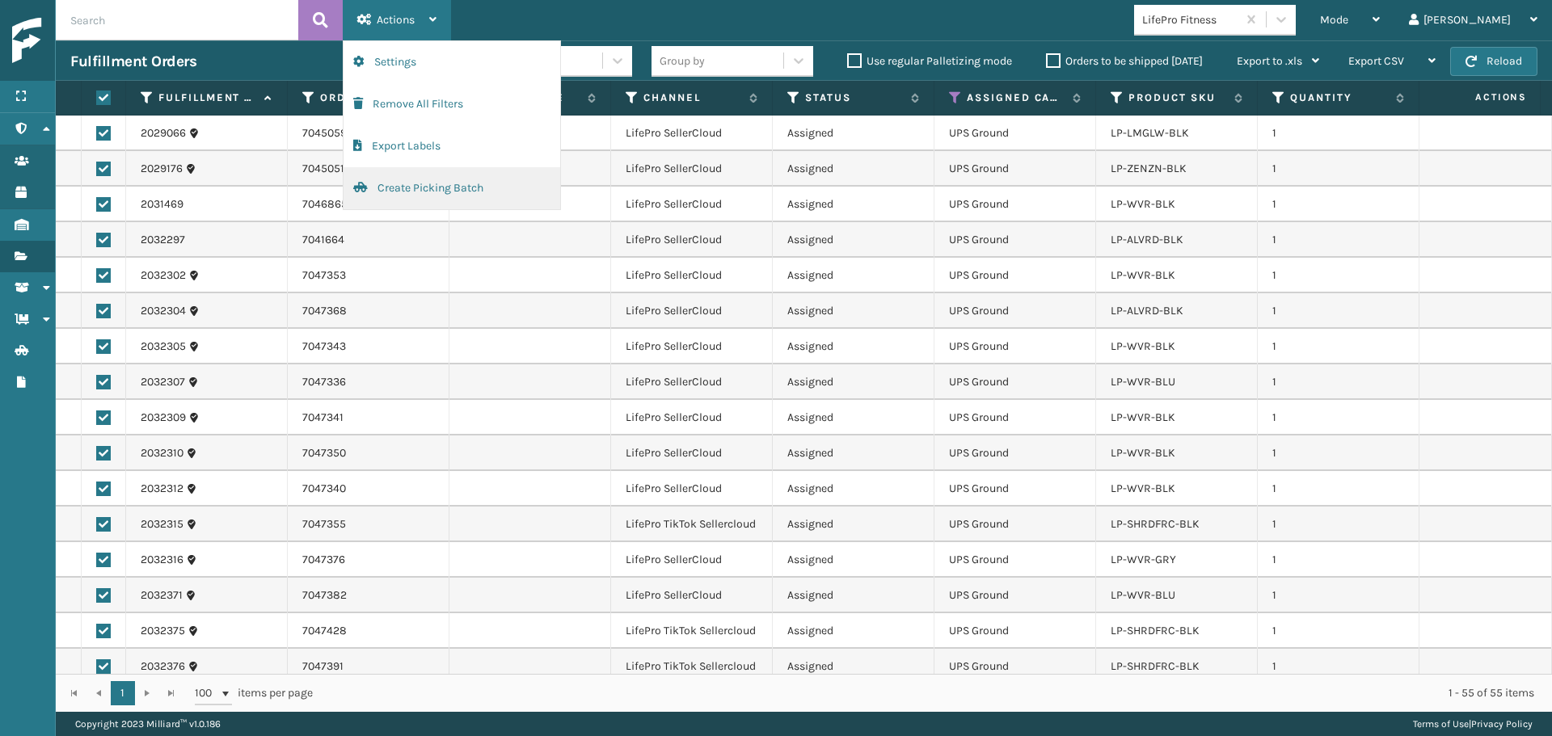
click at [405, 184] on button "Create Picking Batch" at bounding box center [451, 188] width 217 height 42
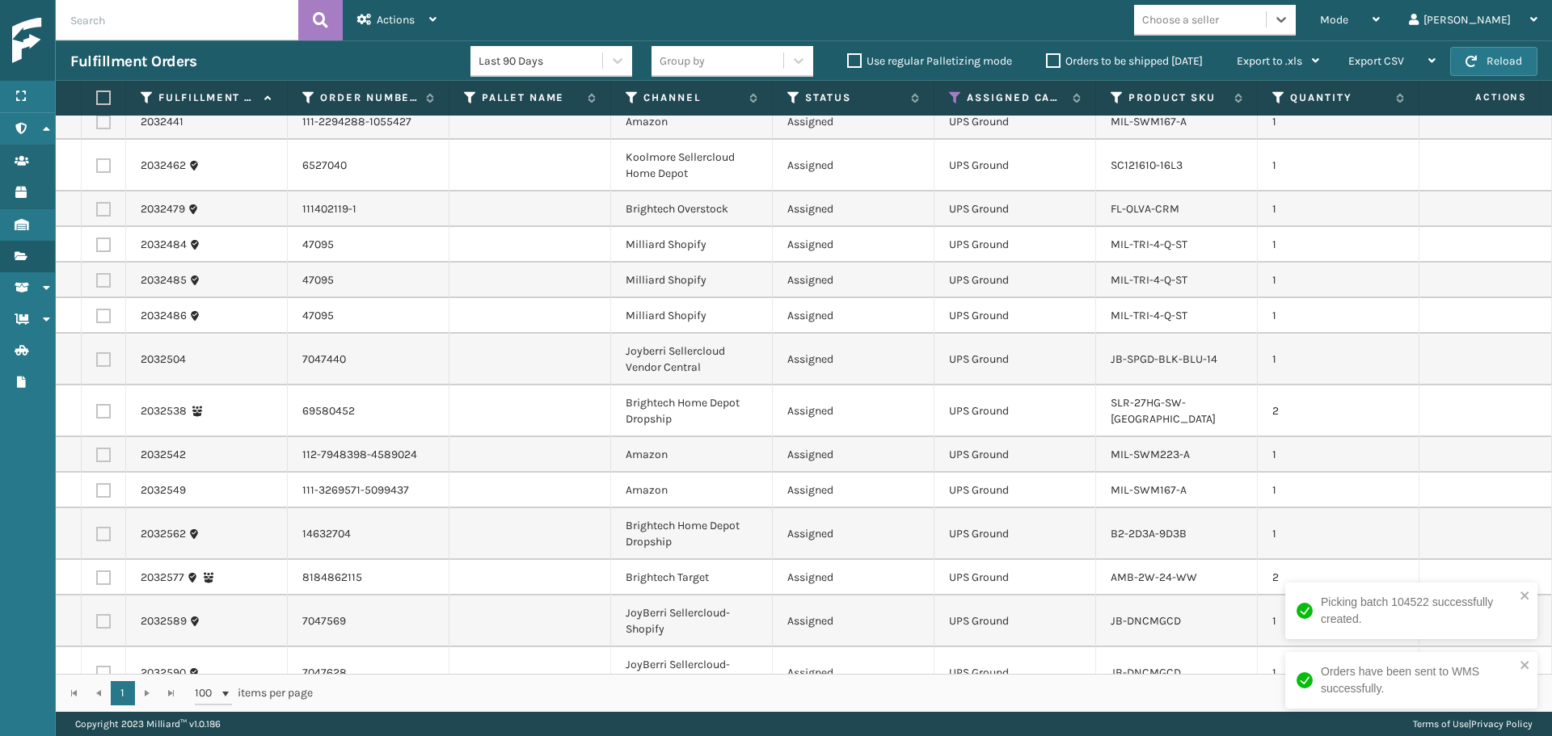
scroll to position [556, 0]
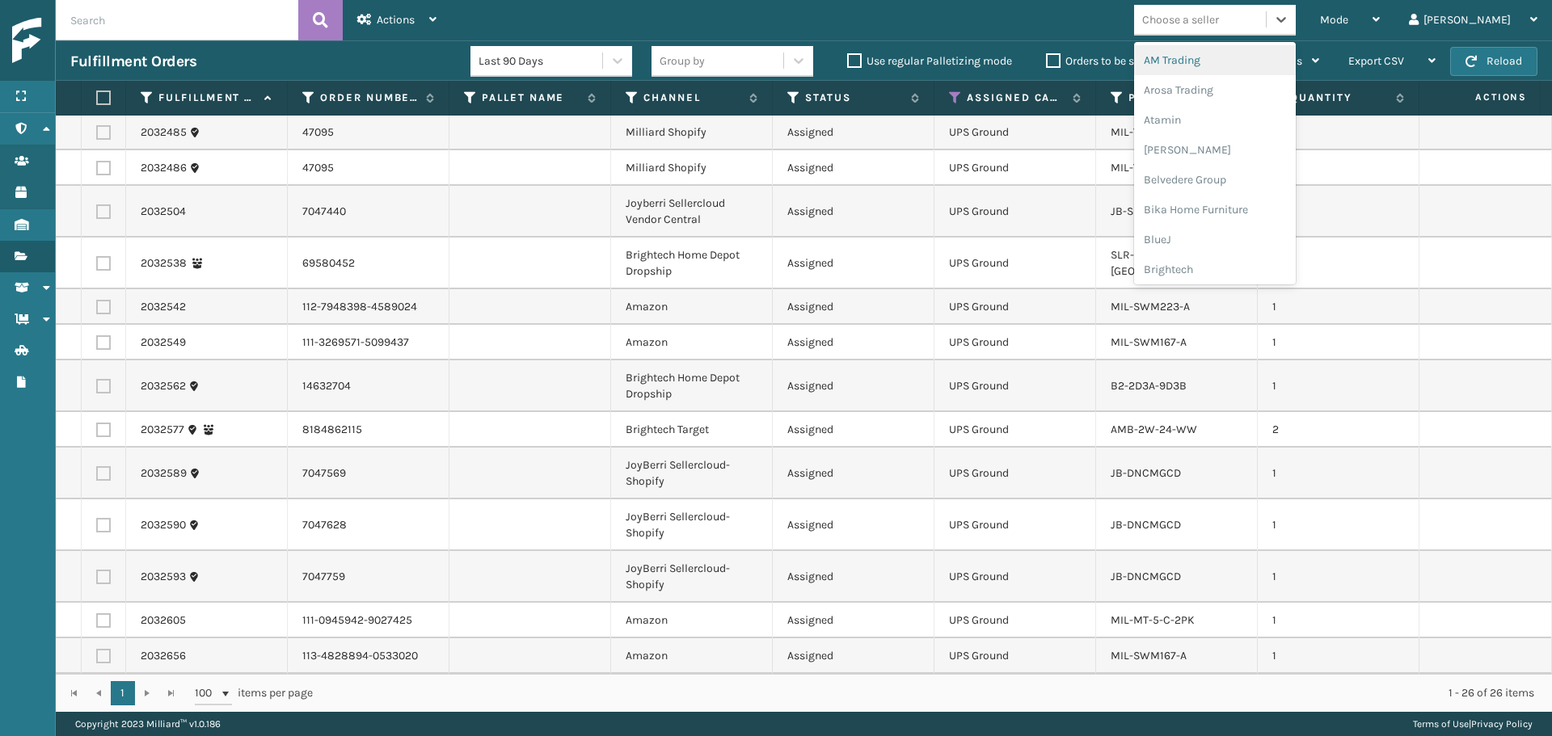
click at [1203, 21] on div "Choose a seller" at bounding box center [1180, 19] width 77 height 17
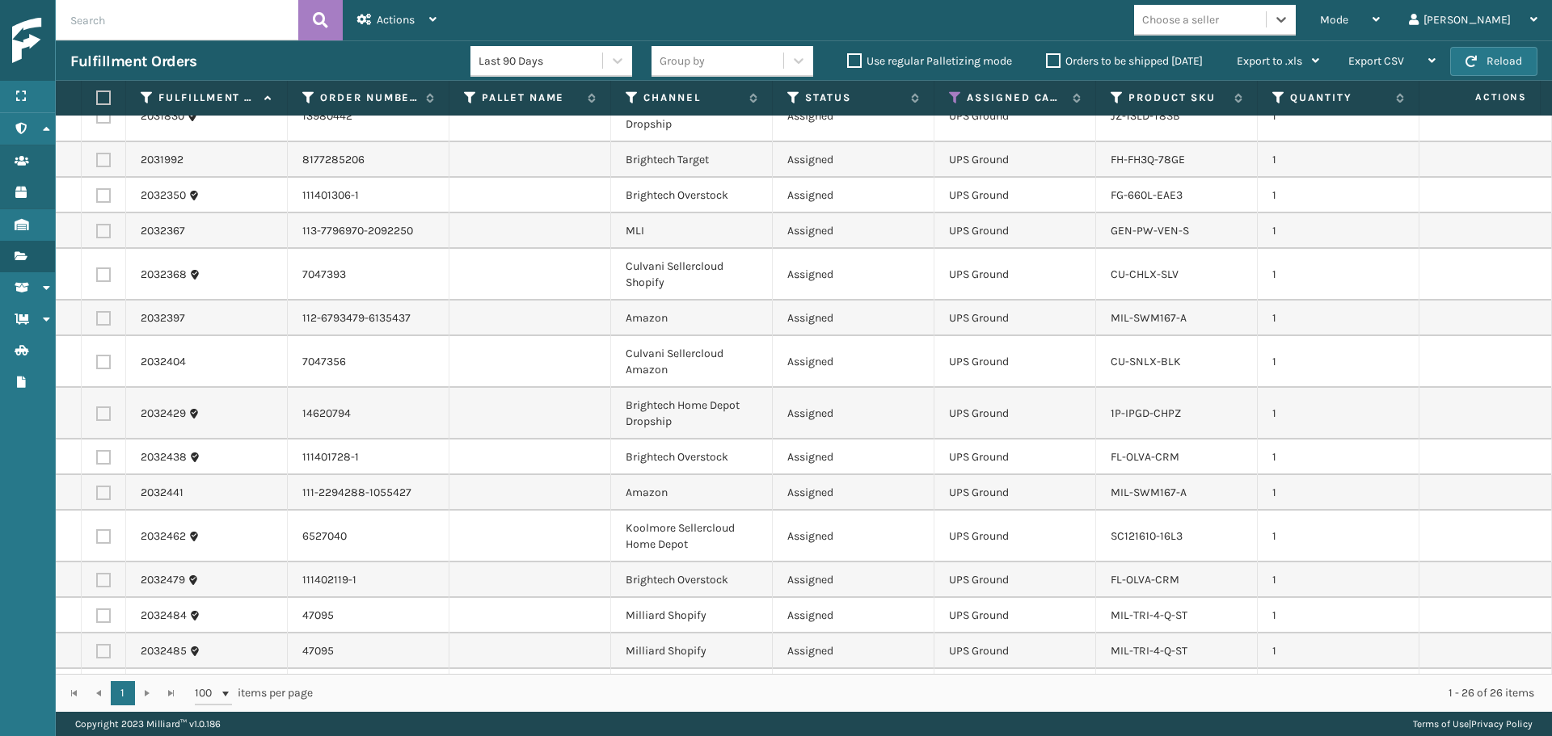
scroll to position [0, 0]
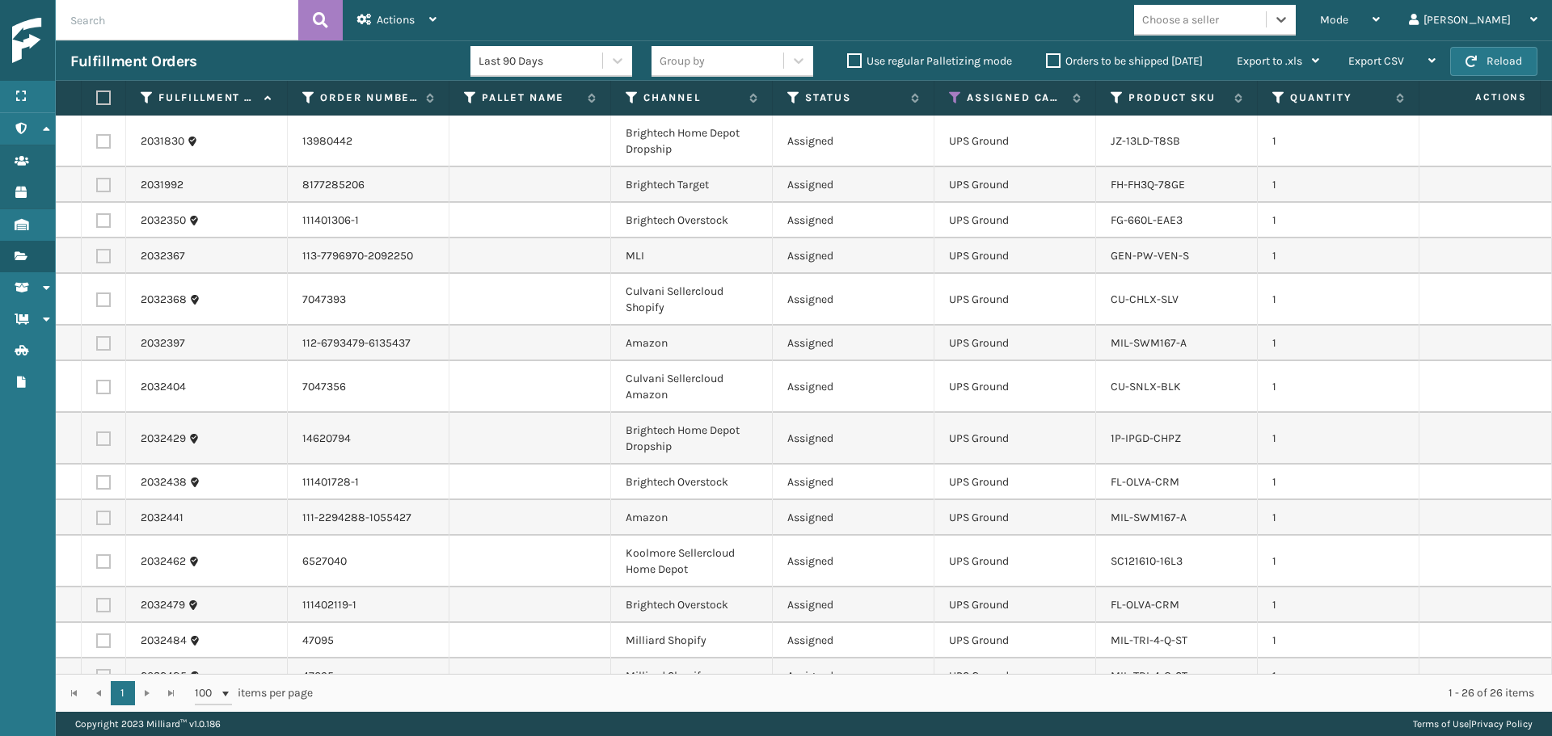
click at [1265, 20] on div "Choose a seller" at bounding box center [1200, 19] width 132 height 27
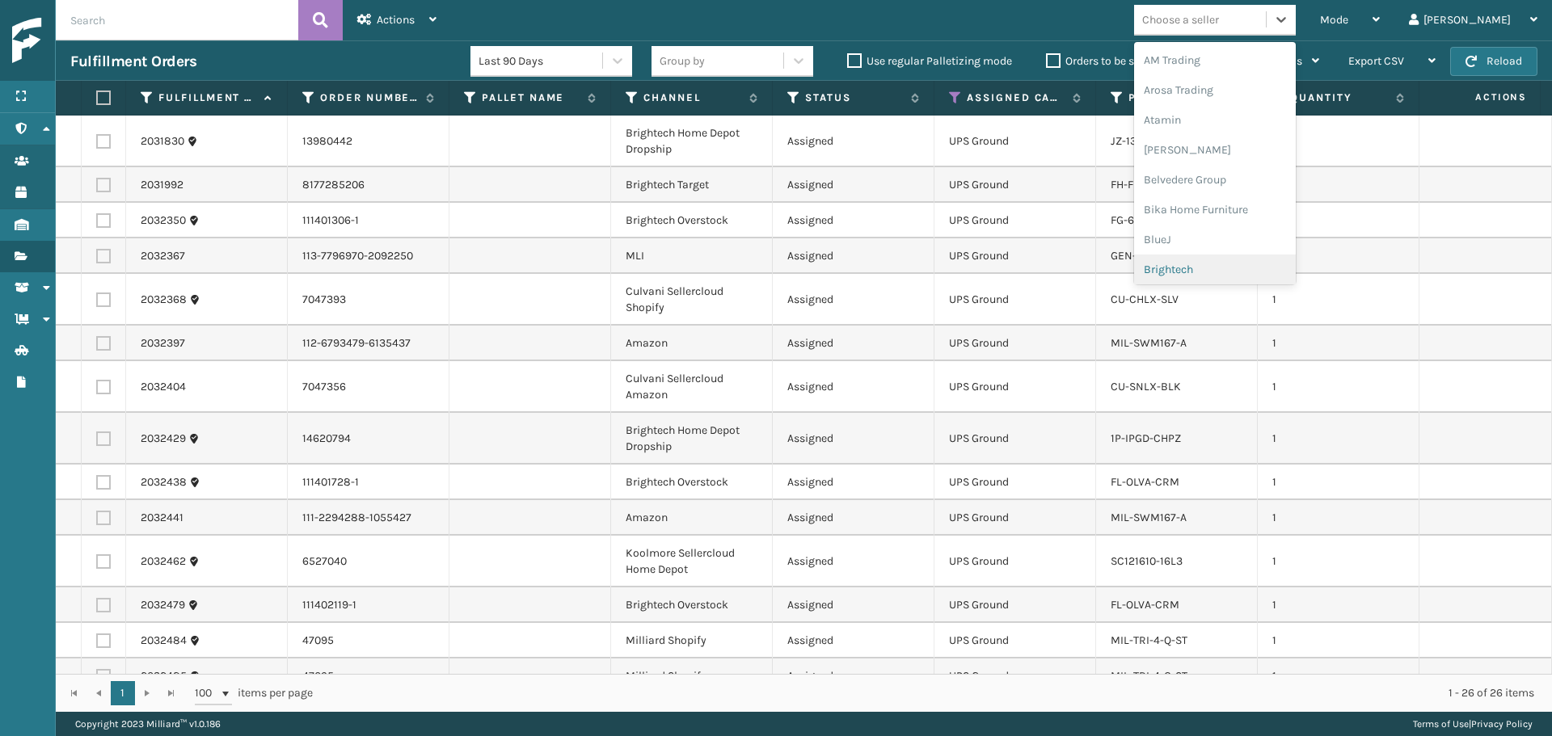
click at [1261, 263] on div "Brightech" at bounding box center [1215, 270] width 162 height 30
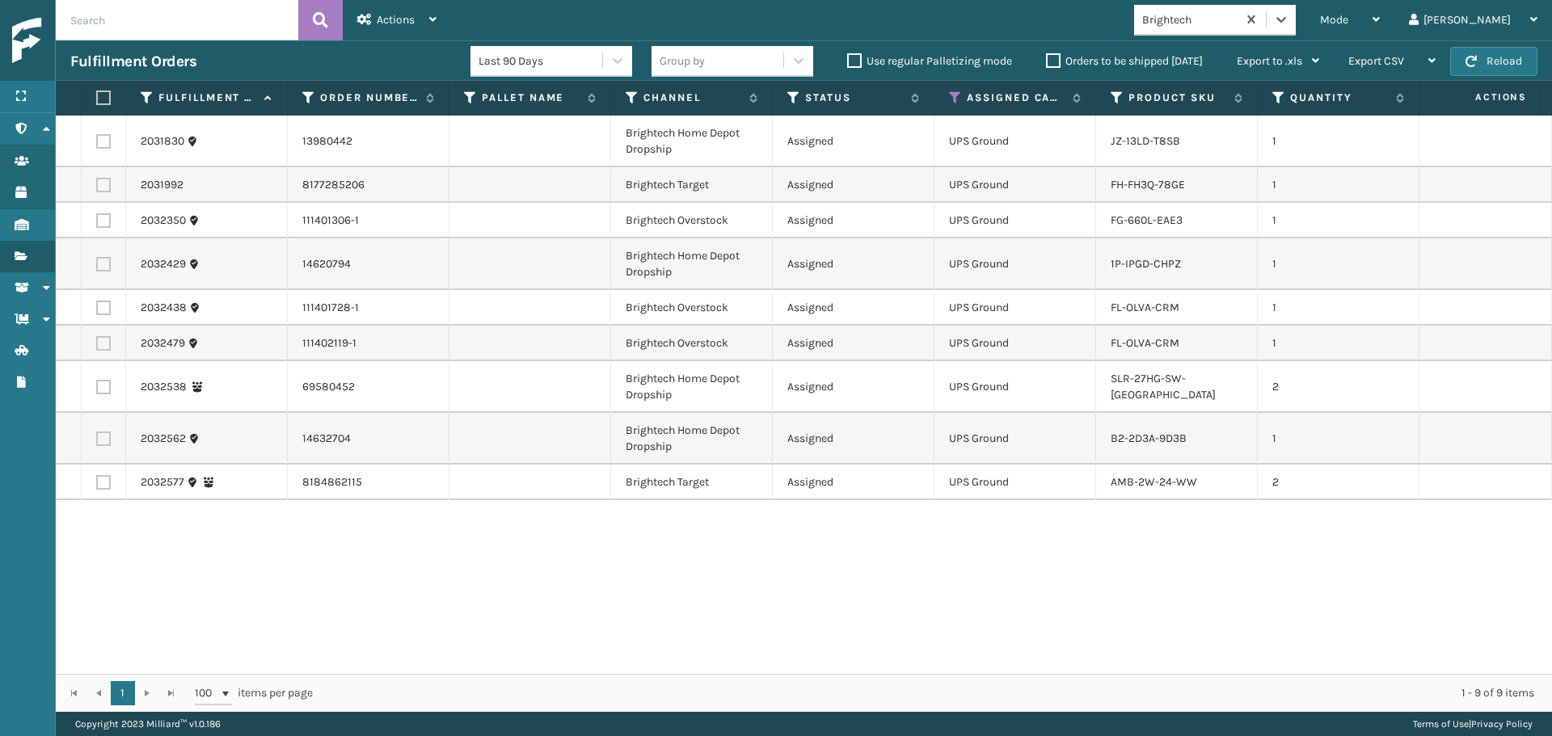
click at [102, 99] on label at bounding box center [101, 98] width 10 height 15
click at [97, 99] on input "checkbox" at bounding box center [96, 98] width 1 height 11
checkbox input "true"
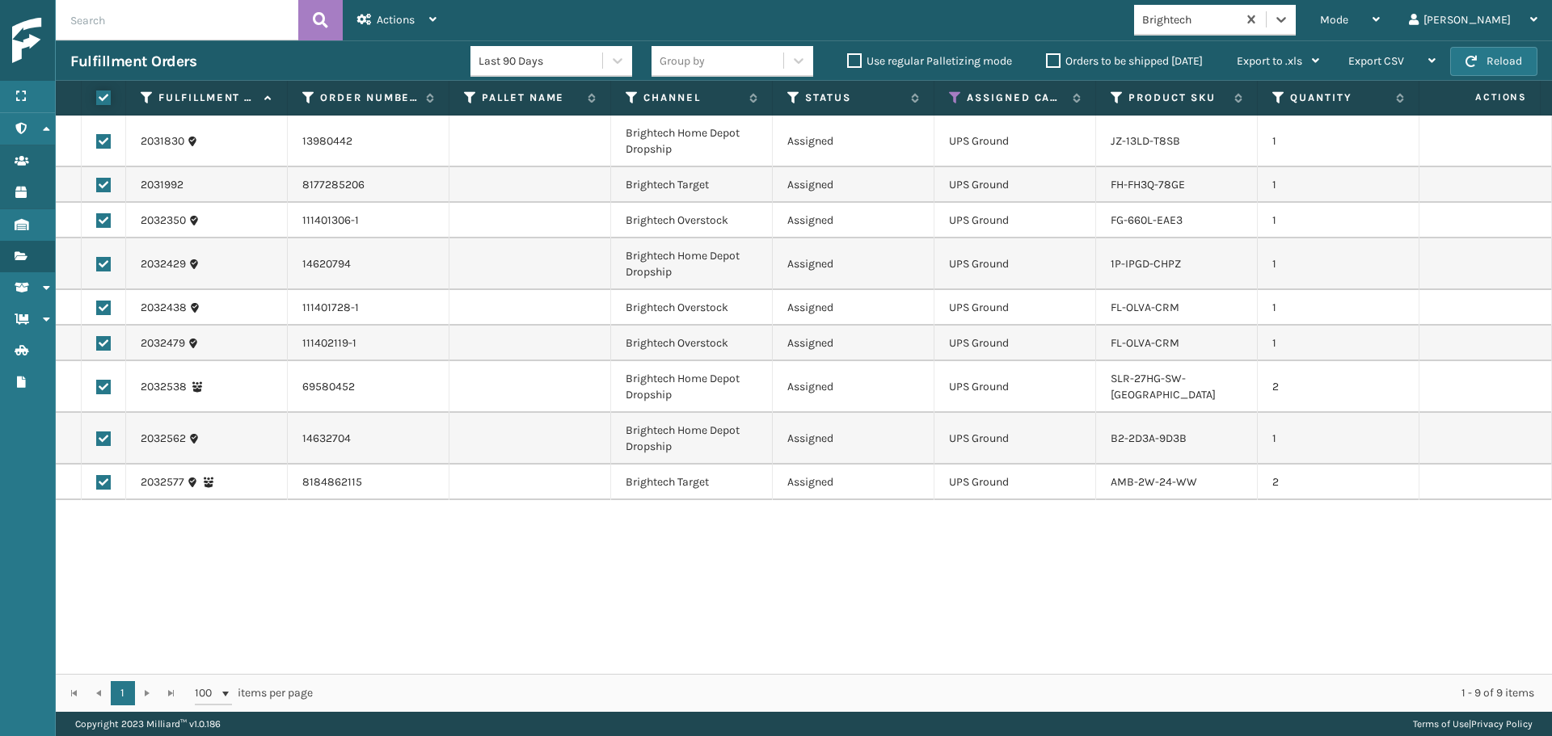
checkbox input "true"
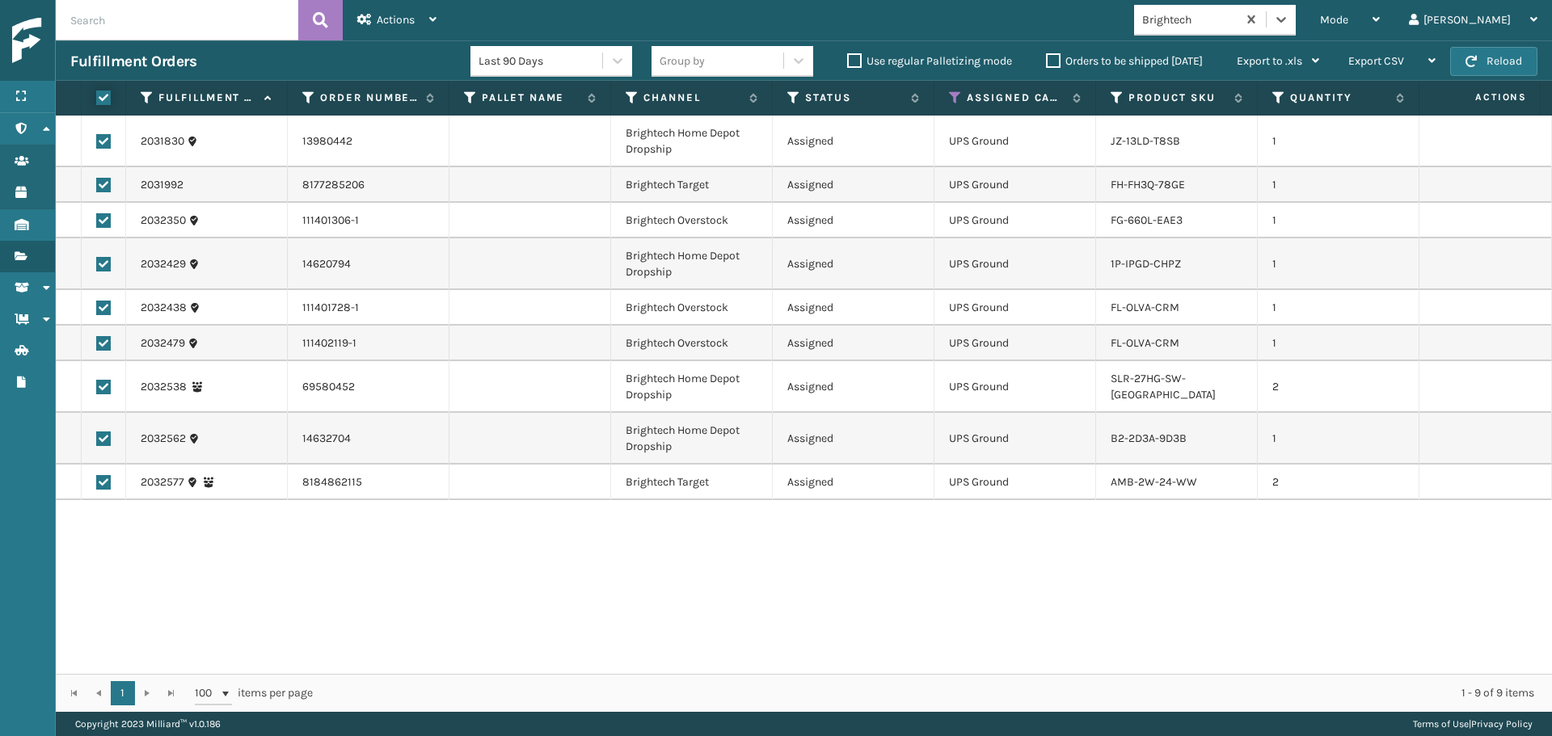
checkbox input "true"
click at [403, 23] on span "Actions" at bounding box center [396, 20] width 38 height 14
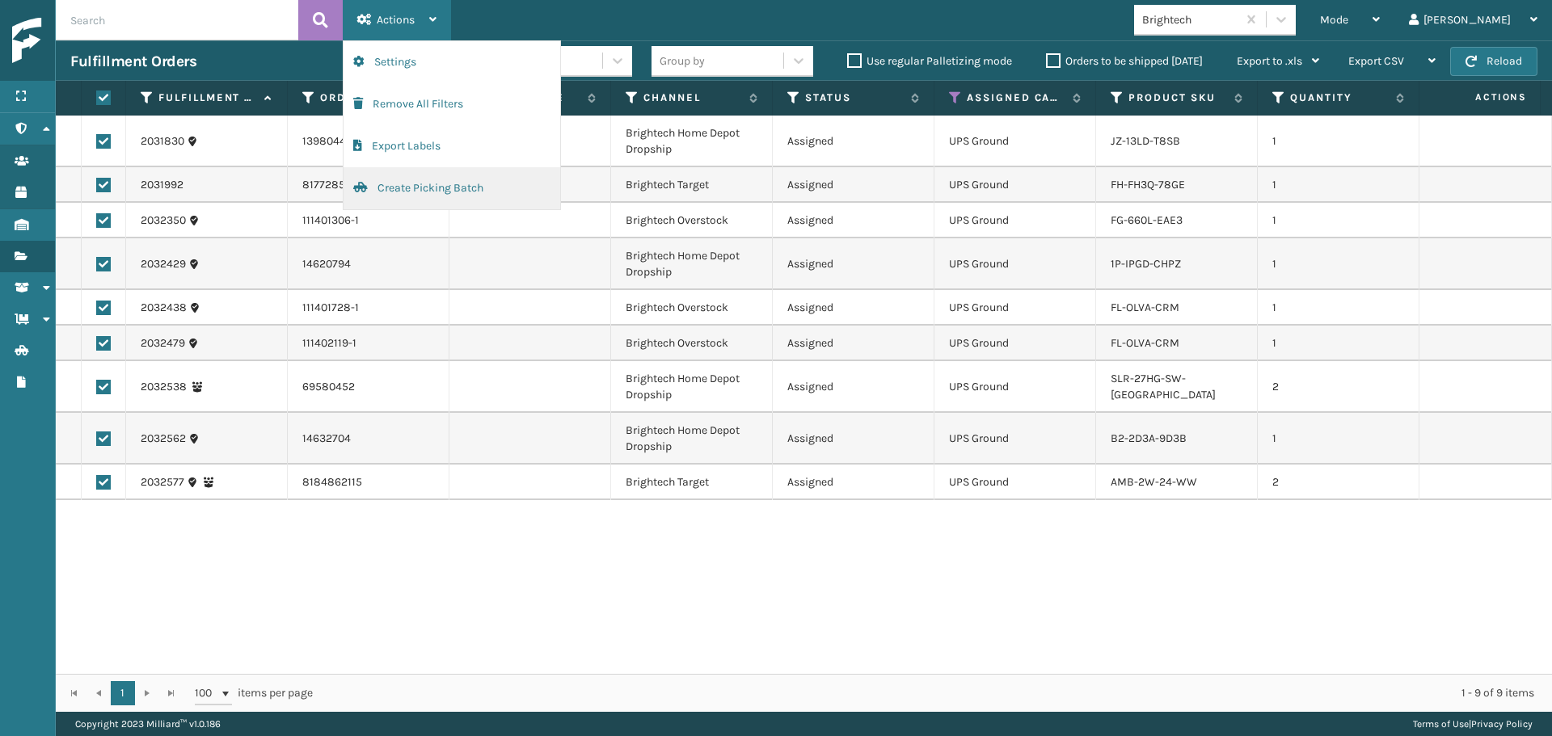
click at [409, 190] on button "Create Picking Batch" at bounding box center [451, 188] width 217 height 42
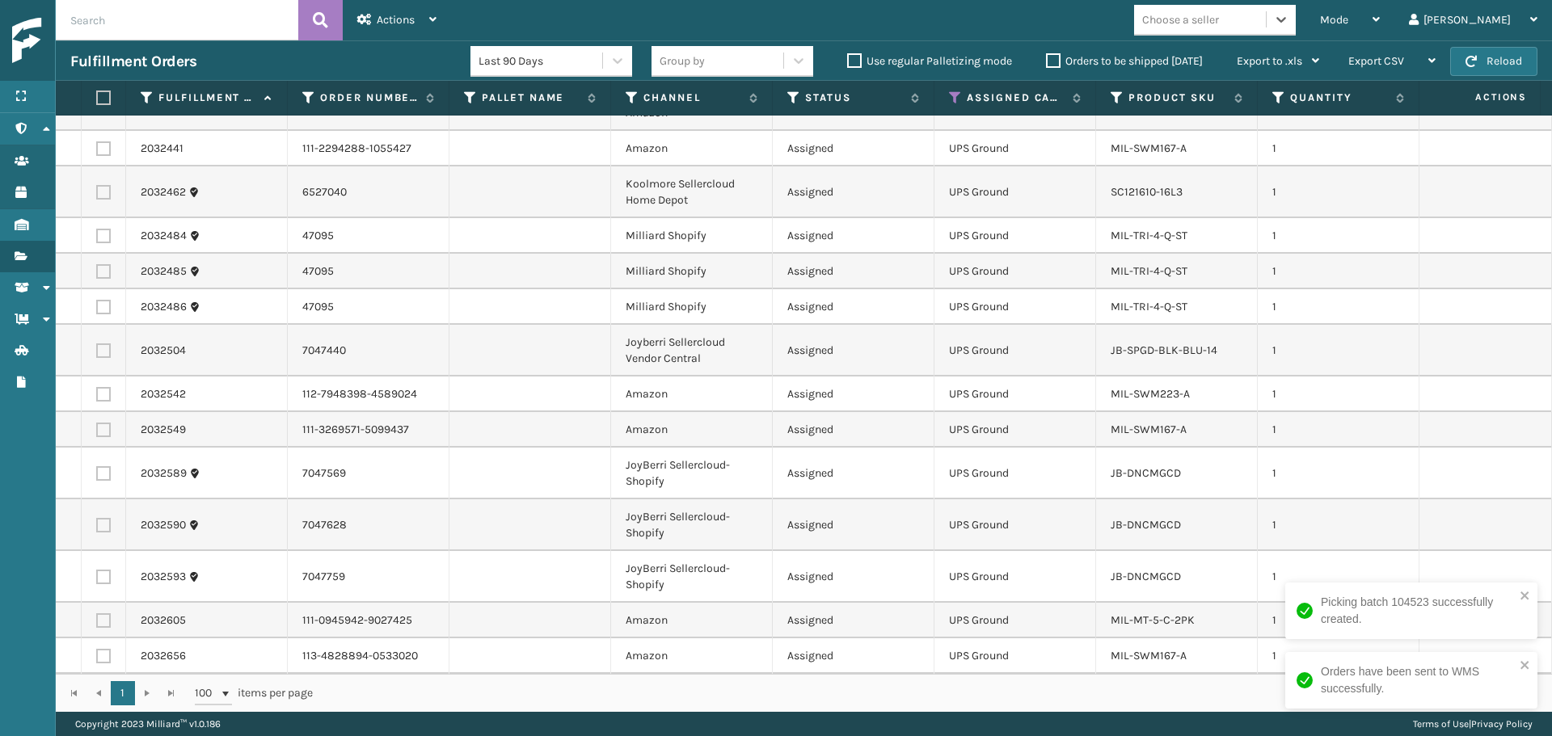
scroll to position [171, 0]
drag, startPoint x: 1249, startPoint y: 5, endPoint x: 1249, endPoint y: 16, distance: 11.3
click at [1249, 12] on div "Choose a seller" at bounding box center [1215, 20] width 162 height 31
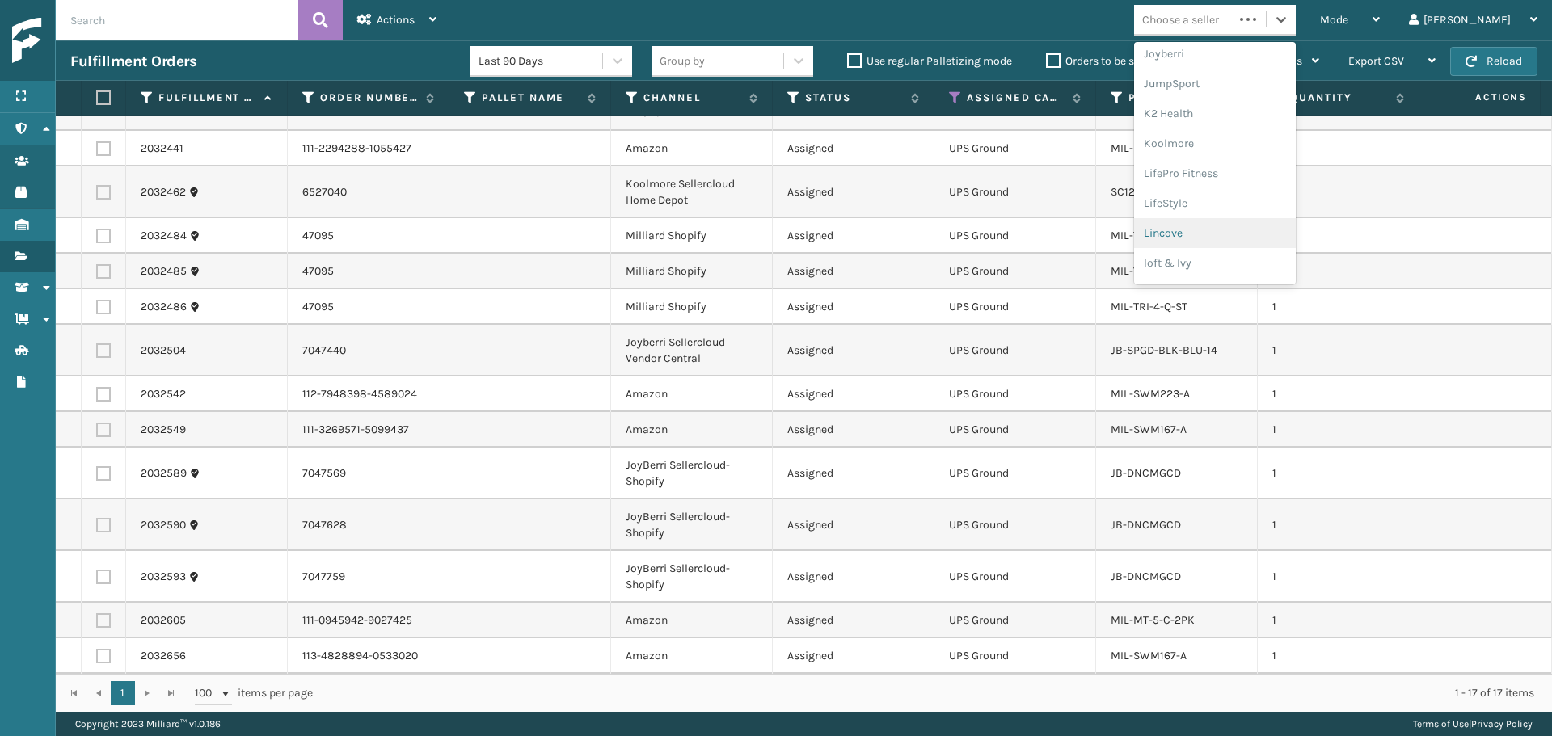
scroll to position [512, 0]
click at [1262, 263] on div "[PERSON_NAME] Brands" at bounding box center [1215, 266] width 162 height 30
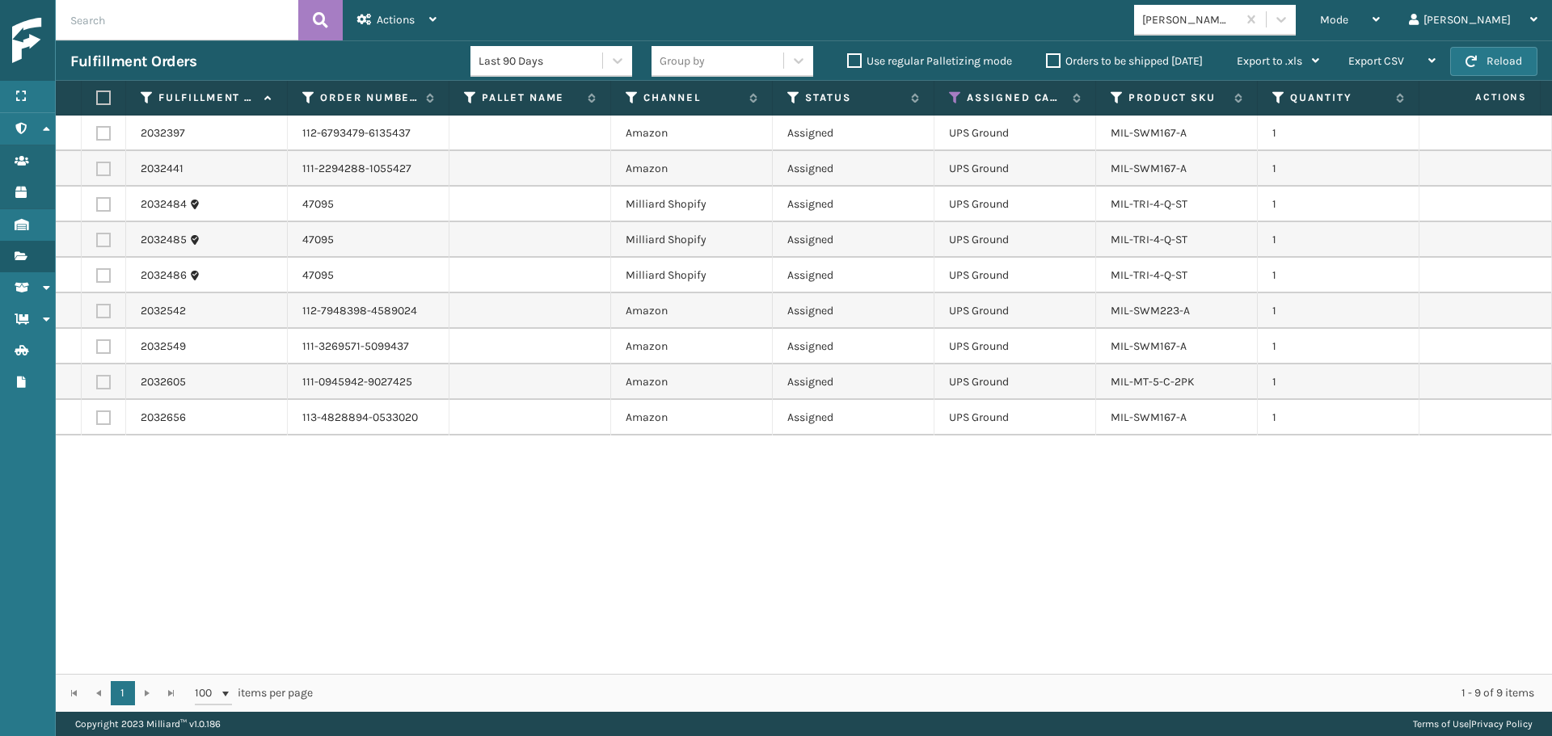
click at [104, 102] on label at bounding box center [101, 98] width 10 height 15
click at [97, 102] on input "checkbox" at bounding box center [96, 98] width 1 height 11
checkbox input "true"
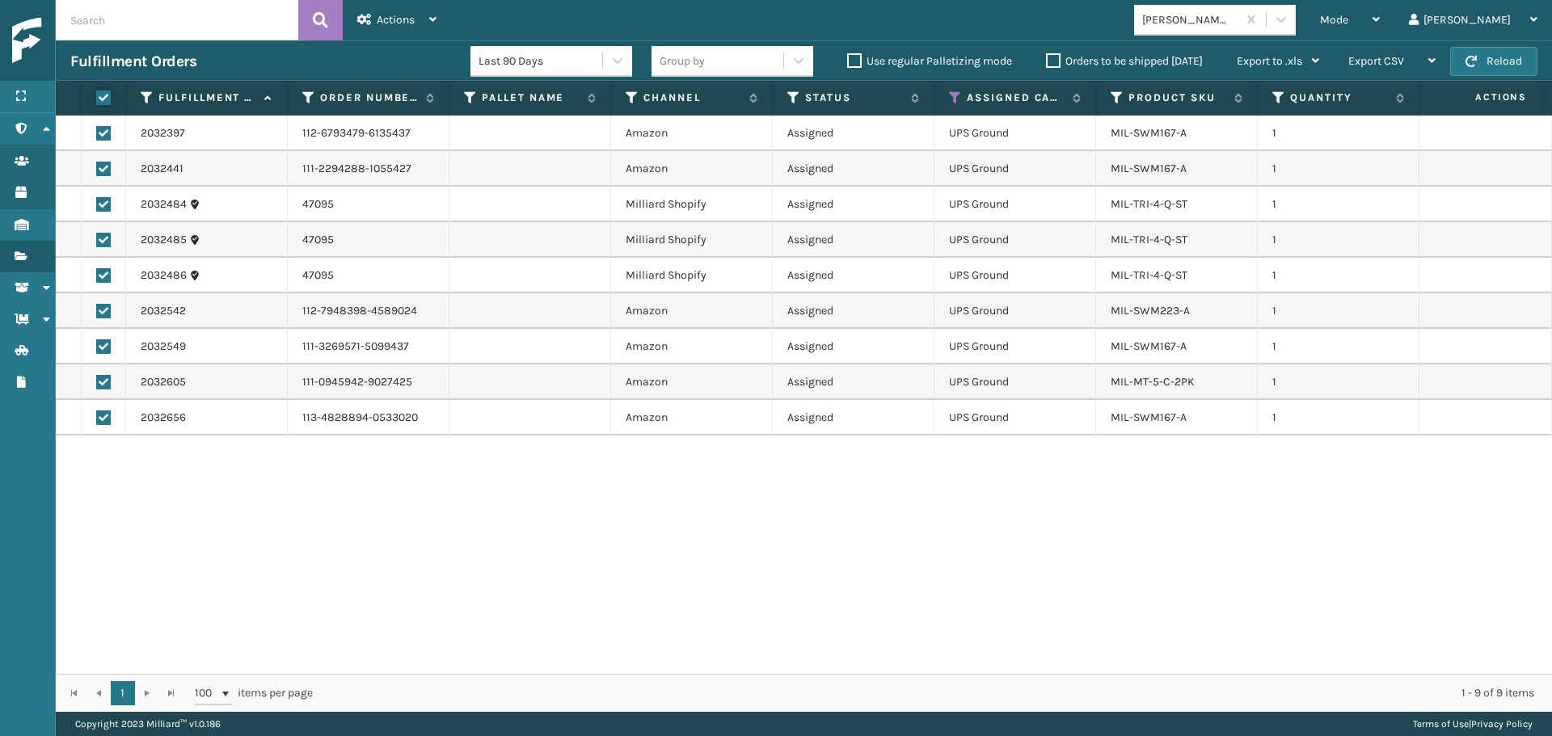
checkbox input "true"
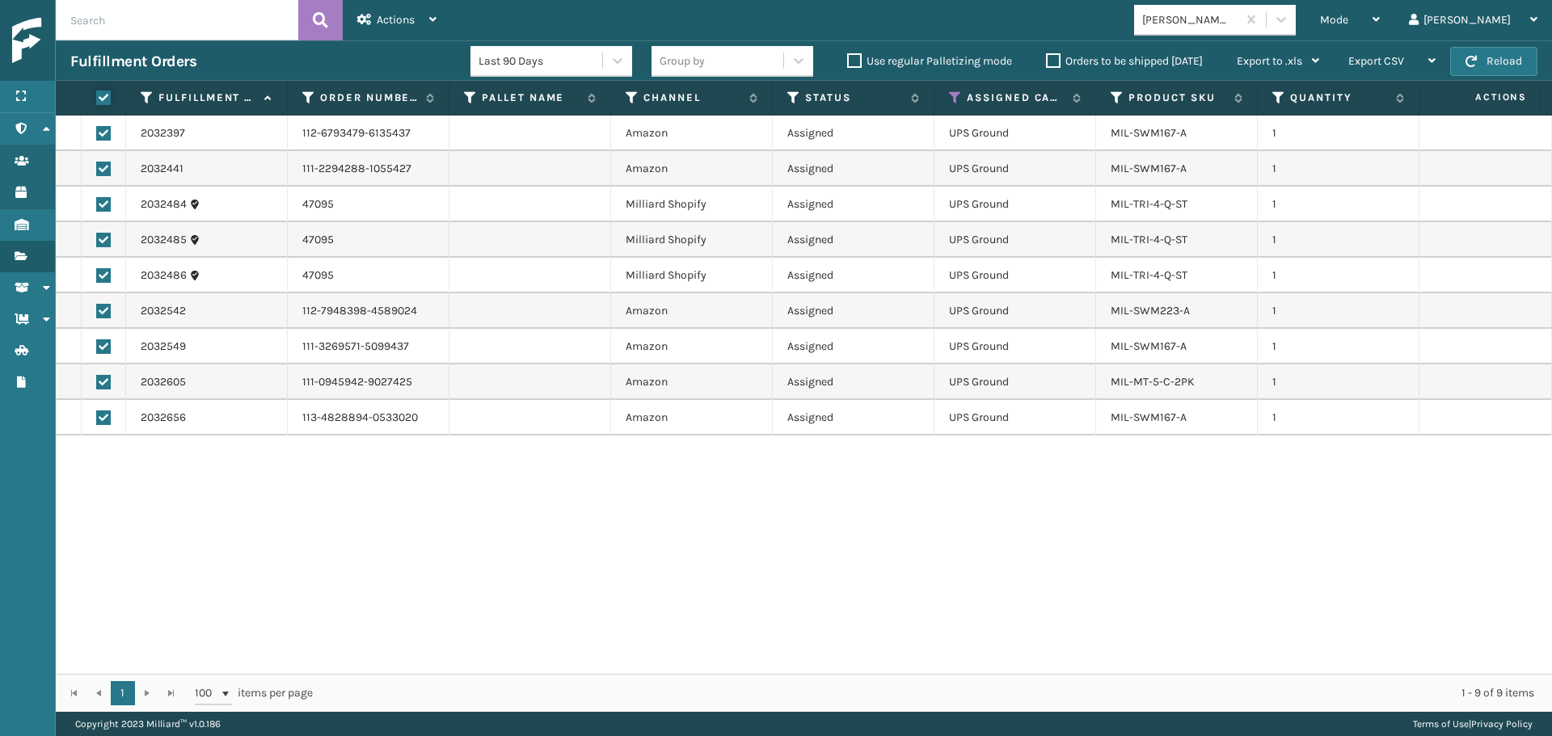
checkbox input "true"
click at [379, 20] on span "Actions" at bounding box center [396, 20] width 38 height 14
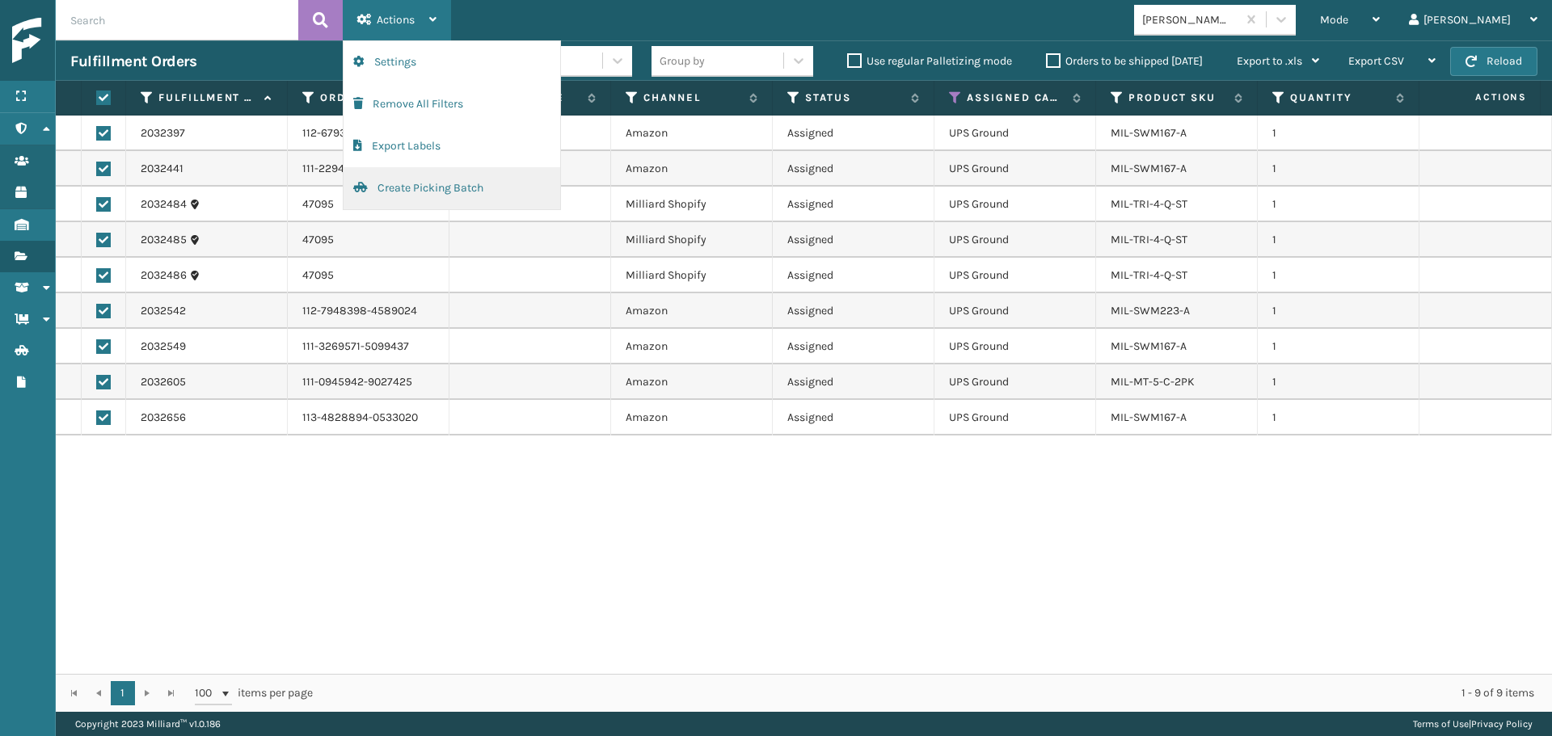
click at [399, 203] on button "Create Picking Batch" at bounding box center [451, 188] width 217 height 42
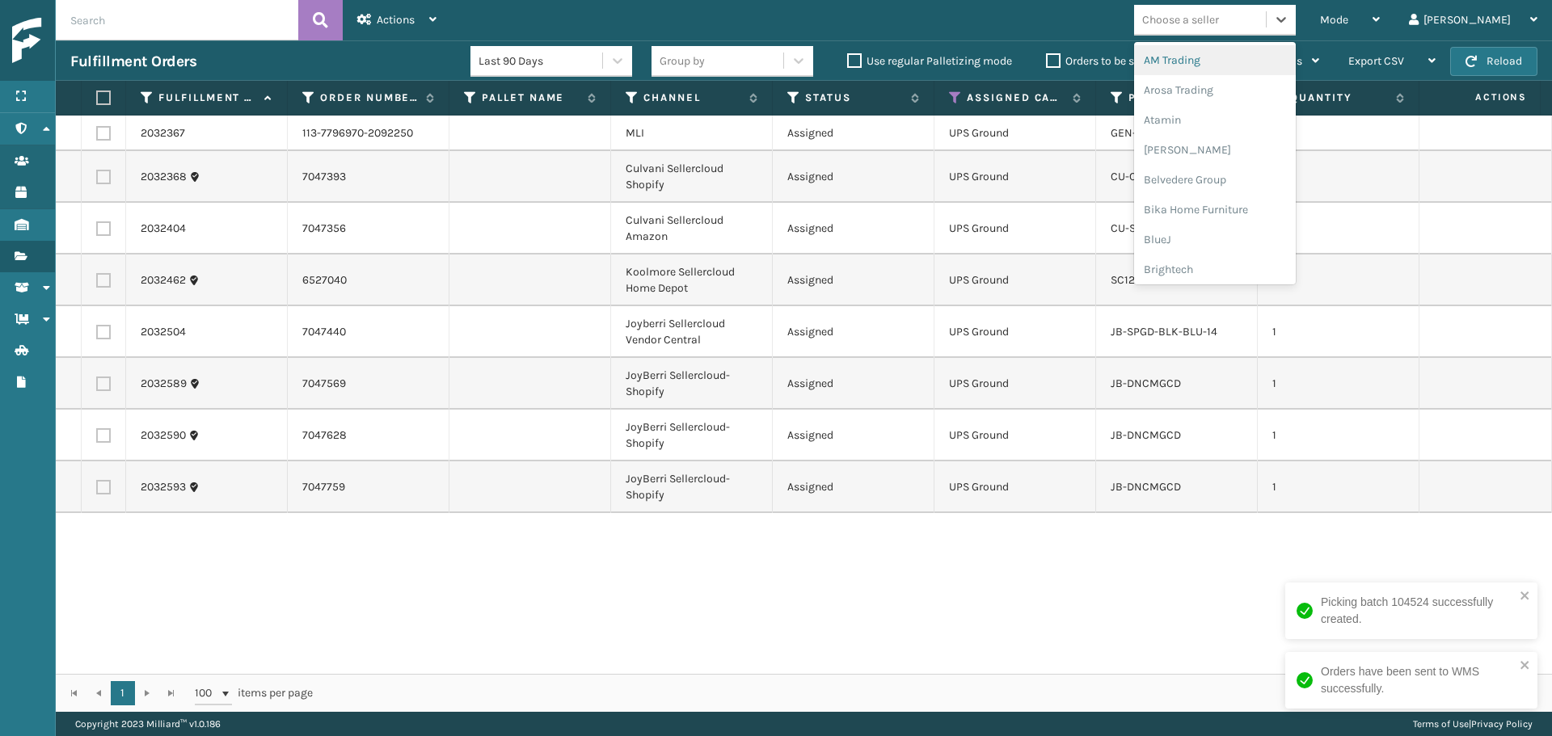
click at [1291, 34] on div "Choose a seller" at bounding box center [1215, 20] width 162 height 31
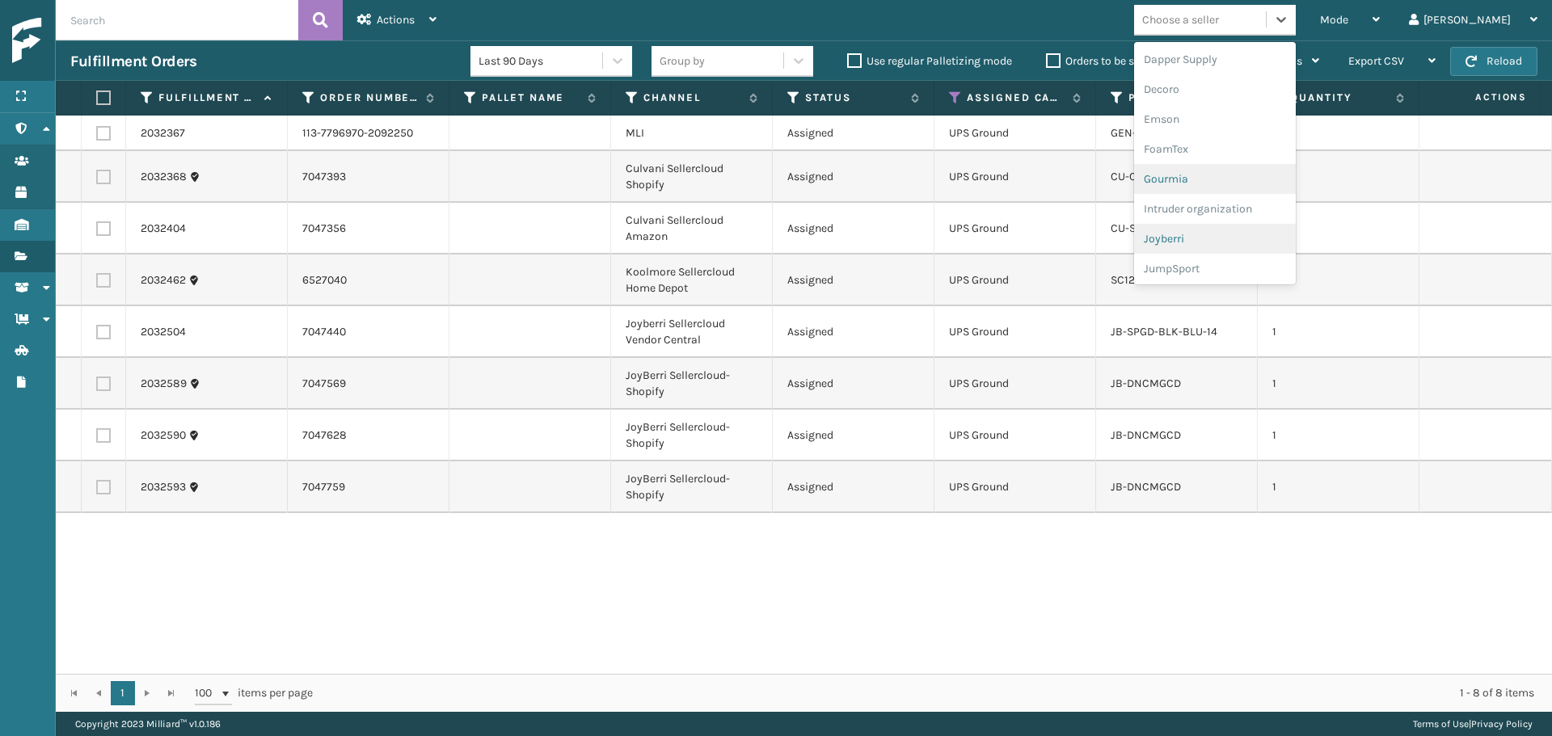
scroll to position [323, 0]
click at [1263, 227] on div "Joyberri" at bounding box center [1215, 215] width 162 height 30
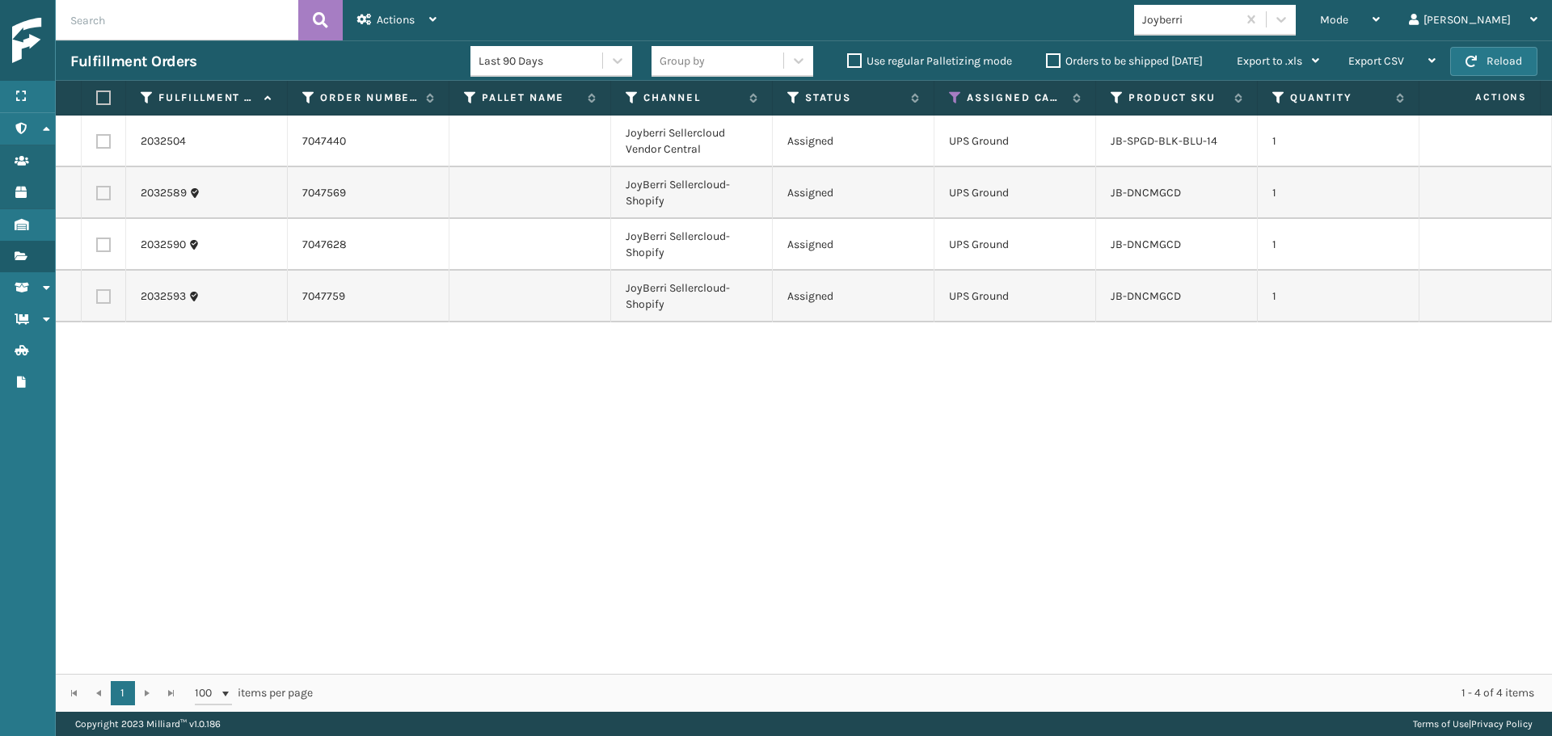
click at [100, 95] on label at bounding box center [101, 98] width 10 height 15
click at [97, 95] on input "checkbox" at bounding box center [96, 98] width 1 height 11
checkbox input "true"
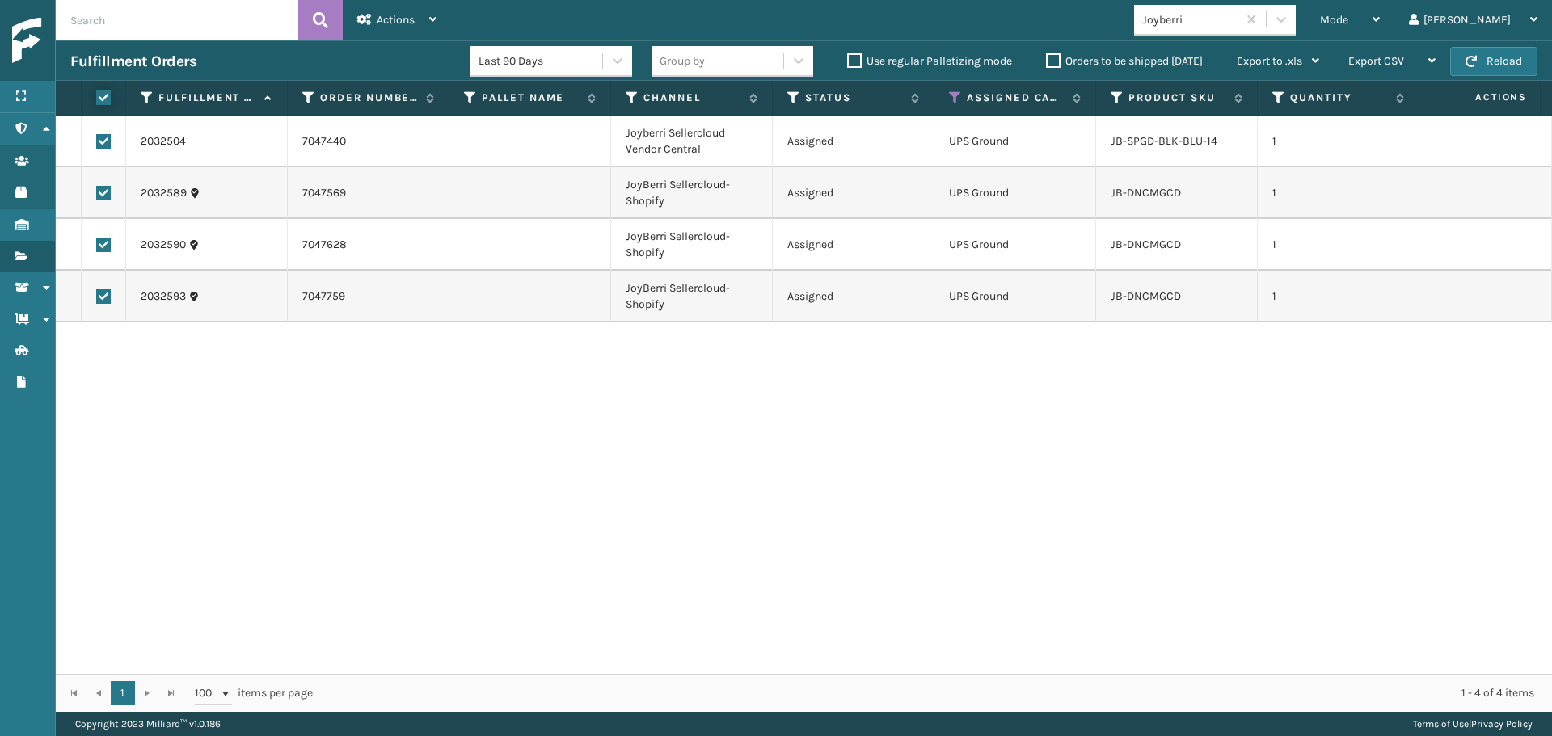
checkbox input "true"
click at [383, 13] on span "Actions" at bounding box center [396, 20] width 38 height 14
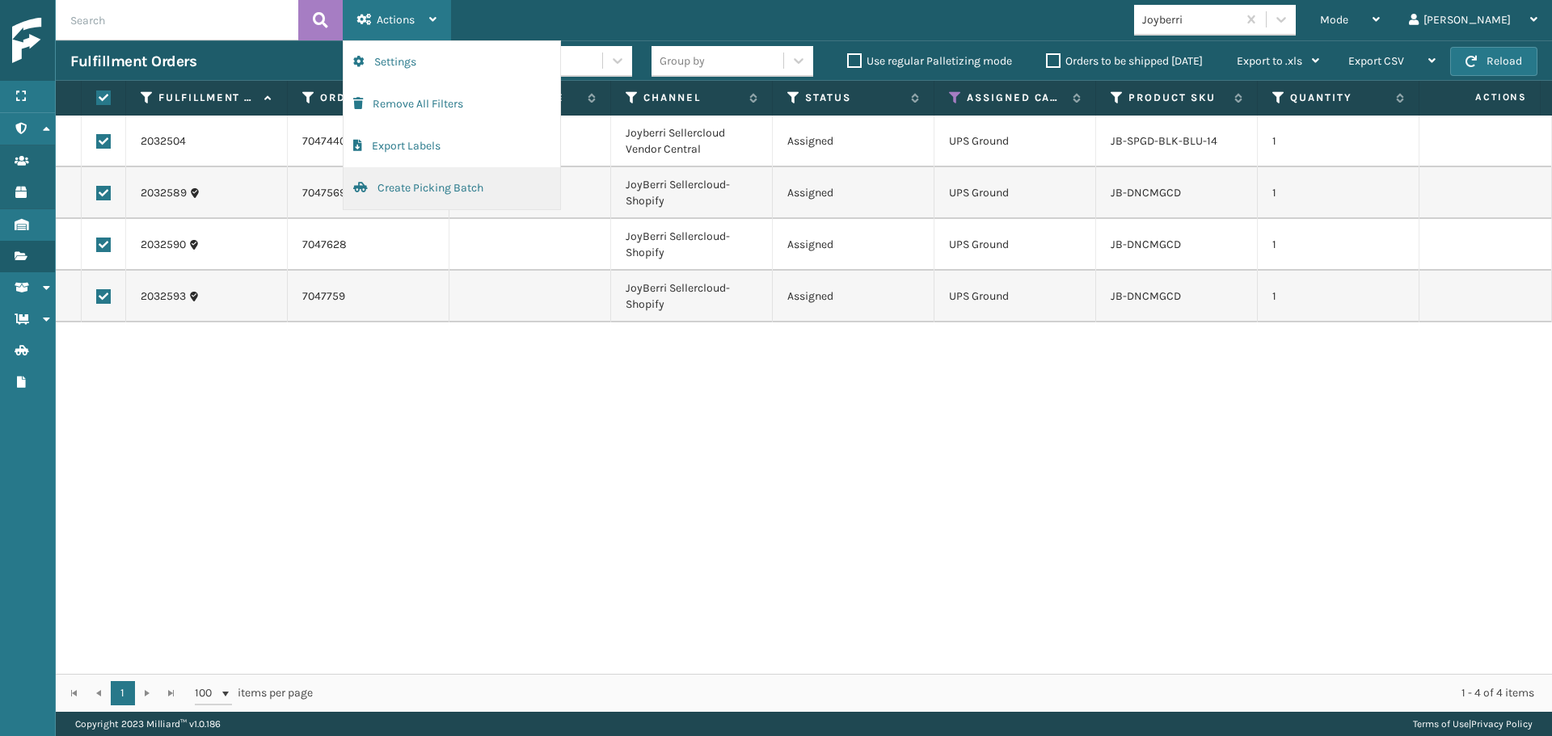
click at [463, 193] on button "Create Picking Batch" at bounding box center [451, 188] width 217 height 42
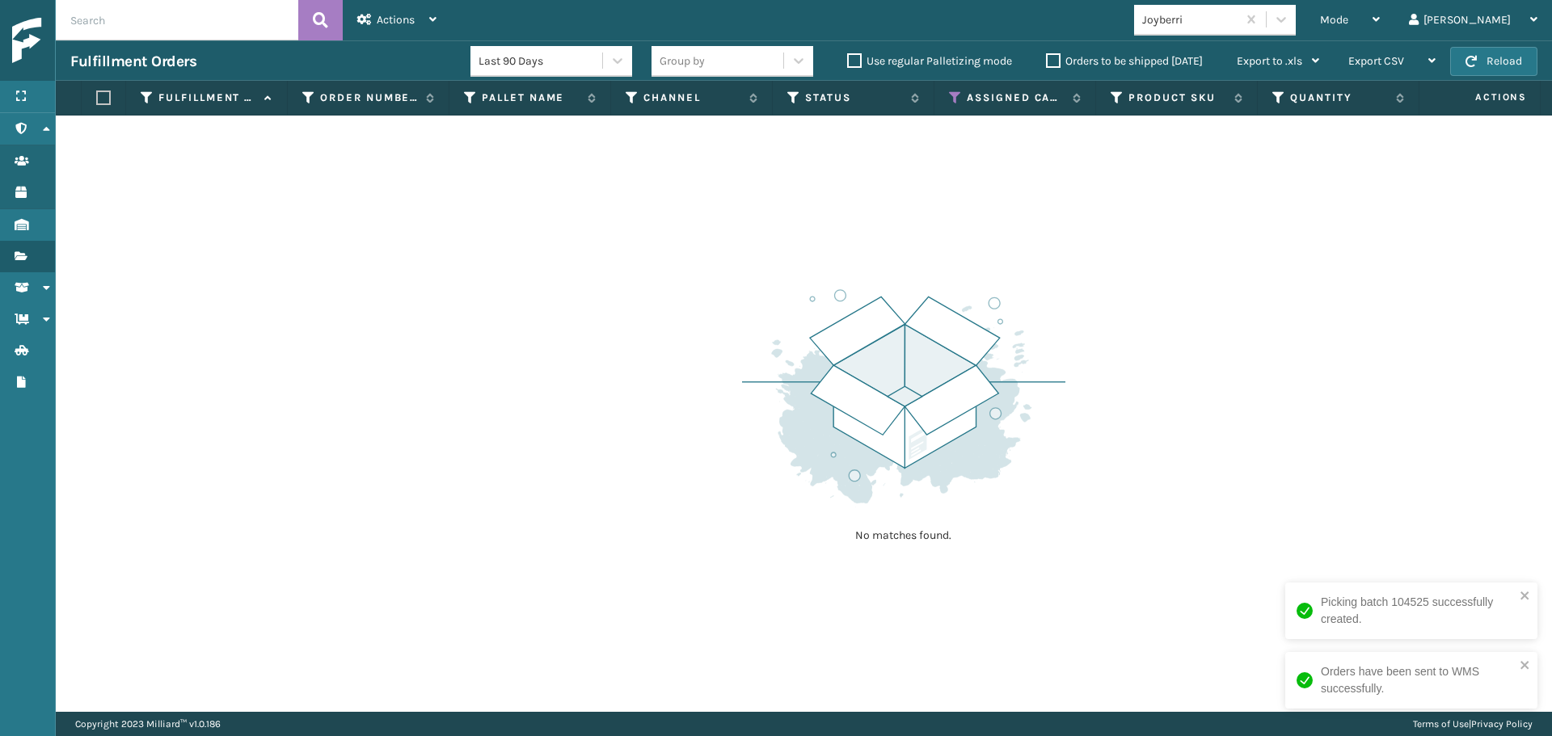
click at [975, 313] on img at bounding box center [903, 396] width 323 height 224
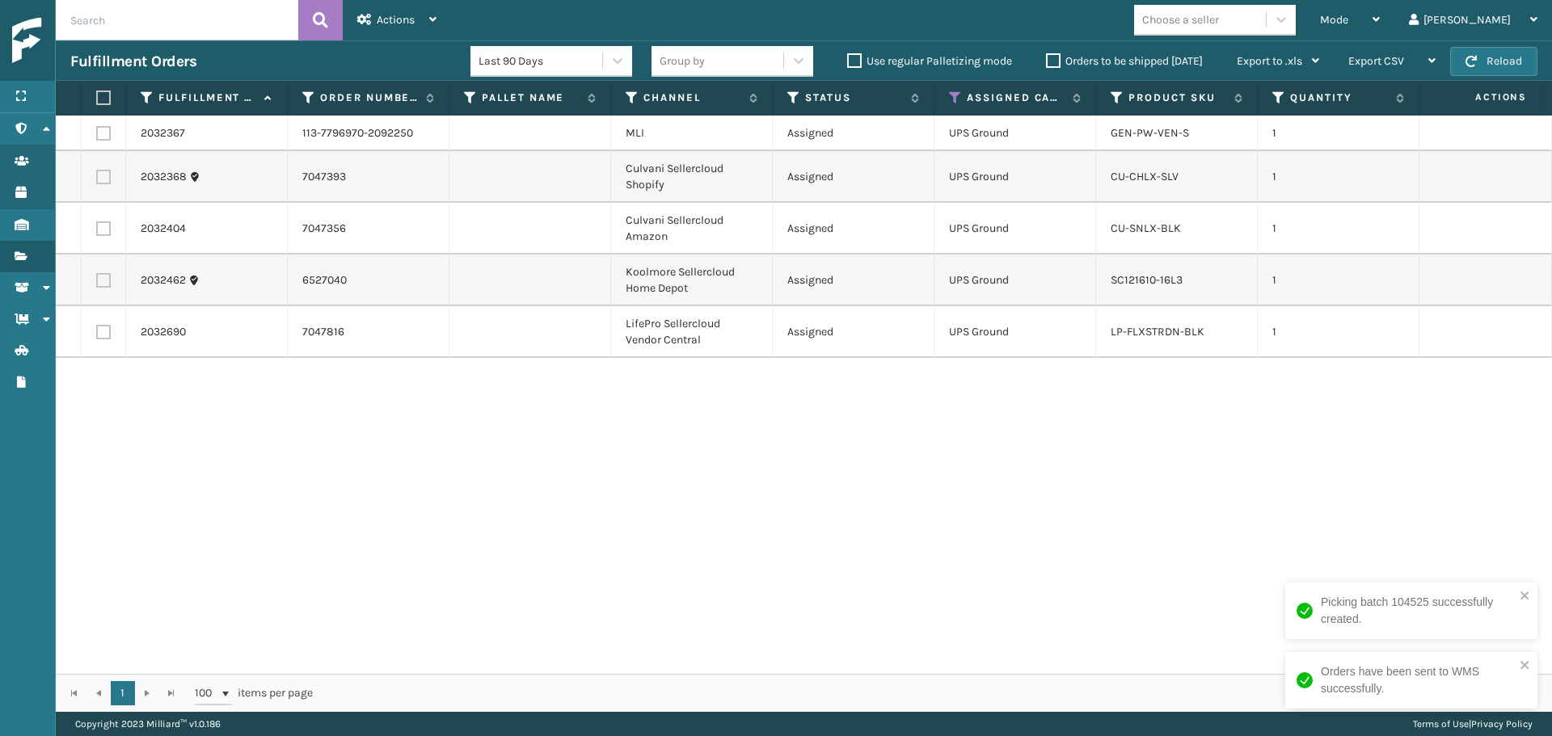
drag, startPoint x: 979, startPoint y: 354, endPoint x: 971, endPoint y: 356, distance: 8.4
click at [978, 354] on td "UPS Ground" at bounding box center [1015, 332] width 162 height 52
